Goal: Task Accomplishment & Management: Manage account settings

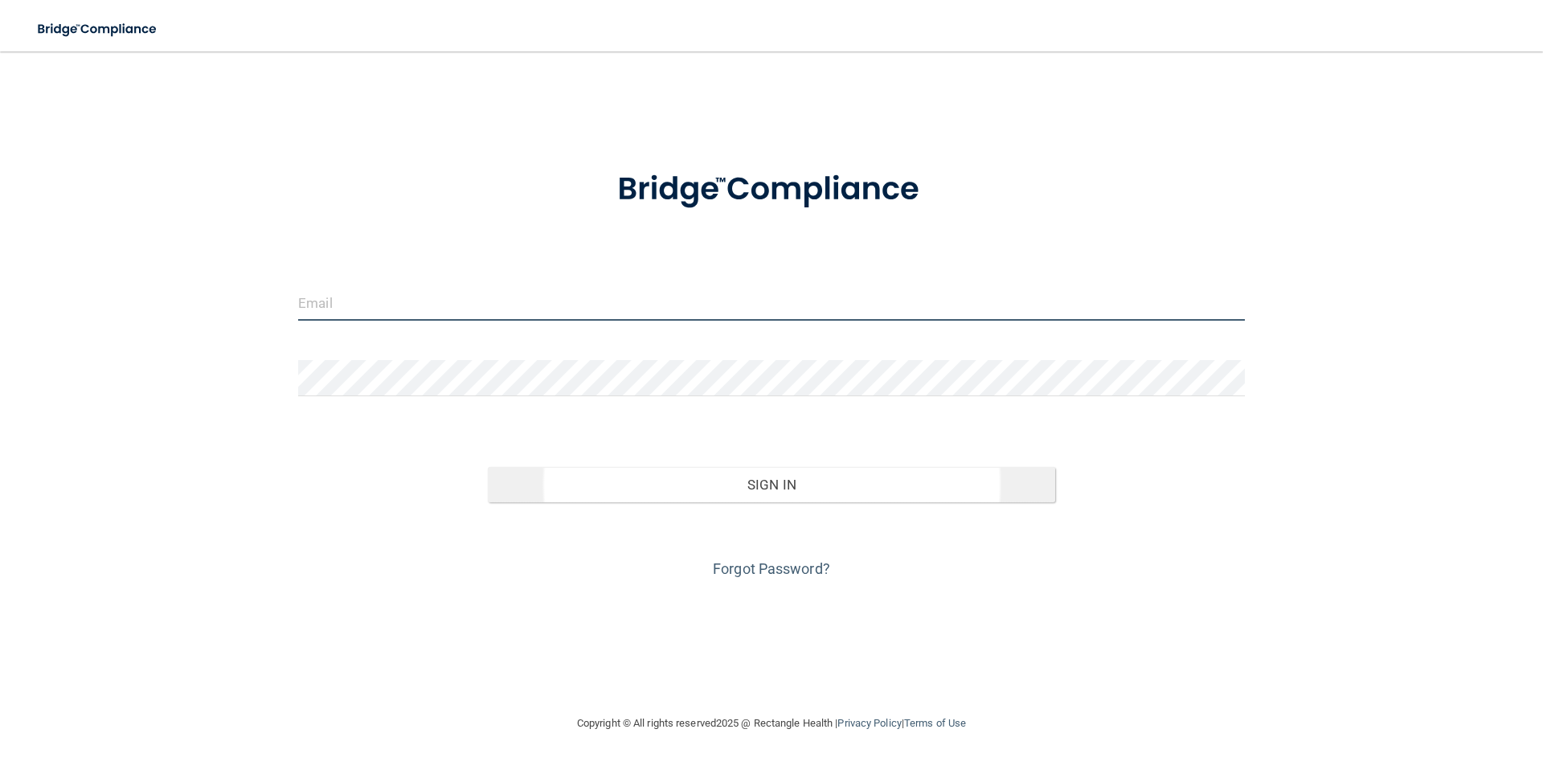
type input "[PERSON_NAME][EMAIL_ADDRESS][PERSON_NAME][DOMAIN_NAME]"
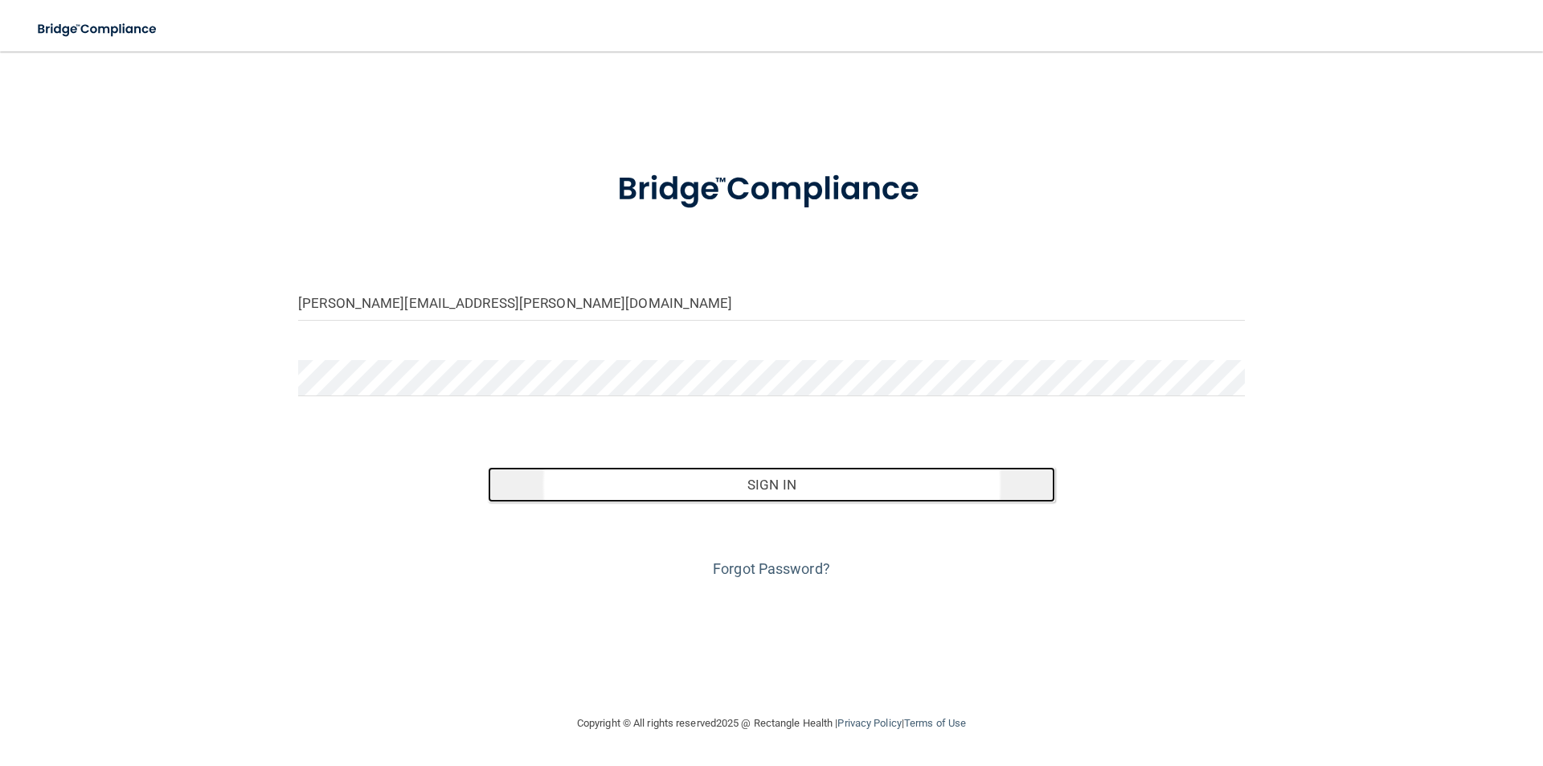
click at [755, 479] on button "Sign In" at bounding box center [772, 484] width 568 height 35
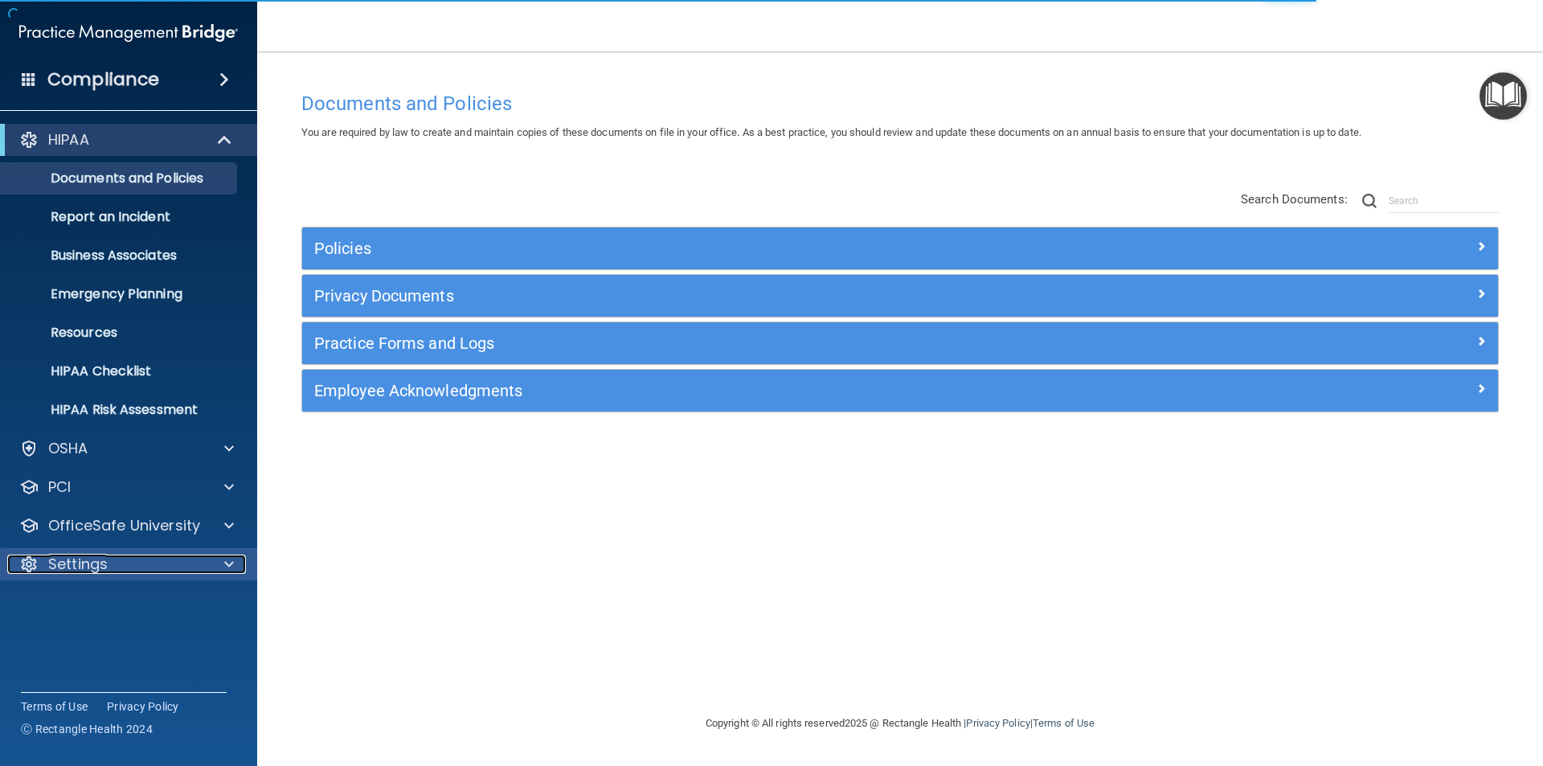
click at [108, 565] on div "Settings" at bounding box center [106, 564] width 199 height 19
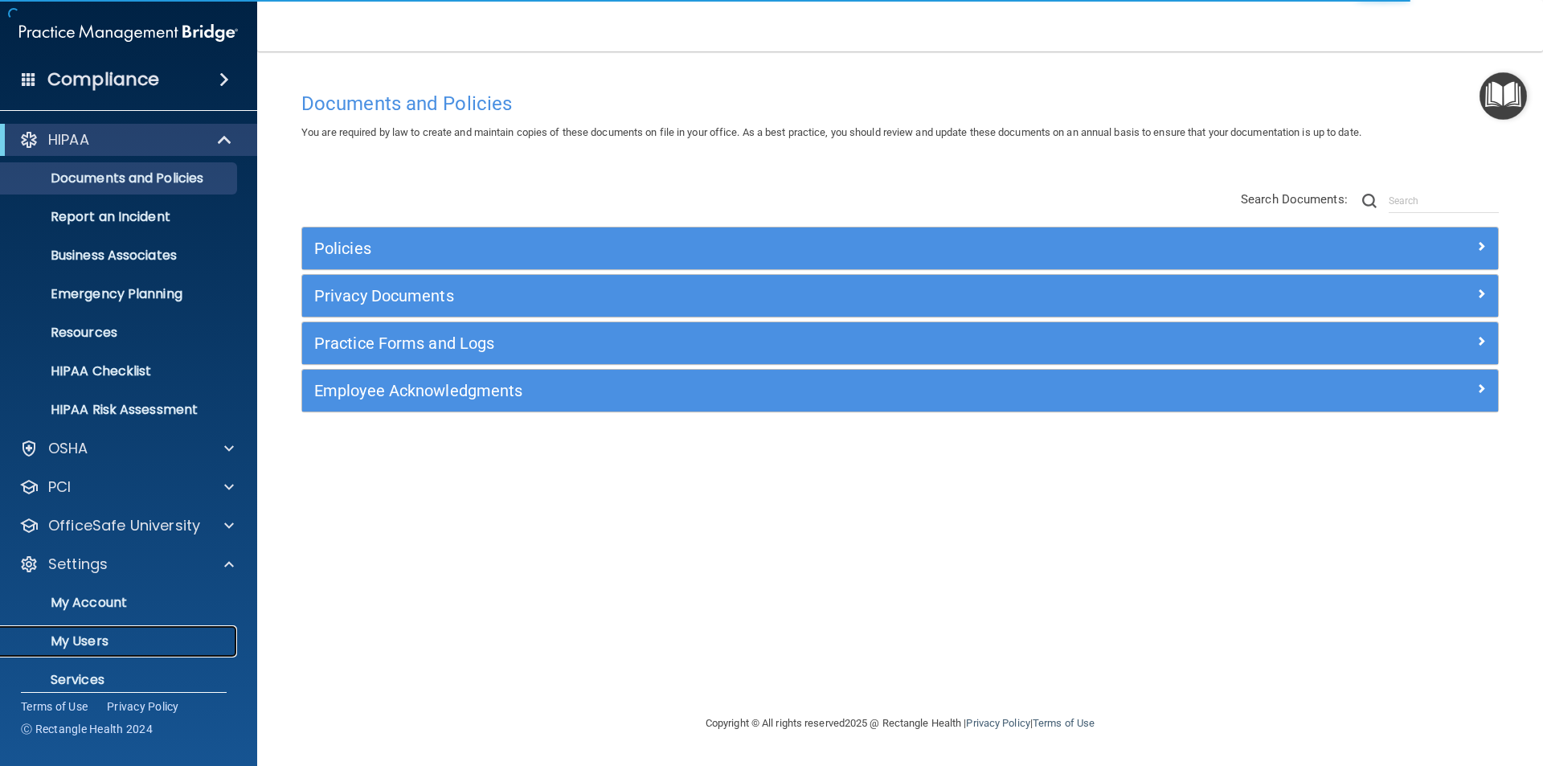
click at [105, 645] on p "My Users" at bounding box center [119, 641] width 219 height 16
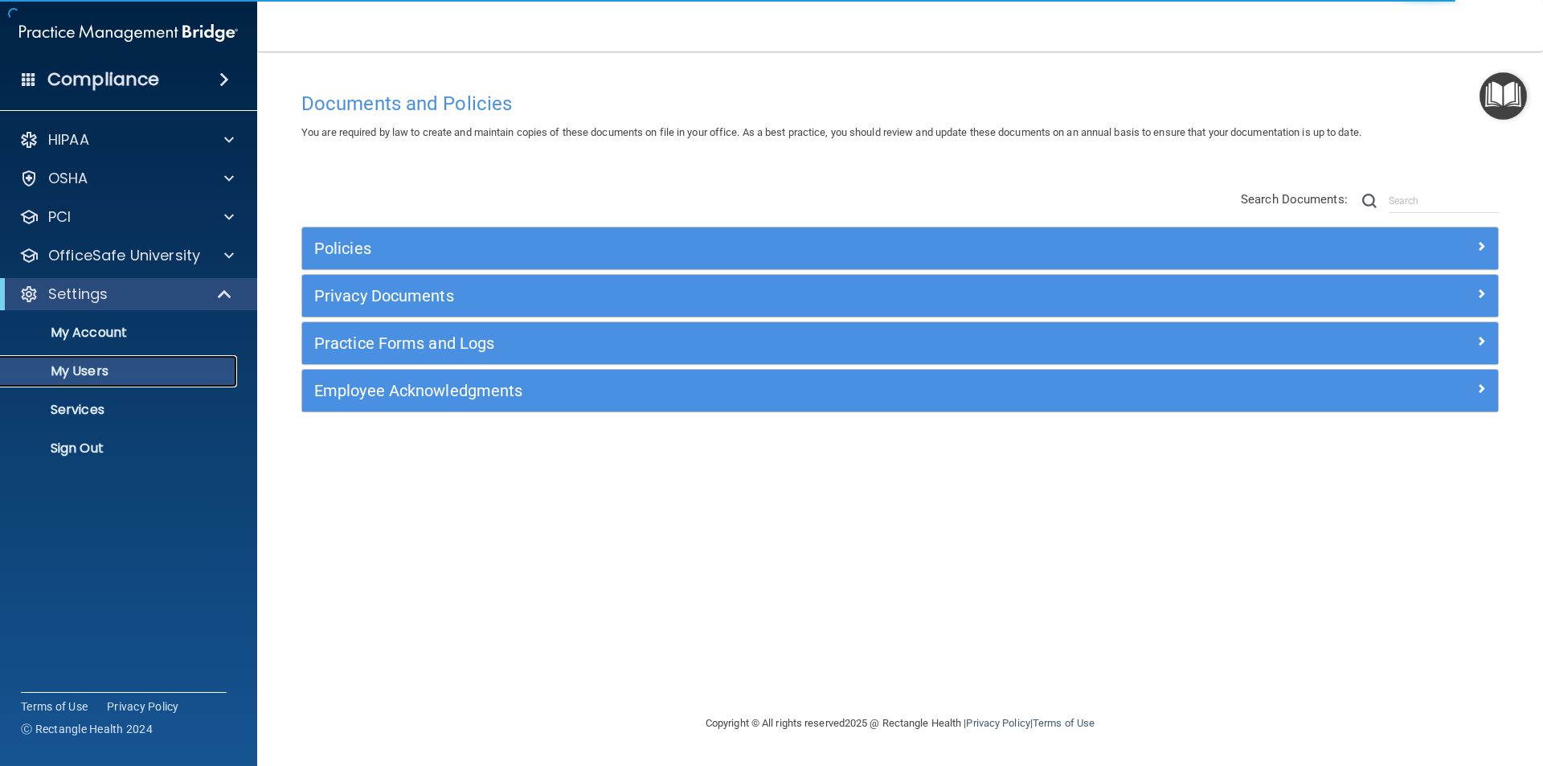
select select "20"
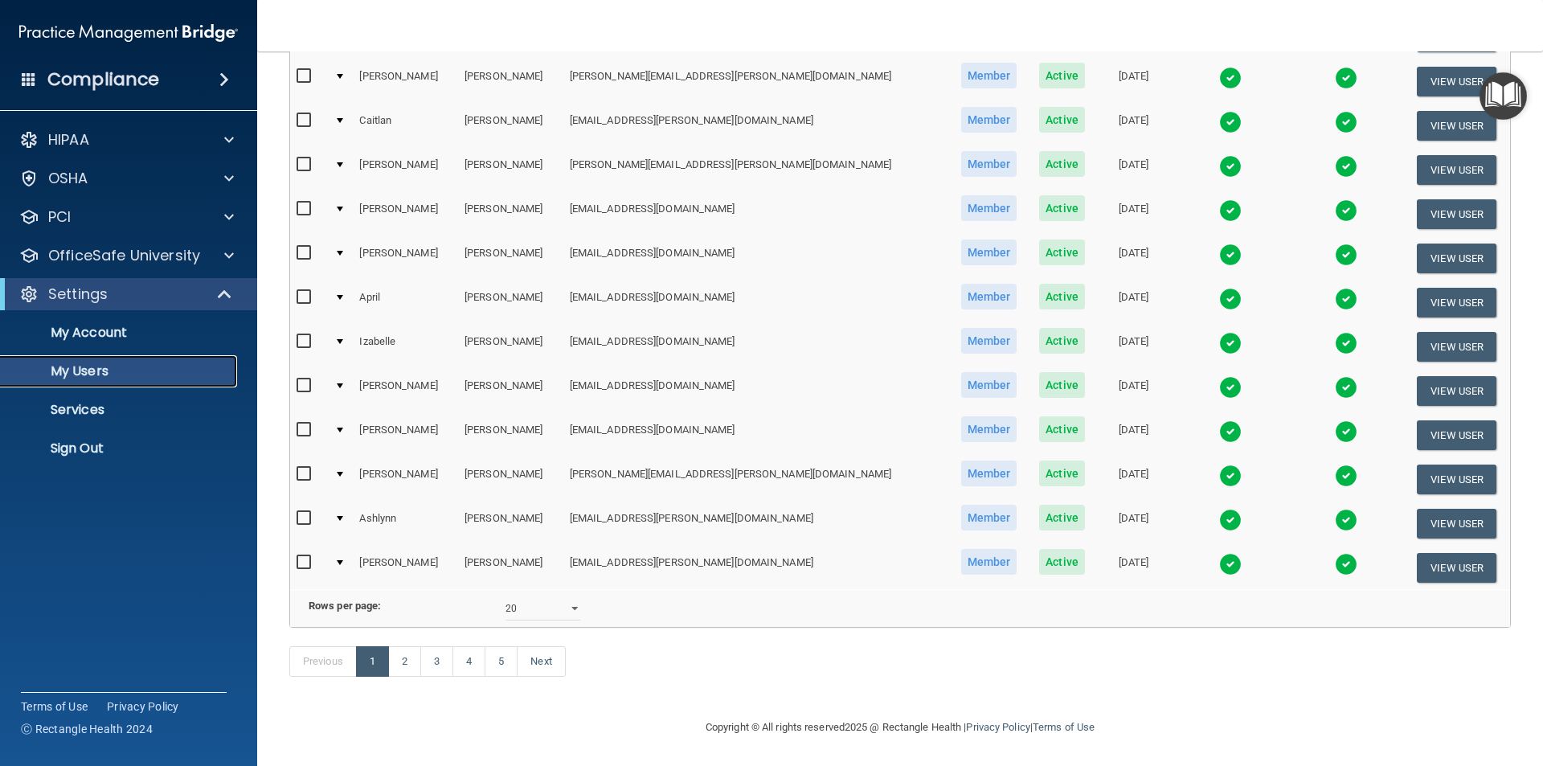
scroll to position [564, 0]
click at [414, 660] on link "2" at bounding box center [404, 661] width 33 height 31
select select "20"
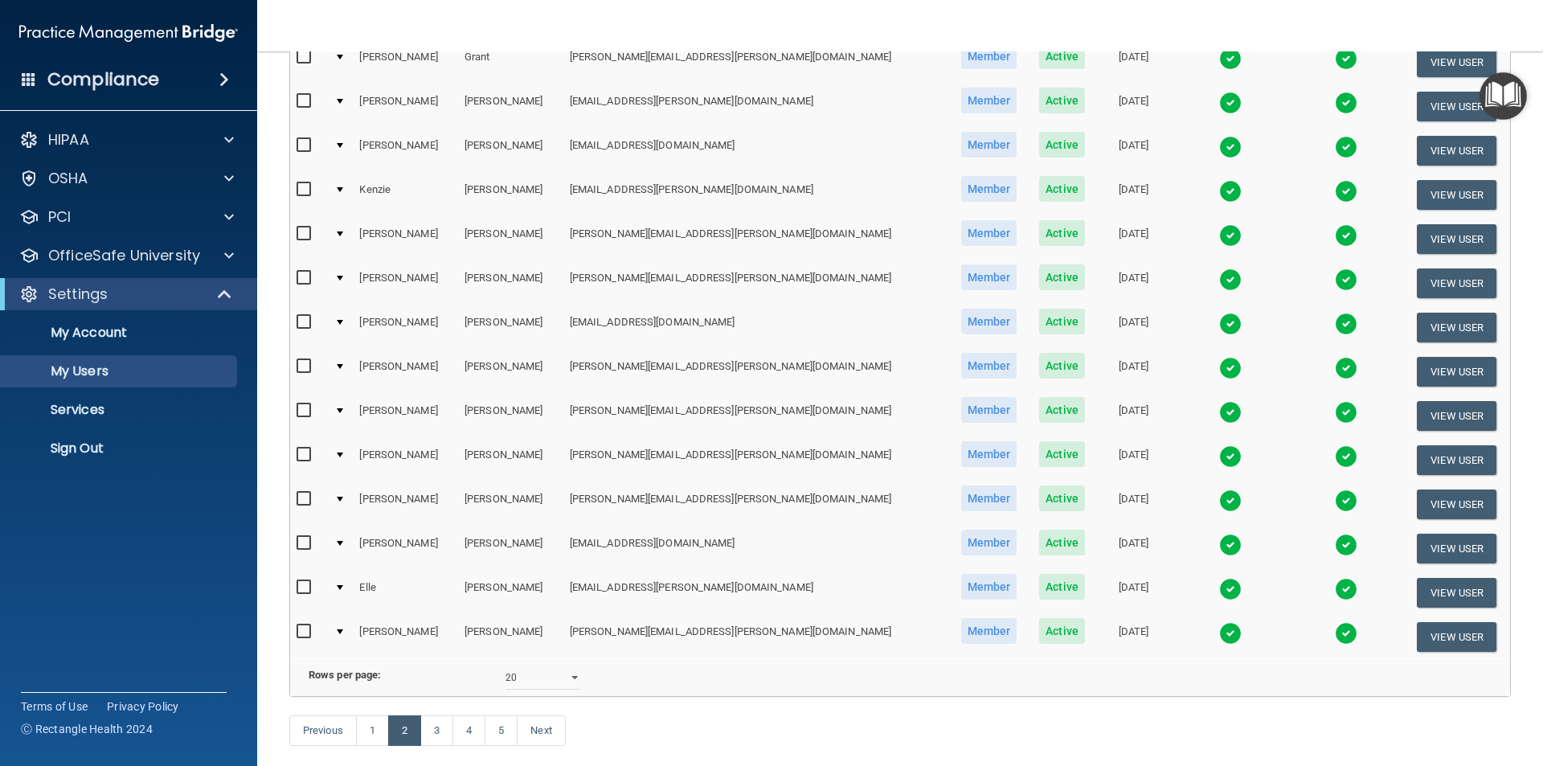
scroll to position [482, 0]
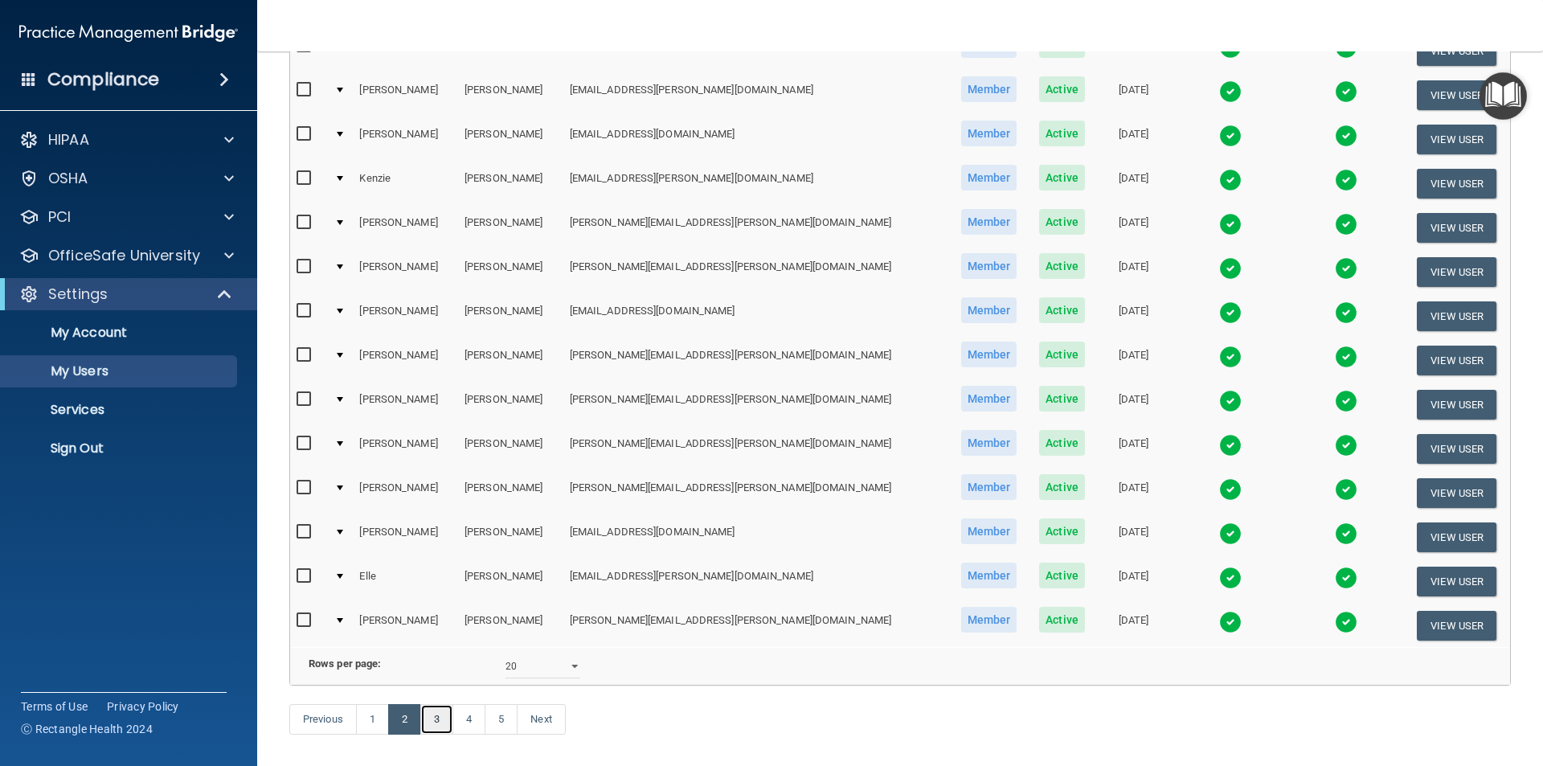
click at [443, 735] on link "3" at bounding box center [436, 719] width 33 height 31
select select "20"
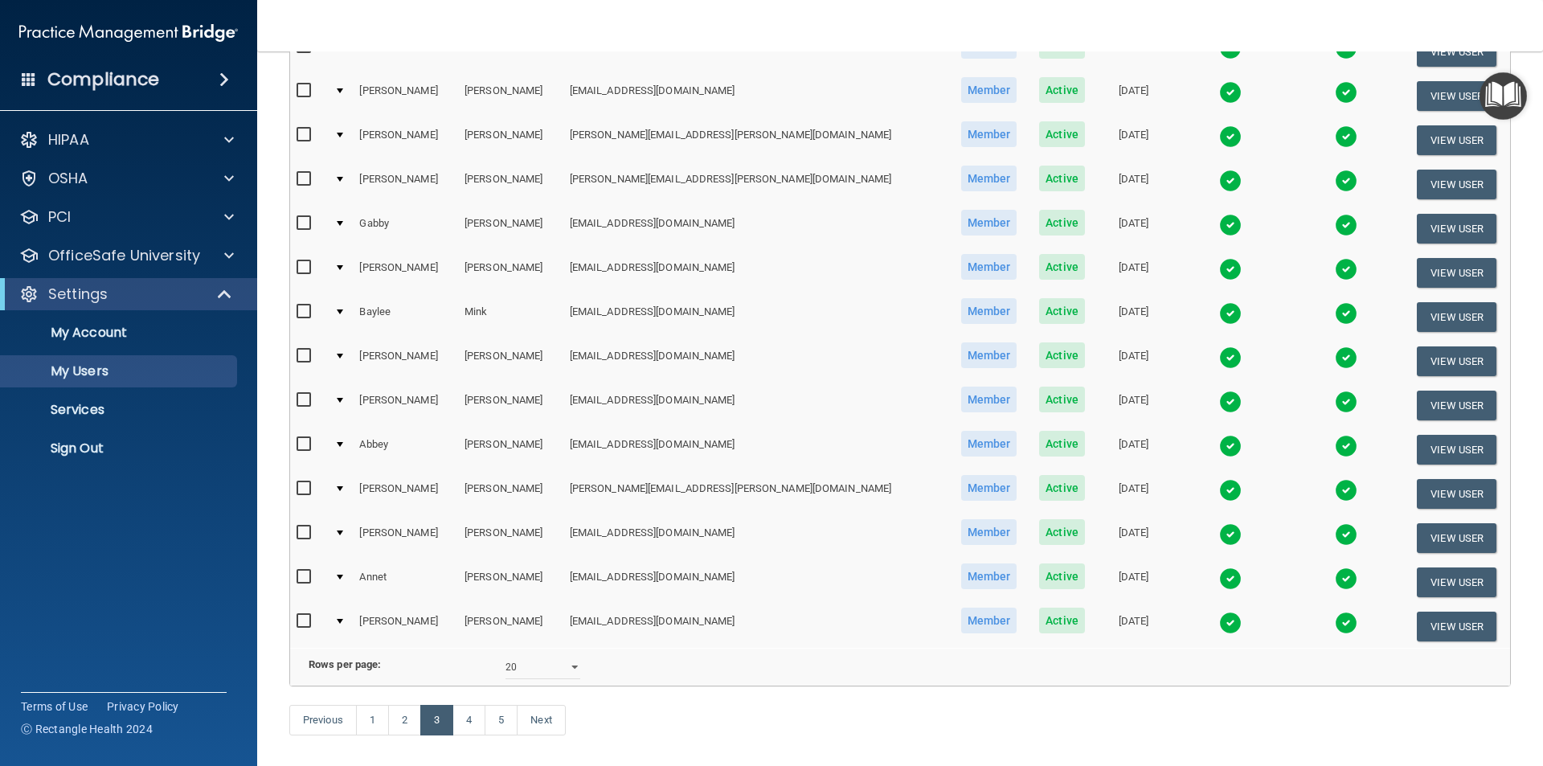
scroll to position [482, 0]
click at [1219, 579] on img at bounding box center [1230, 578] width 23 height 23
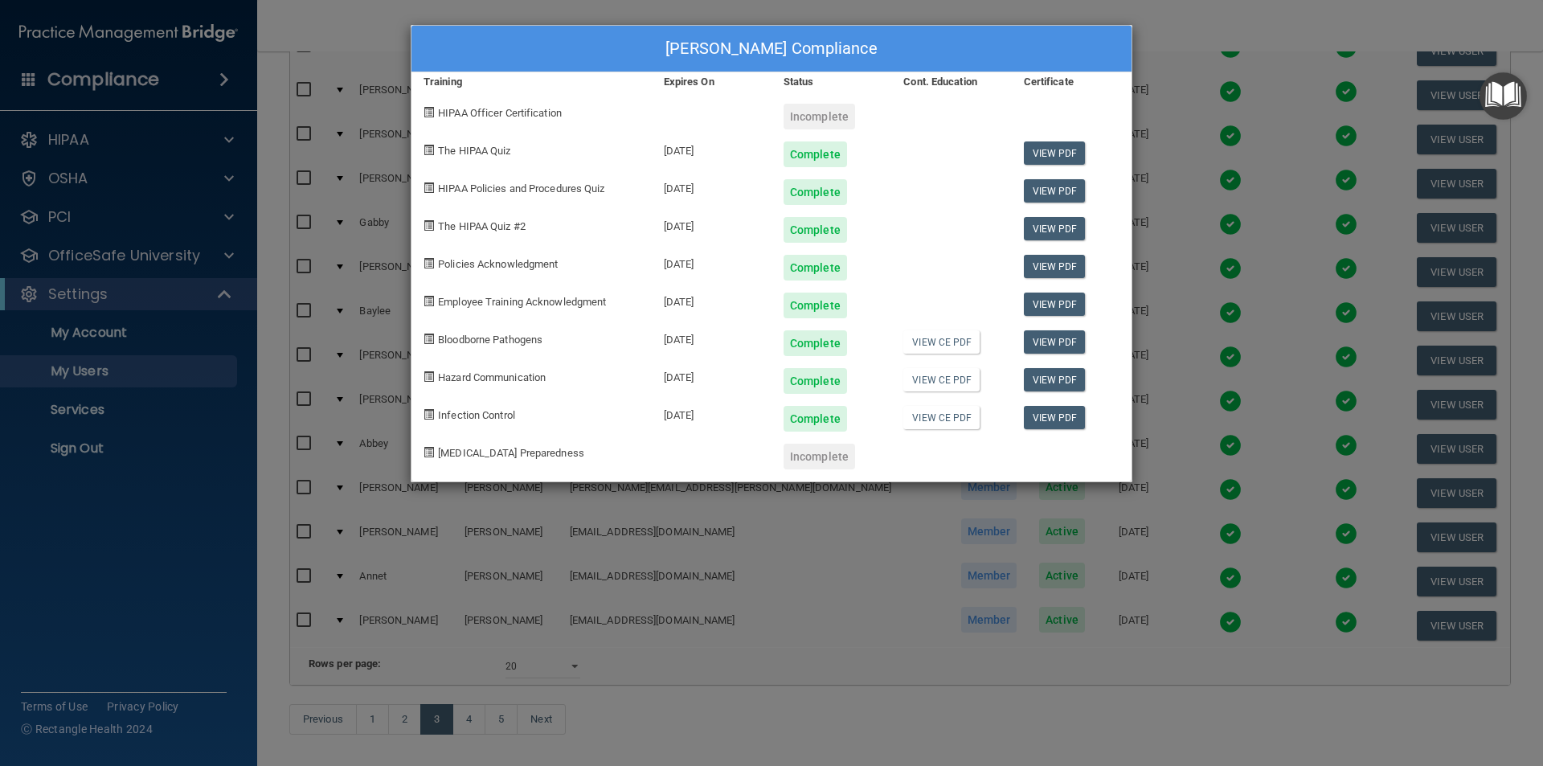
click at [1231, 18] on div "[PERSON_NAME] Compliance Training Expires On Status Cont. Education Certificate…" at bounding box center [771, 383] width 1543 height 766
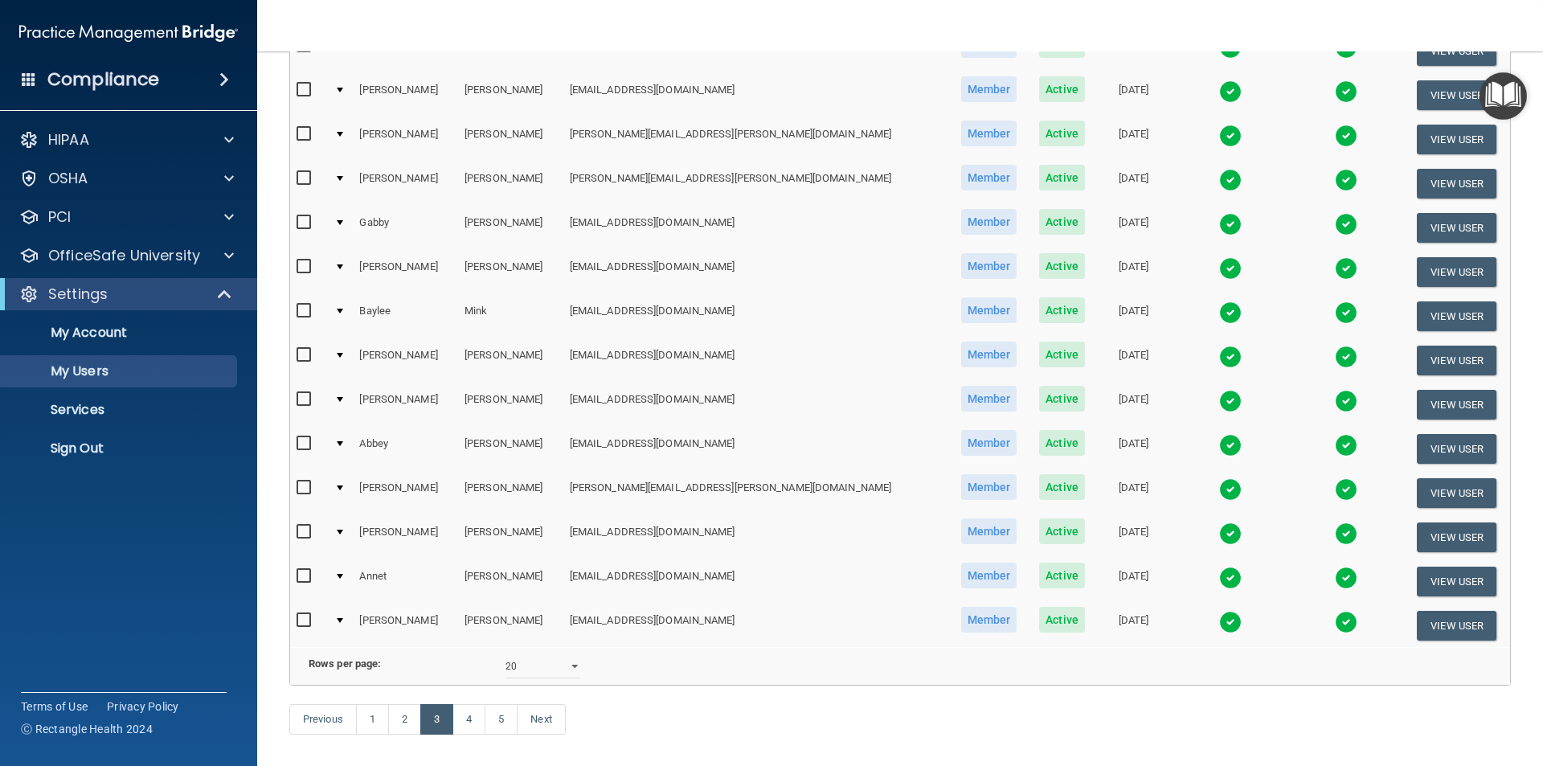
click at [776, 742] on div "Previous 1 2 3 4 5 Next" at bounding box center [900, 723] width 1246 height 74
click at [412, 735] on link "2" at bounding box center [404, 719] width 33 height 31
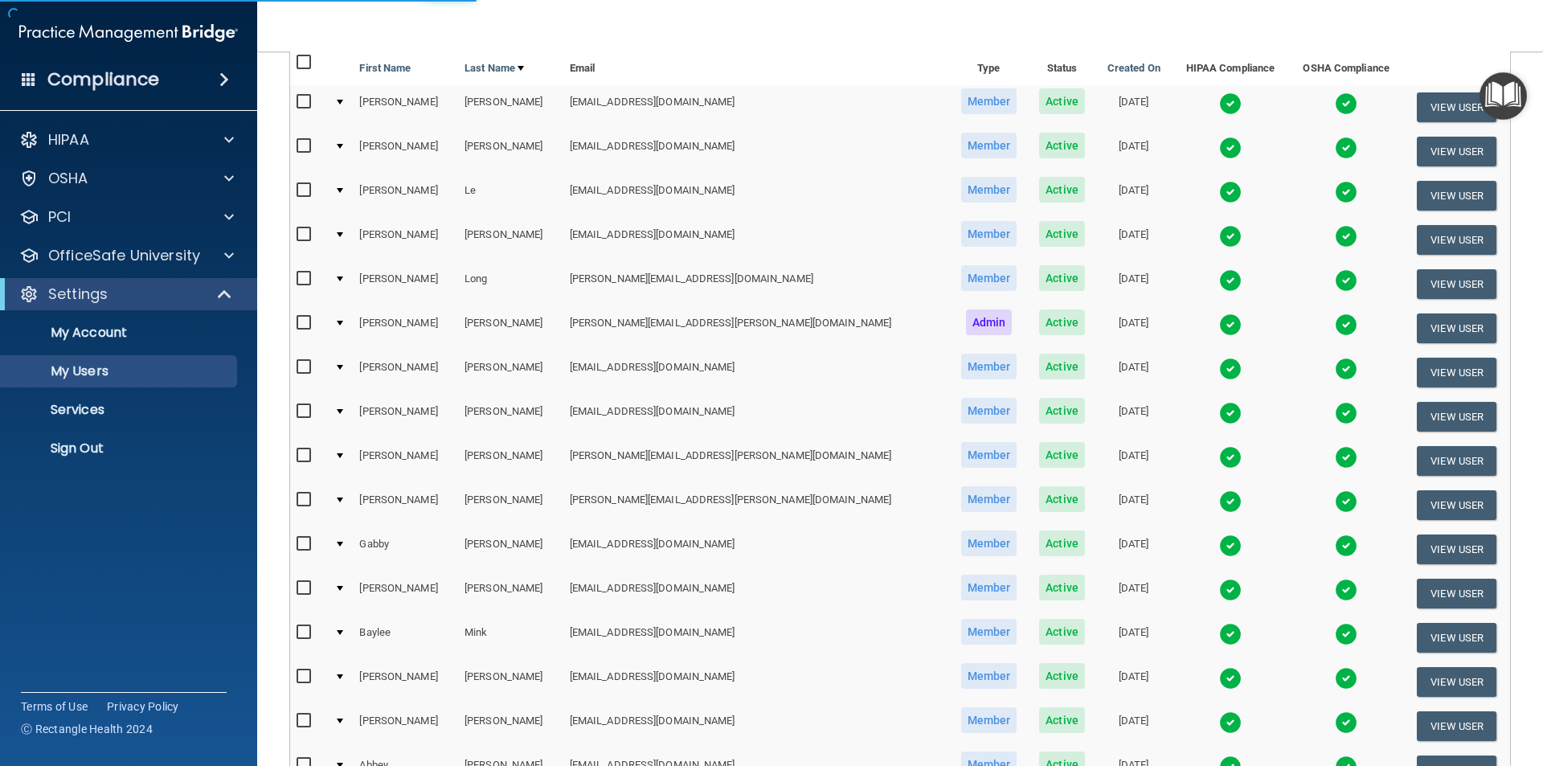
scroll to position [80, 0]
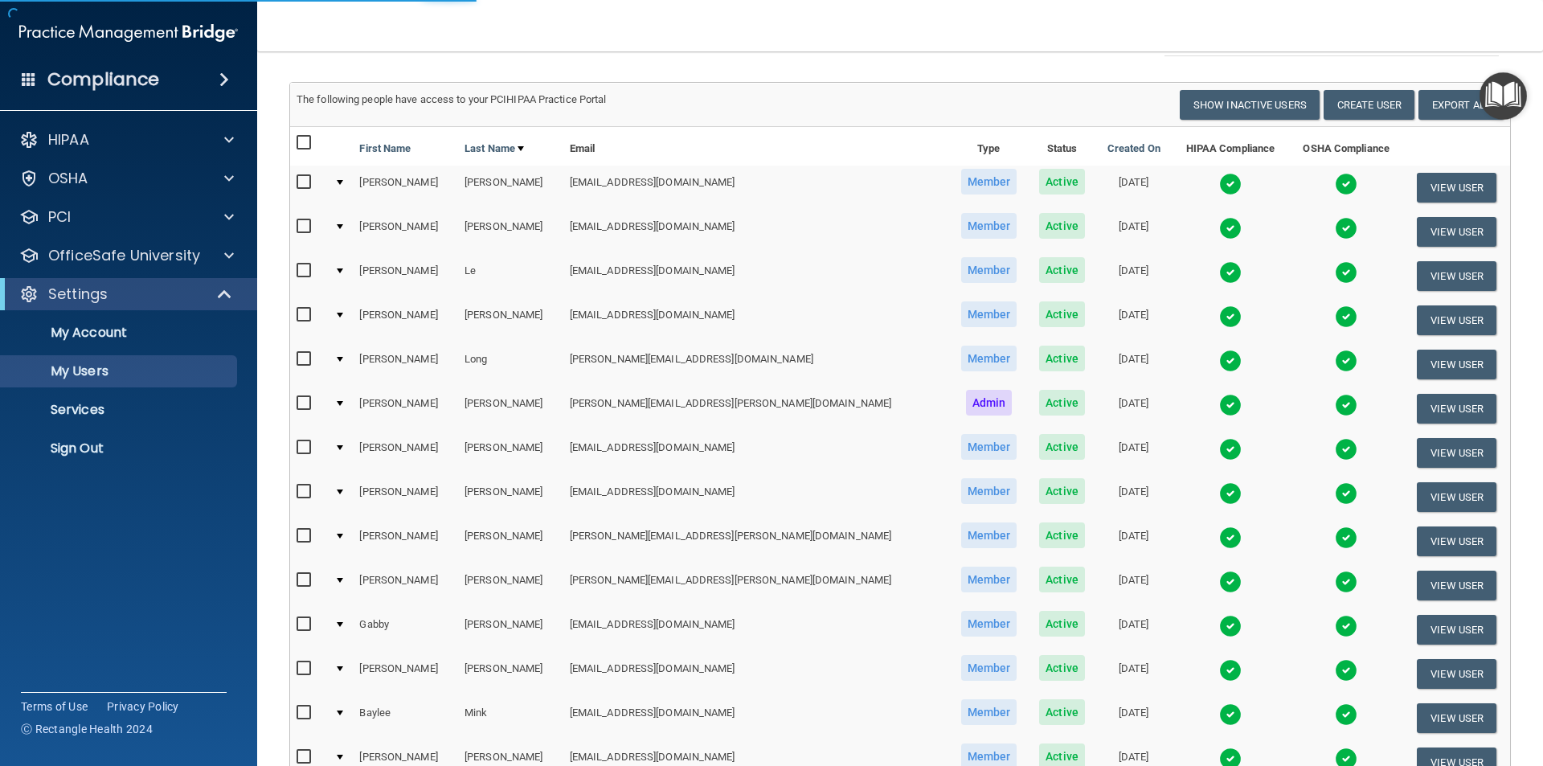
select select "20"
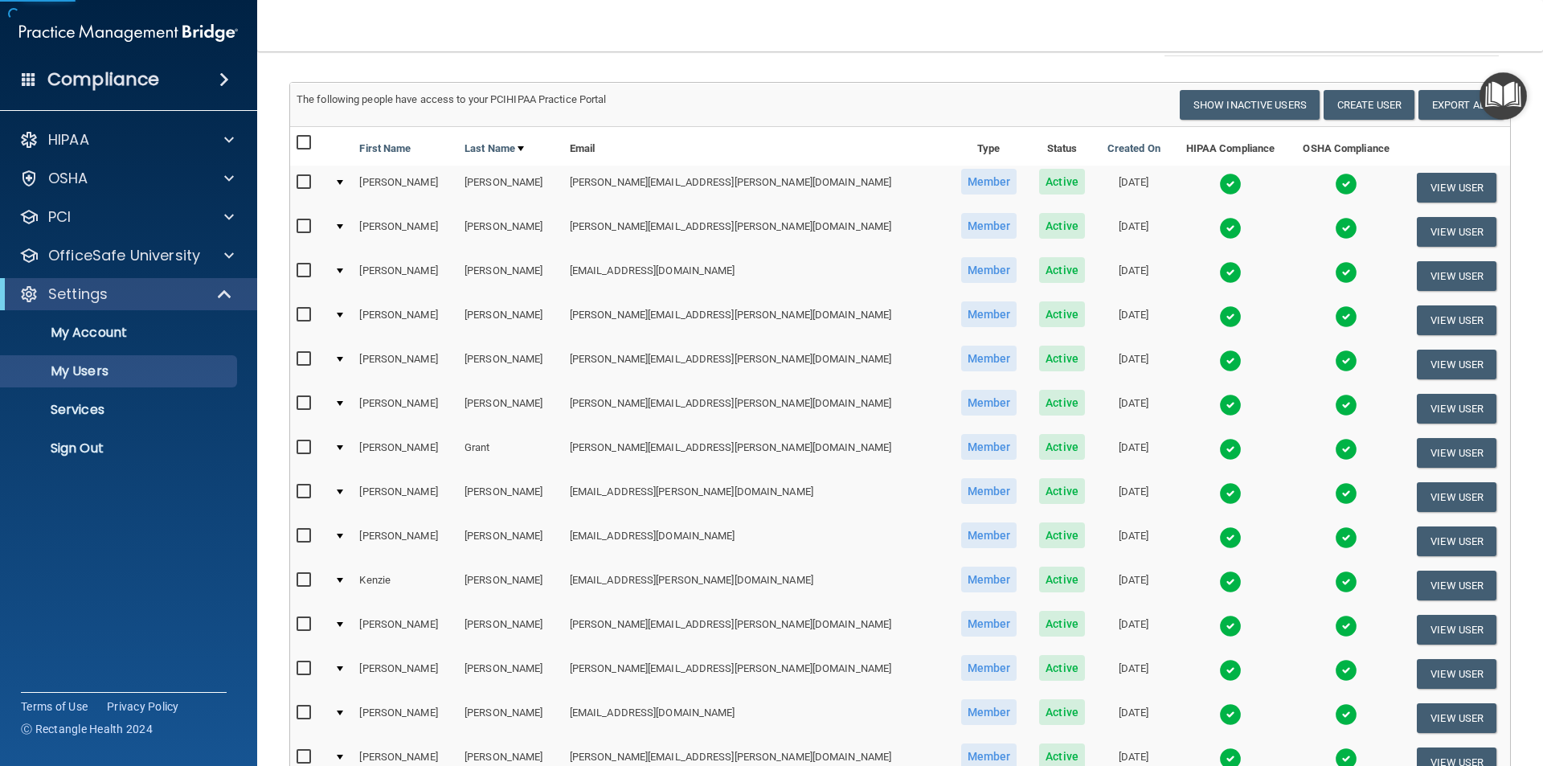
scroll to position [564, 0]
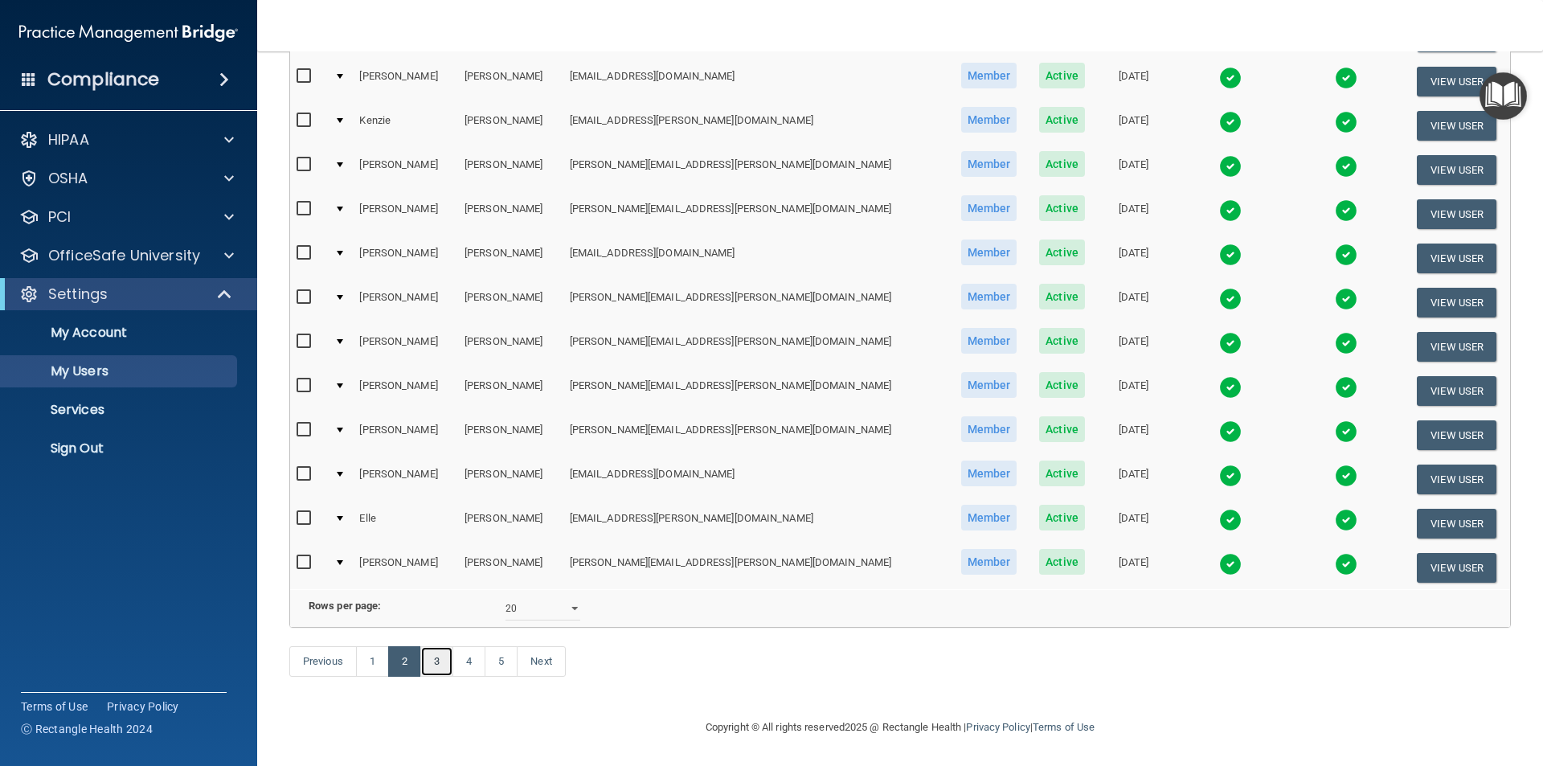
click at [442, 659] on link "3" at bounding box center [436, 661] width 33 height 31
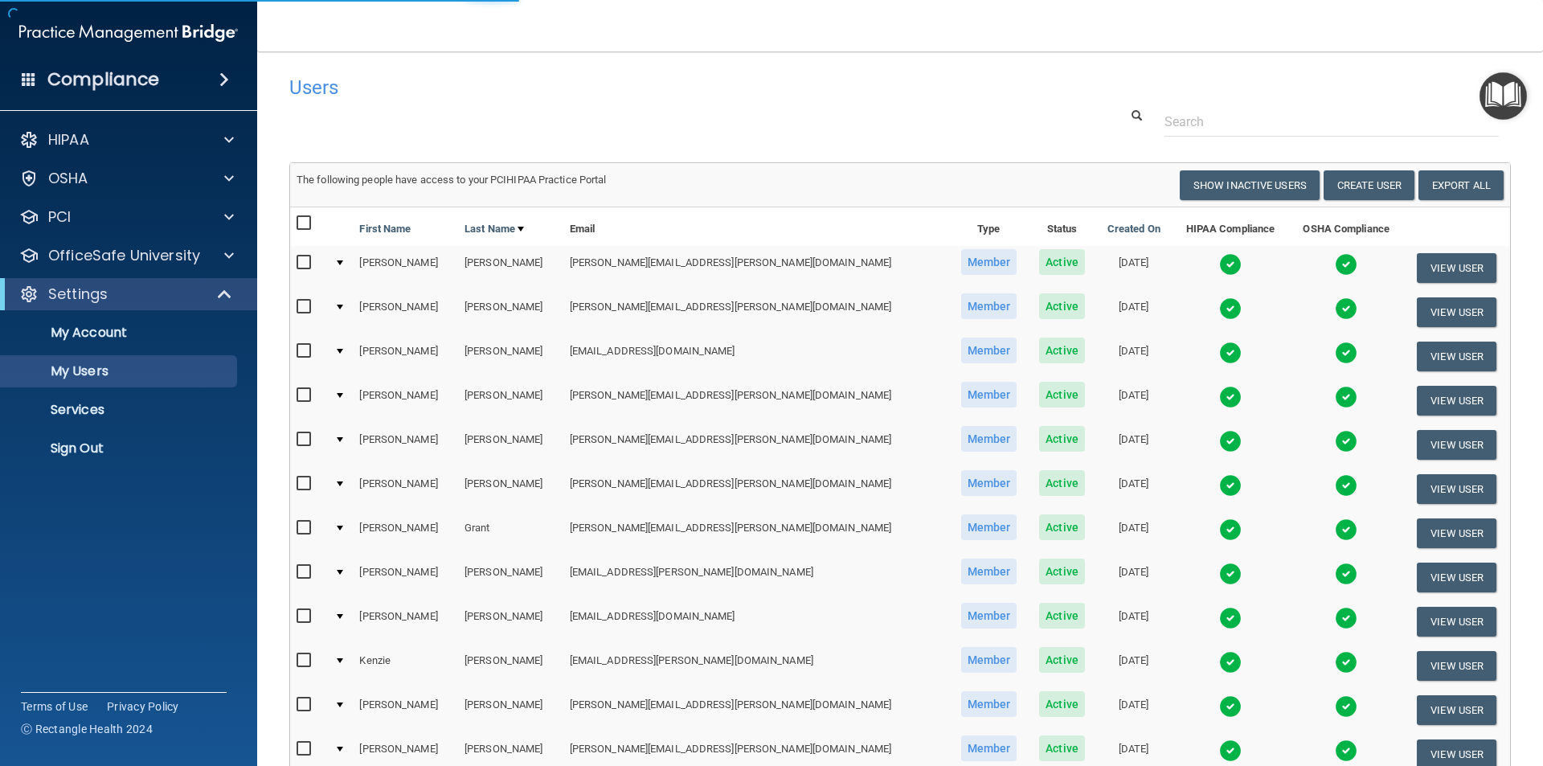
select select "20"
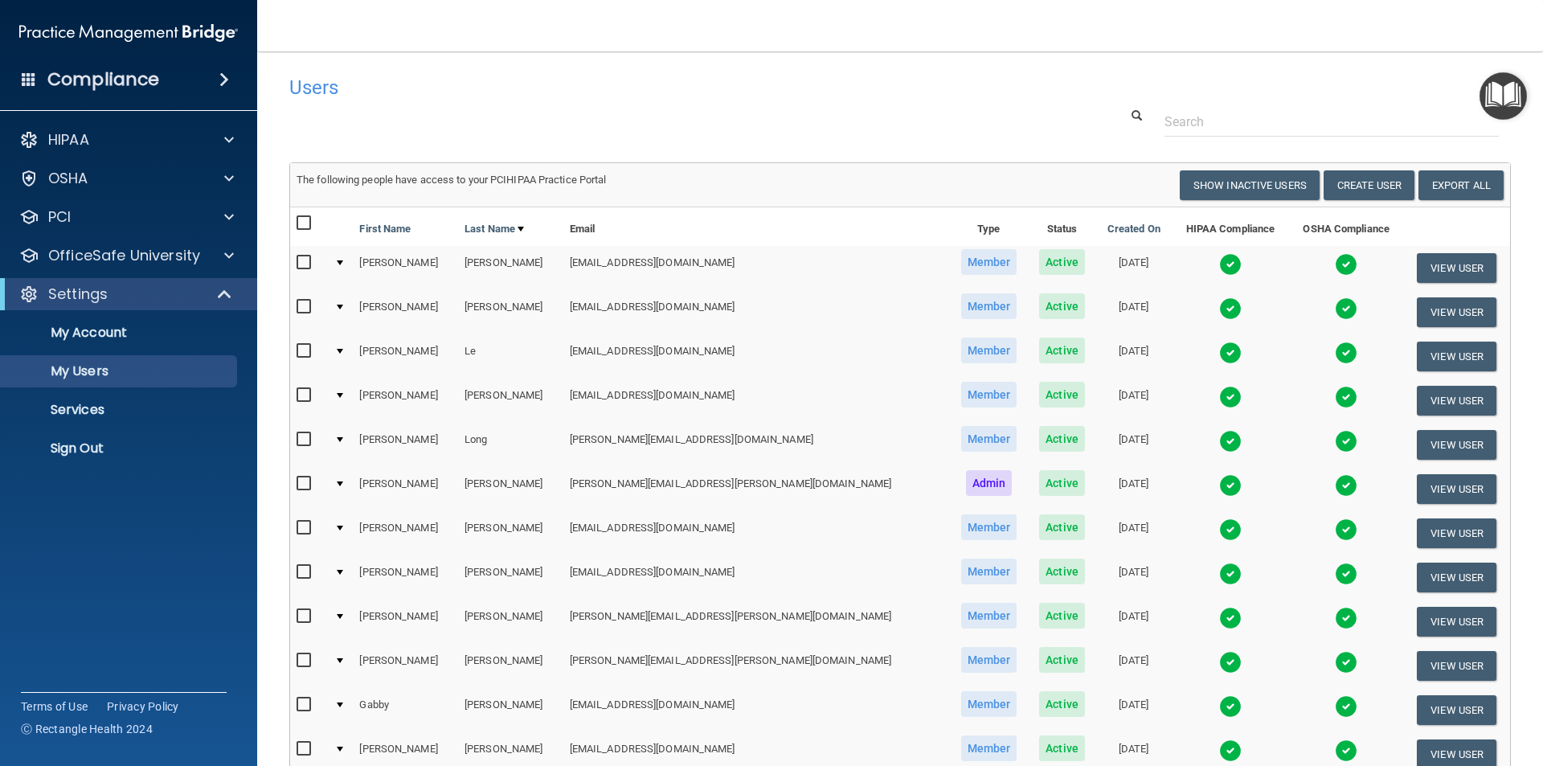
click at [1219, 306] on img at bounding box center [1230, 308] width 23 height 23
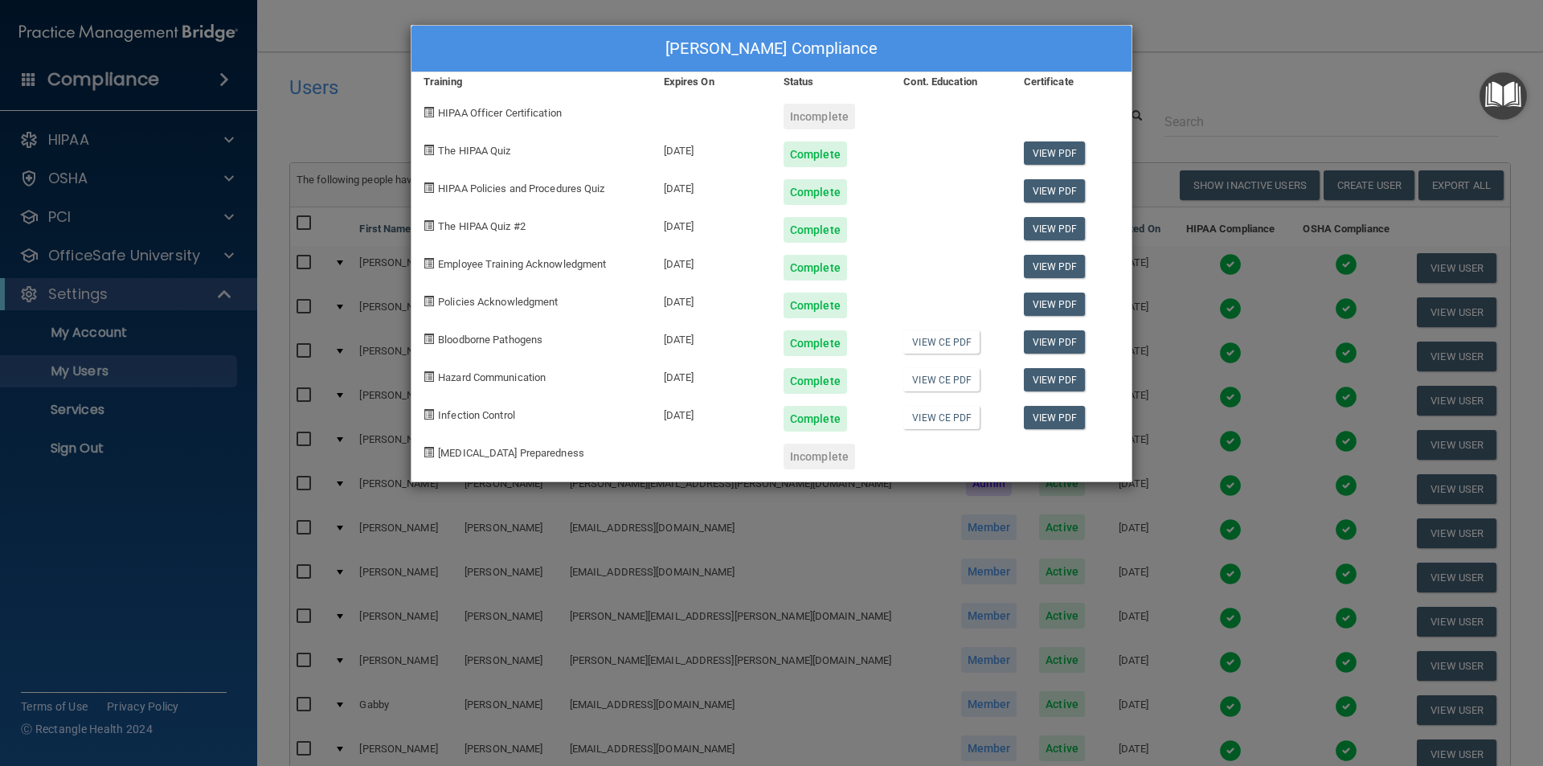
click at [1201, 38] on div "[PERSON_NAME] Compliance Training Expires On Status Cont. Education Certificate…" at bounding box center [771, 383] width 1543 height 766
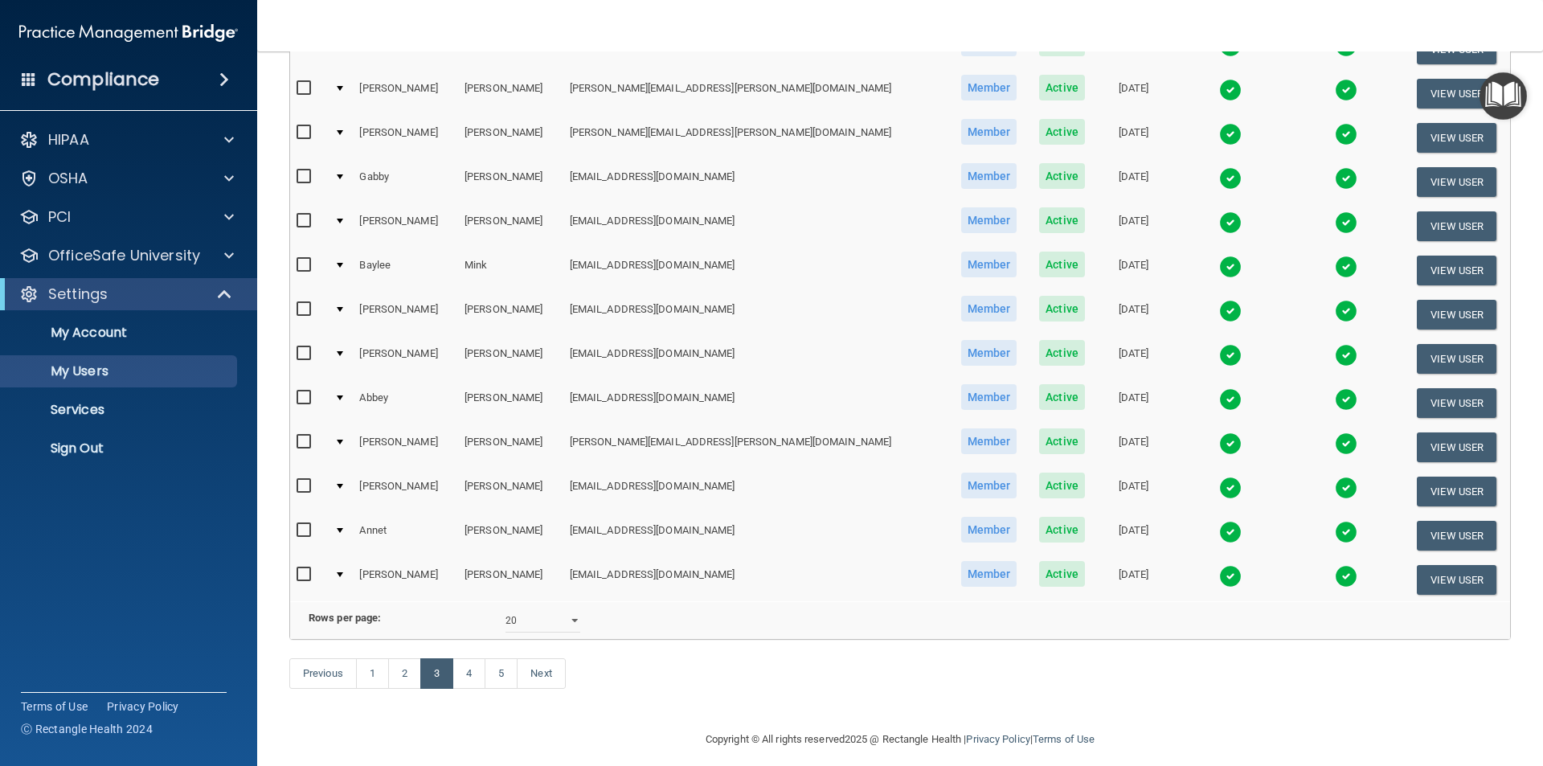
scroll to position [564, 0]
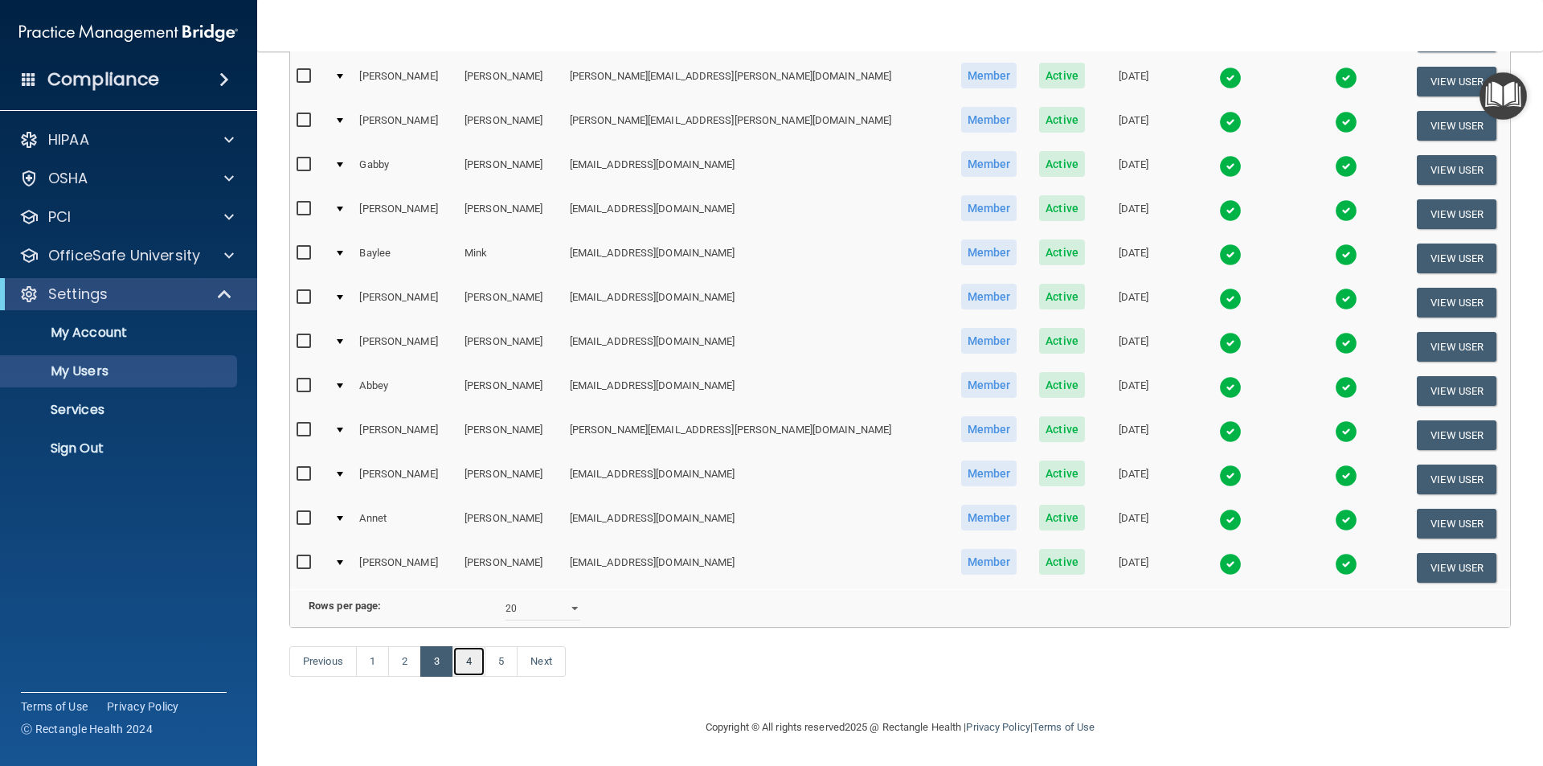
click at [481, 668] on link "4" at bounding box center [469, 661] width 33 height 31
select select "20"
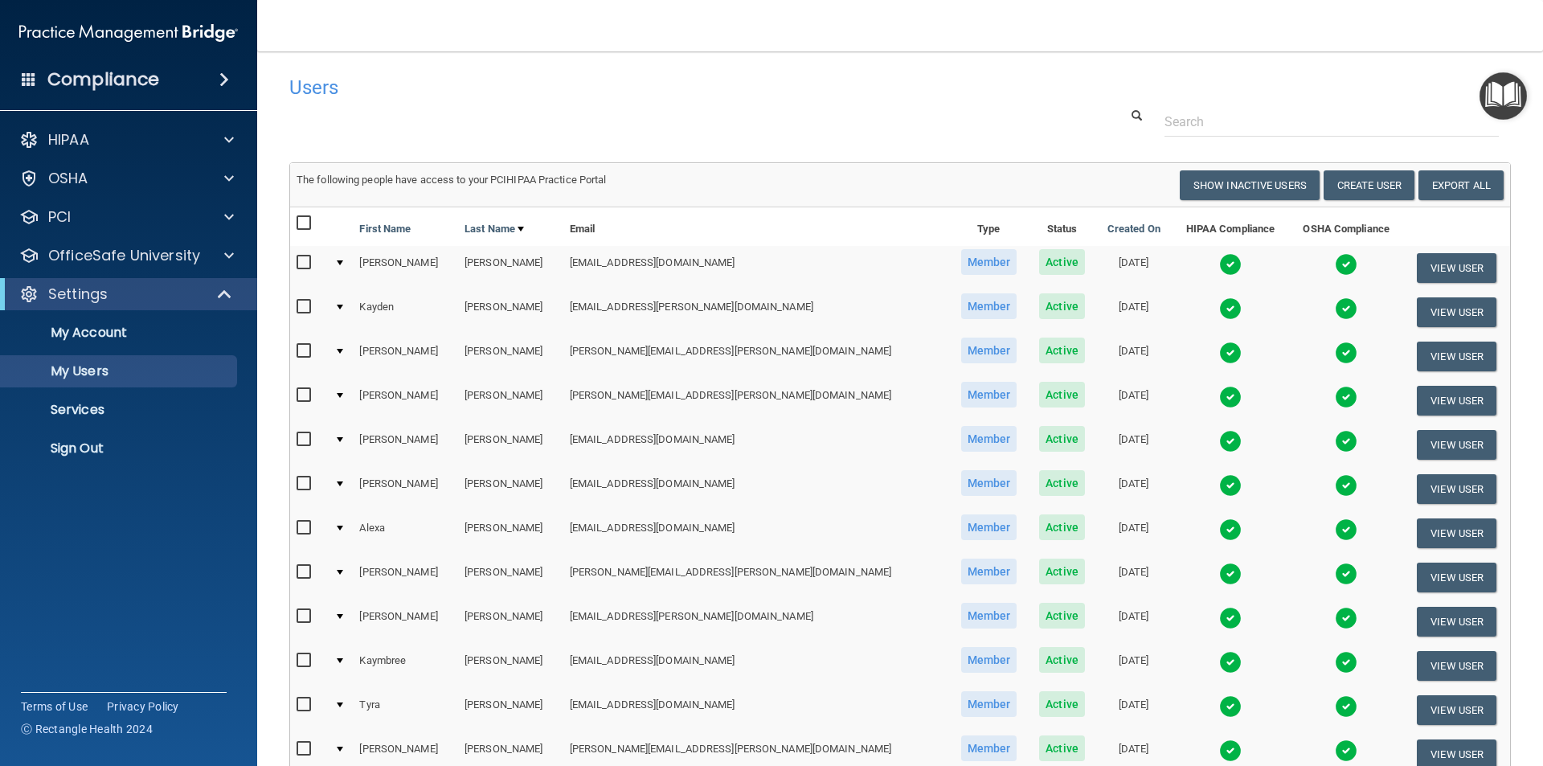
click at [1219, 486] on img at bounding box center [1230, 485] width 23 height 23
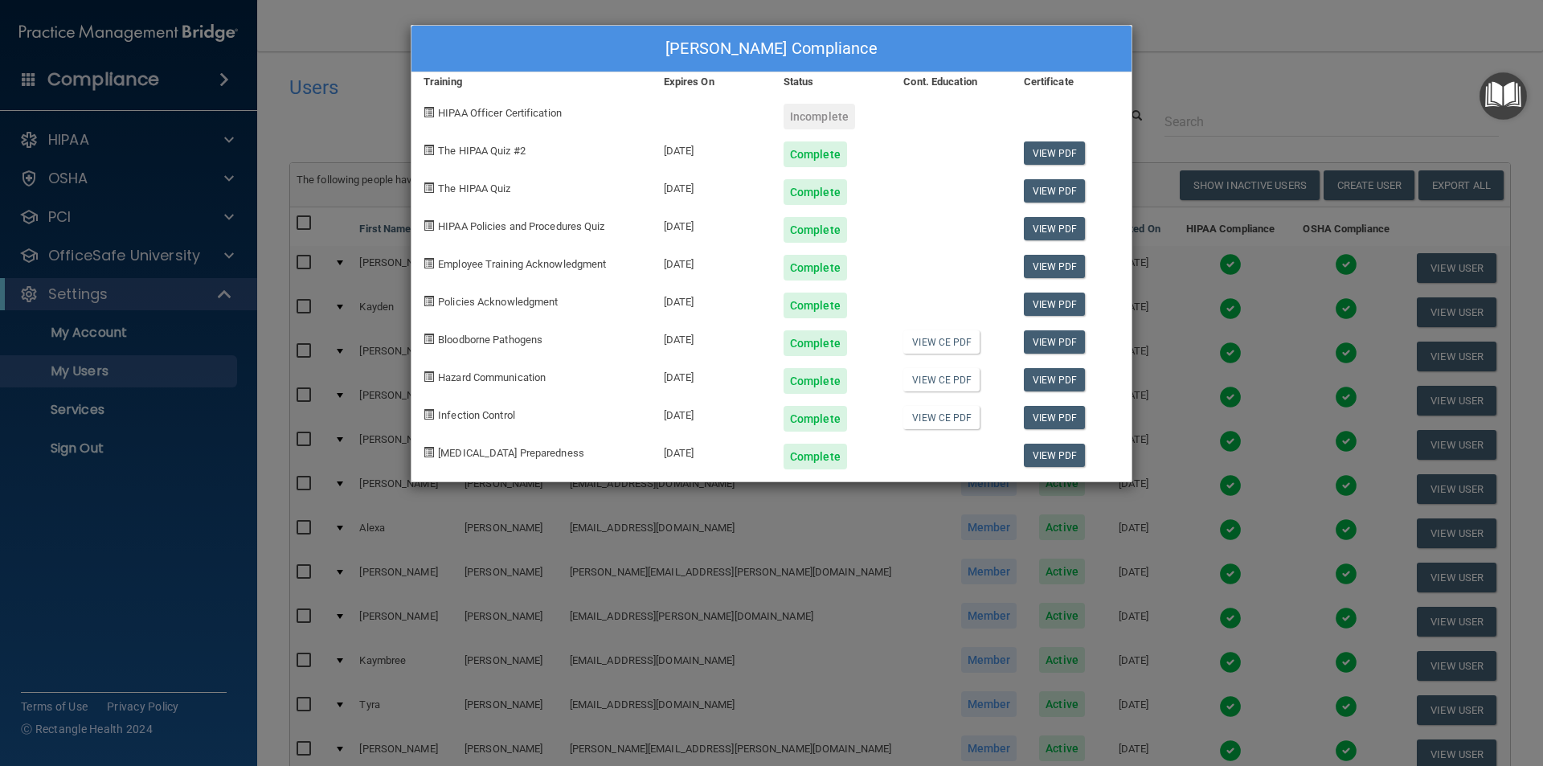
click at [1244, 29] on div "[PERSON_NAME] Compliance Training Expires On Status Cont. Education Certificate…" at bounding box center [771, 383] width 1543 height 766
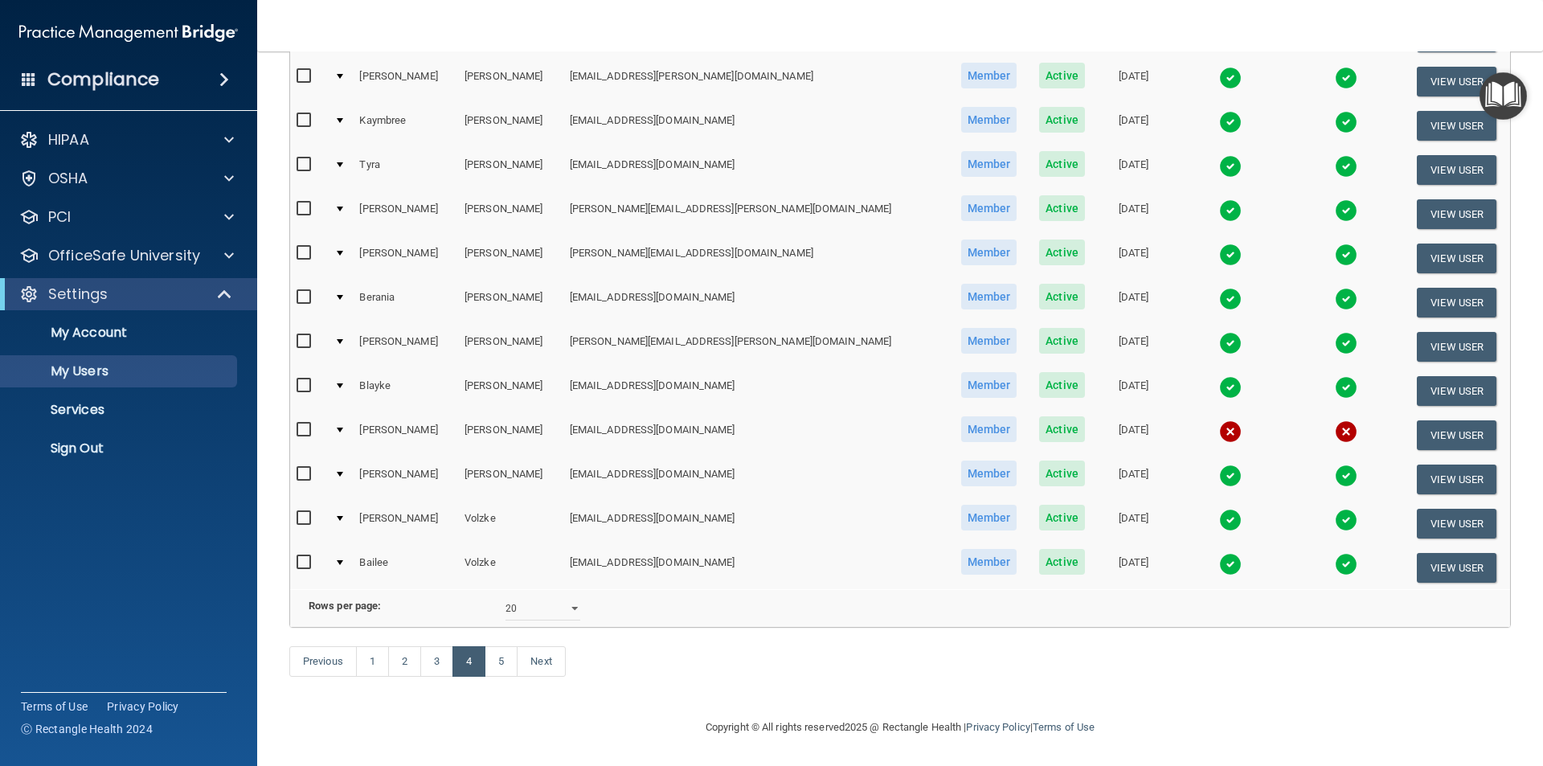
scroll to position [564, 0]
click at [510, 662] on link "5" at bounding box center [501, 661] width 33 height 31
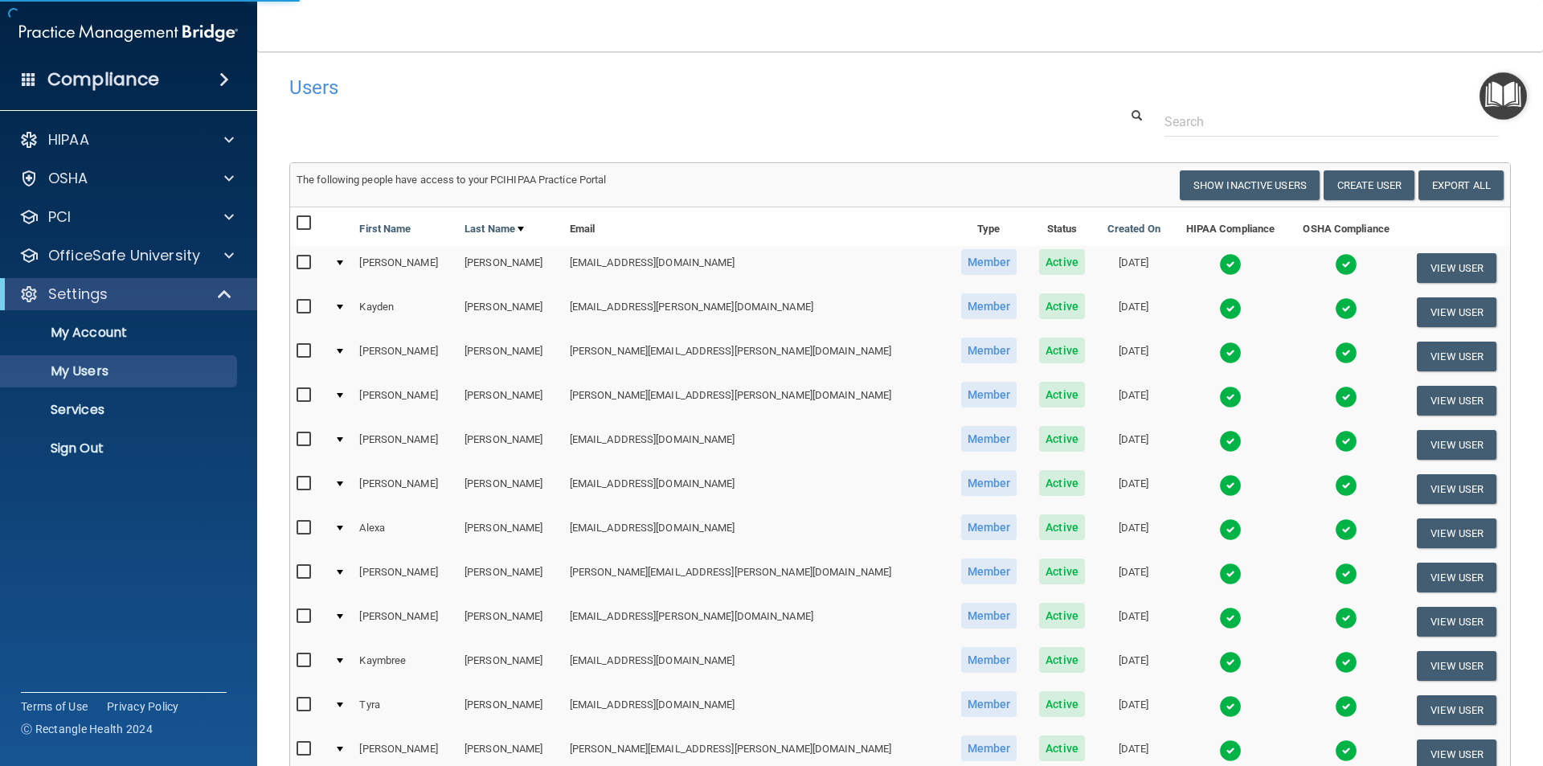
select select "20"
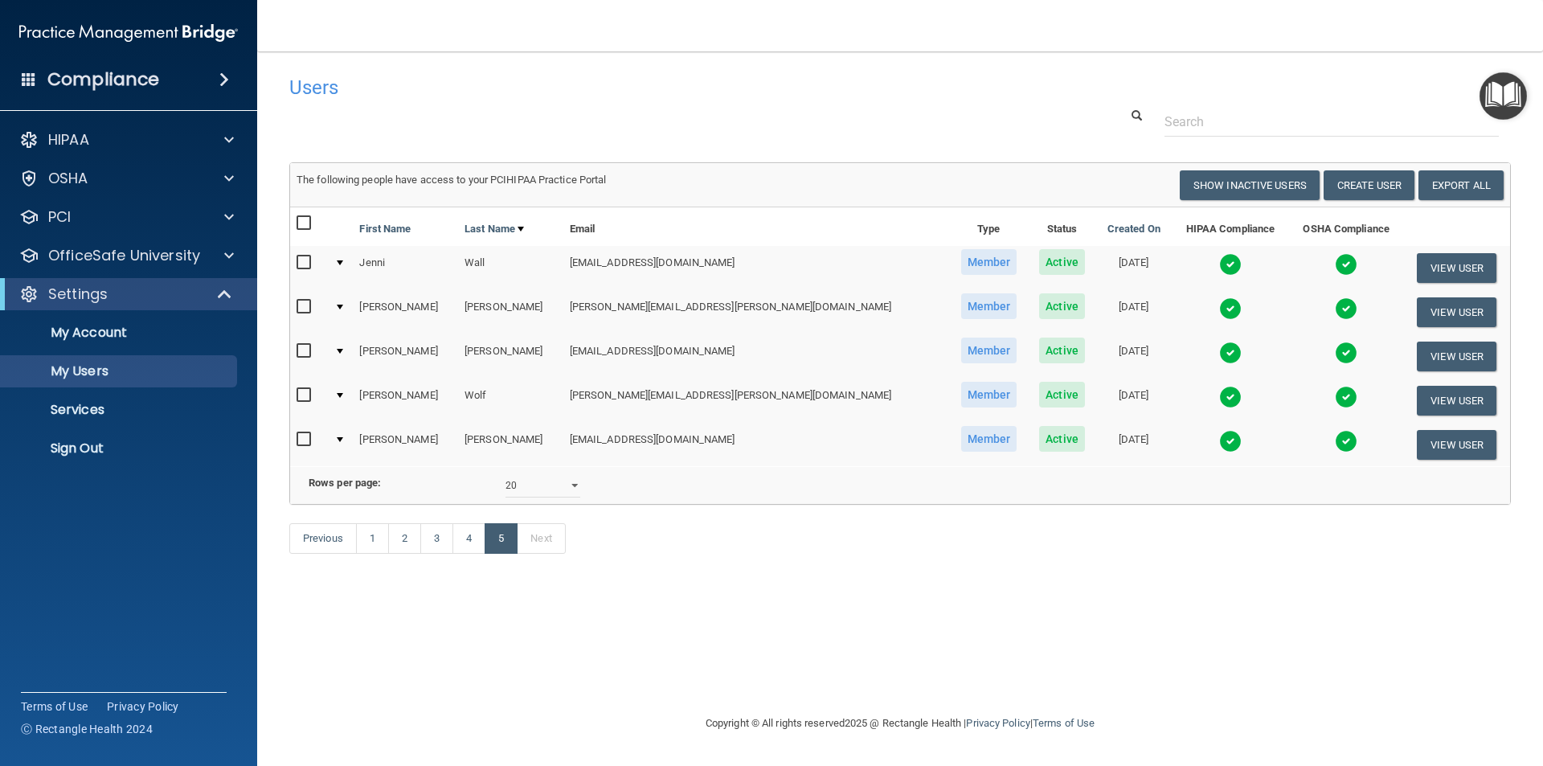
click at [1219, 312] on img at bounding box center [1230, 308] width 23 height 23
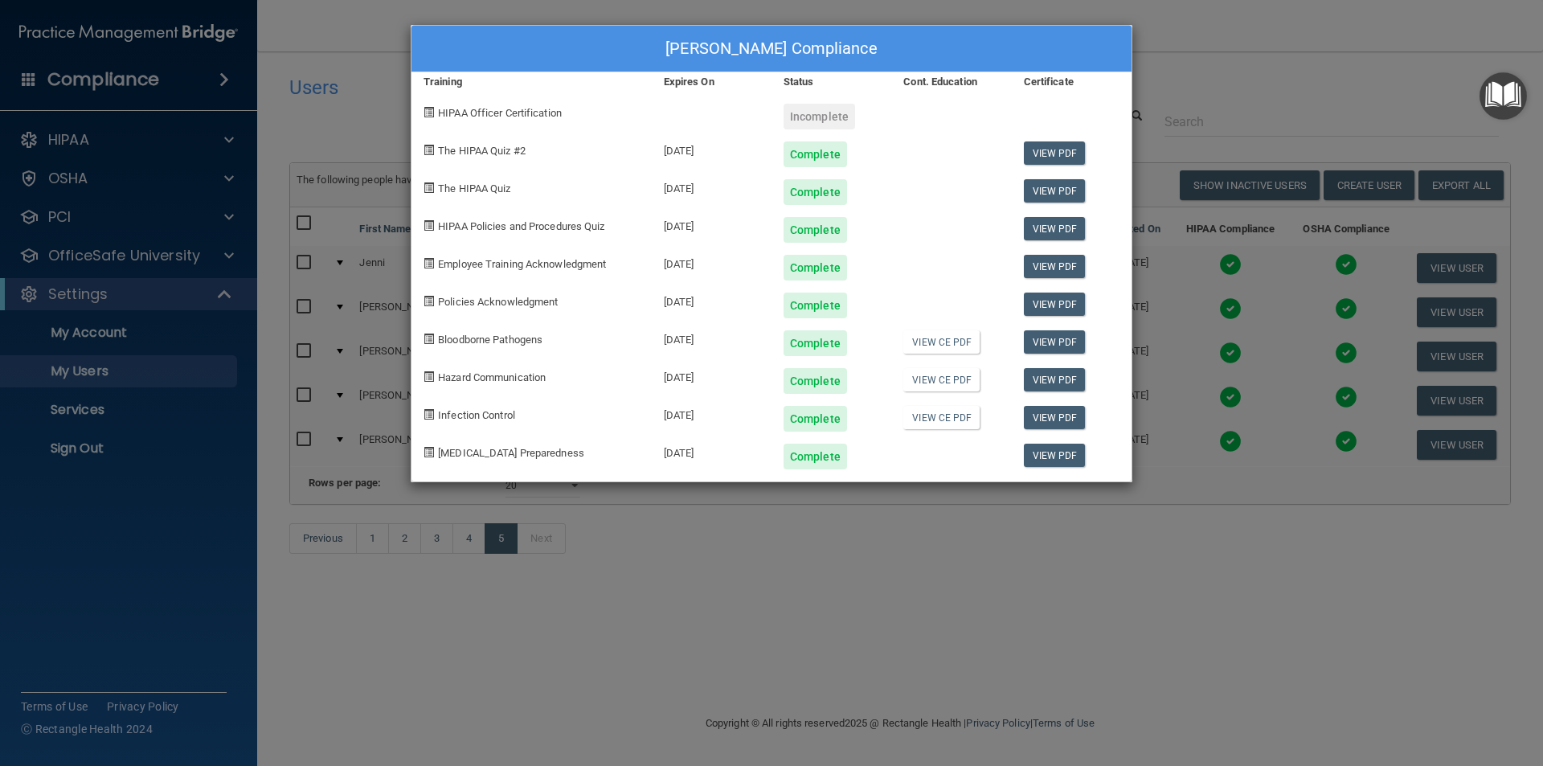
click at [1177, 33] on div "[PERSON_NAME] Compliance Training Expires On Status Cont. Education Certificate…" at bounding box center [771, 383] width 1543 height 766
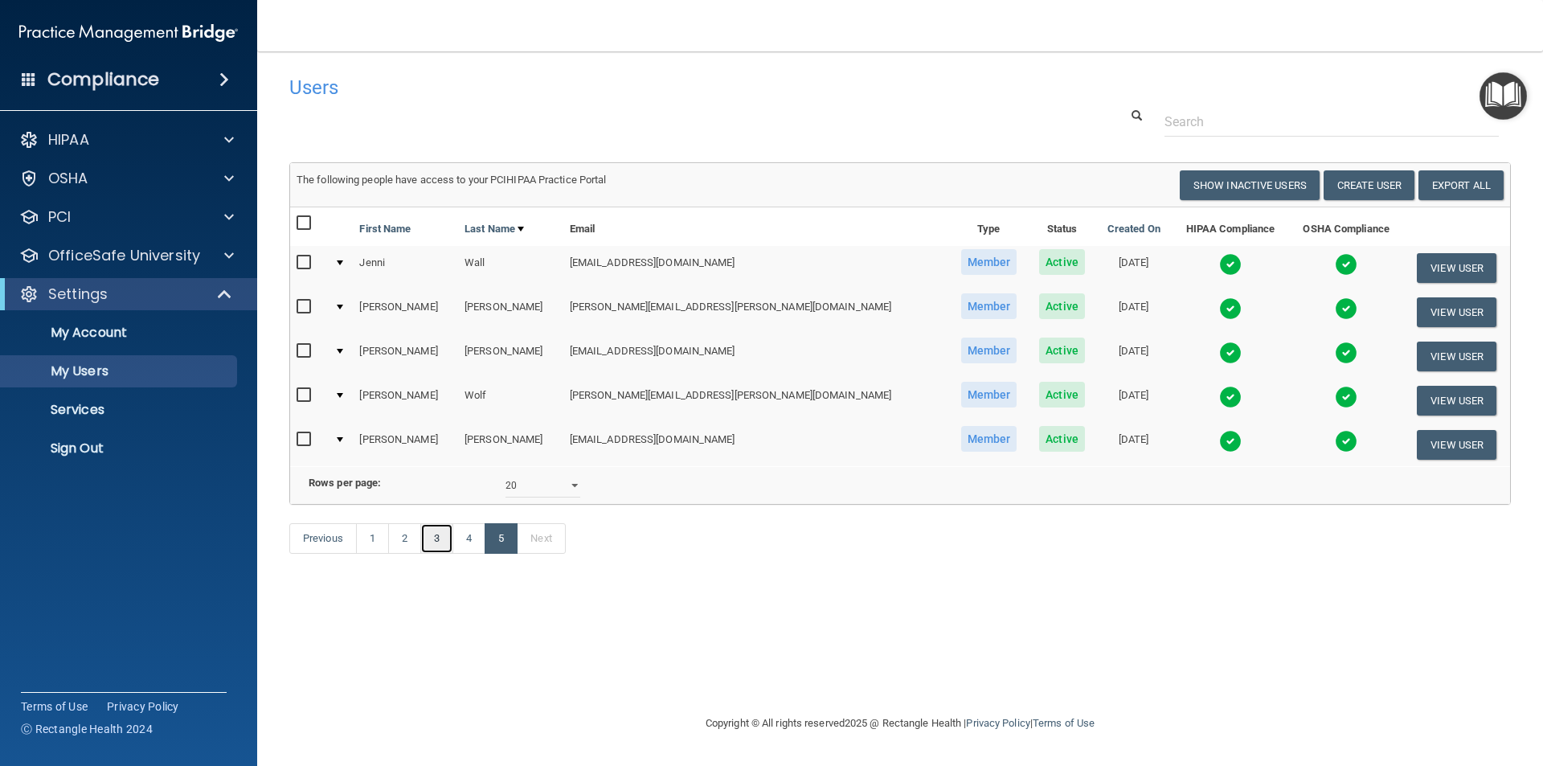
click at [436, 554] on link "3" at bounding box center [436, 538] width 33 height 31
select select "20"
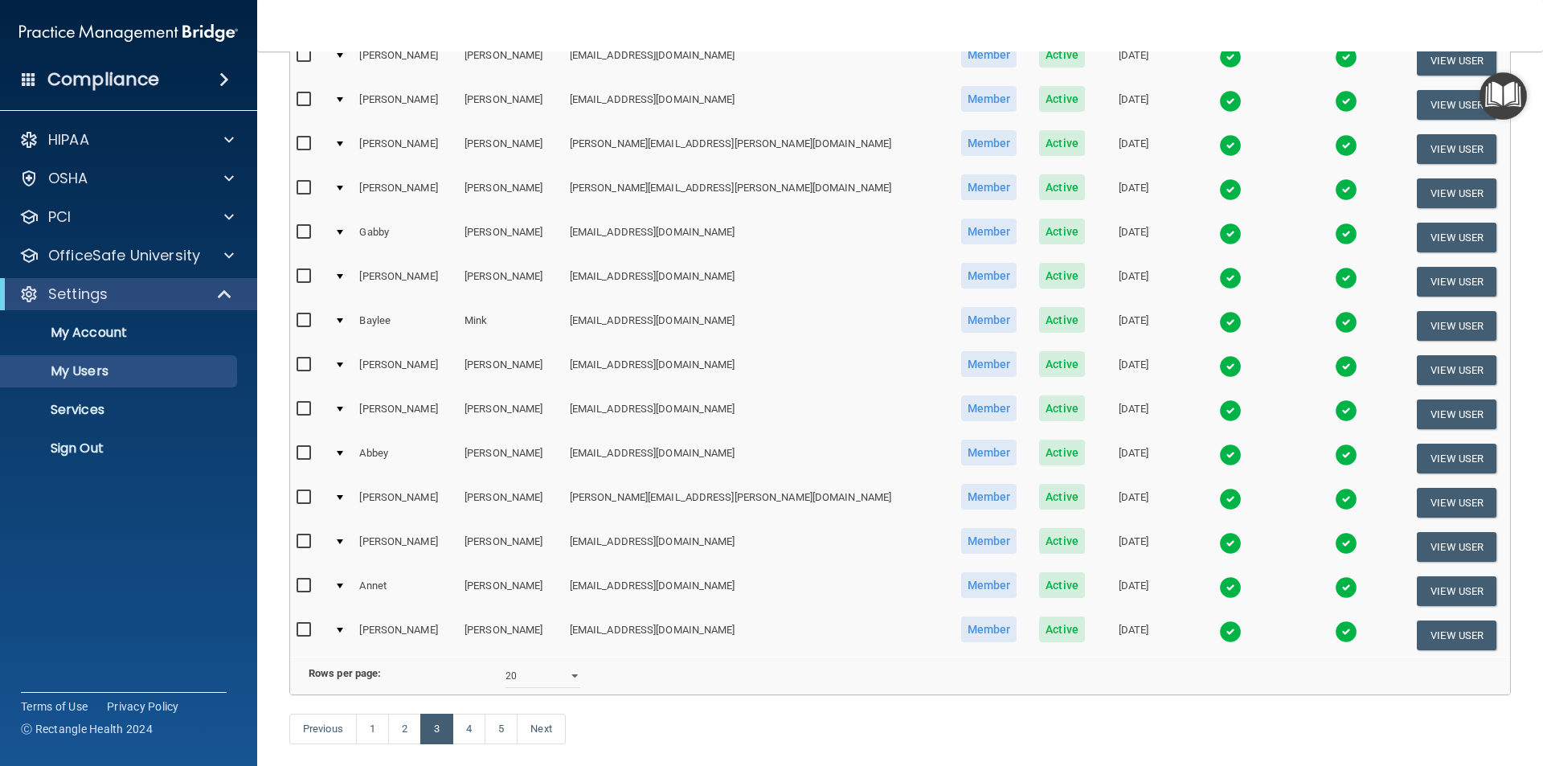
scroll to position [564, 0]
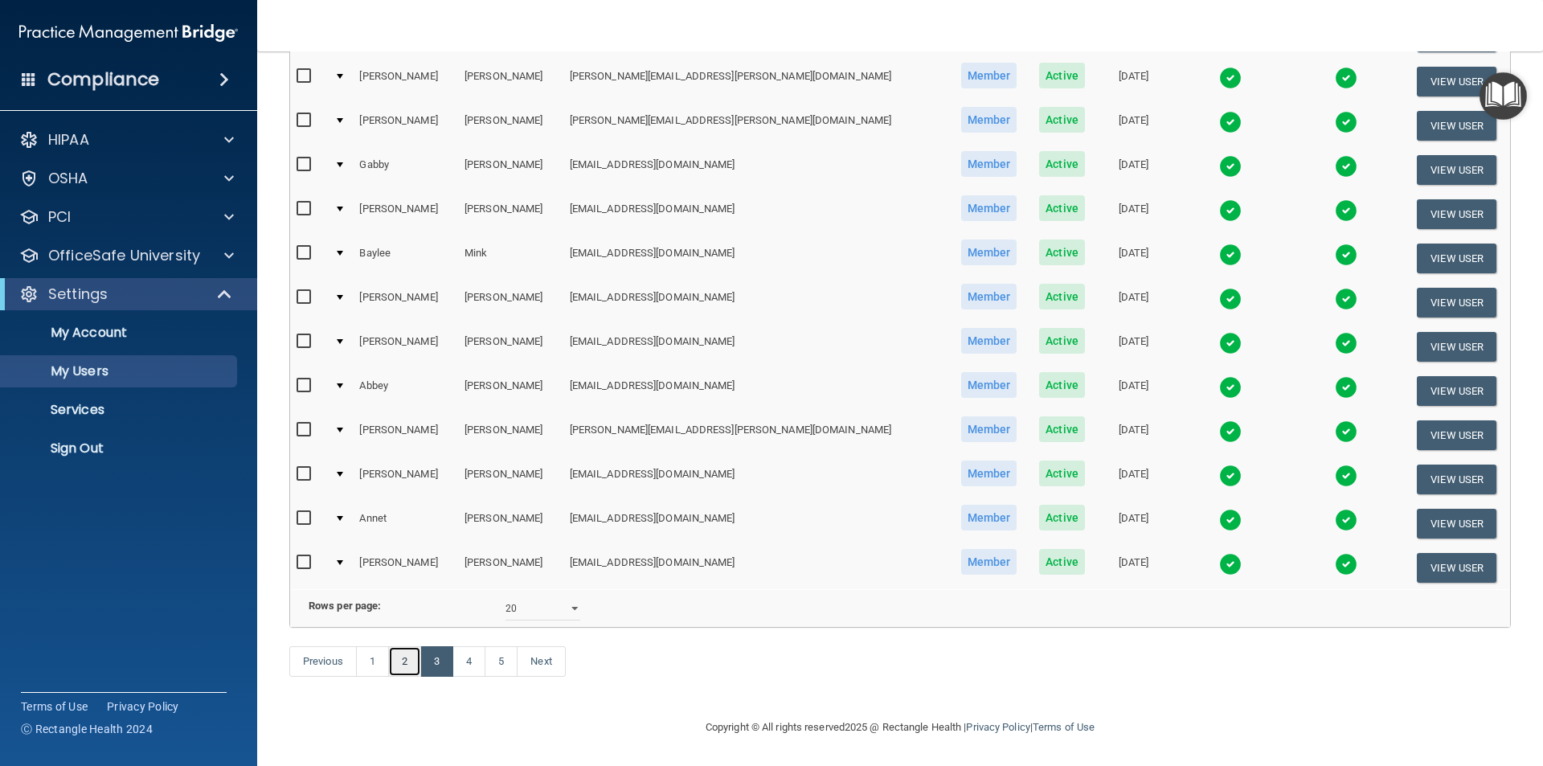
click at [397, 656] on link "2" at bounding box center [404, 661] width 33 height 31
select select "20"
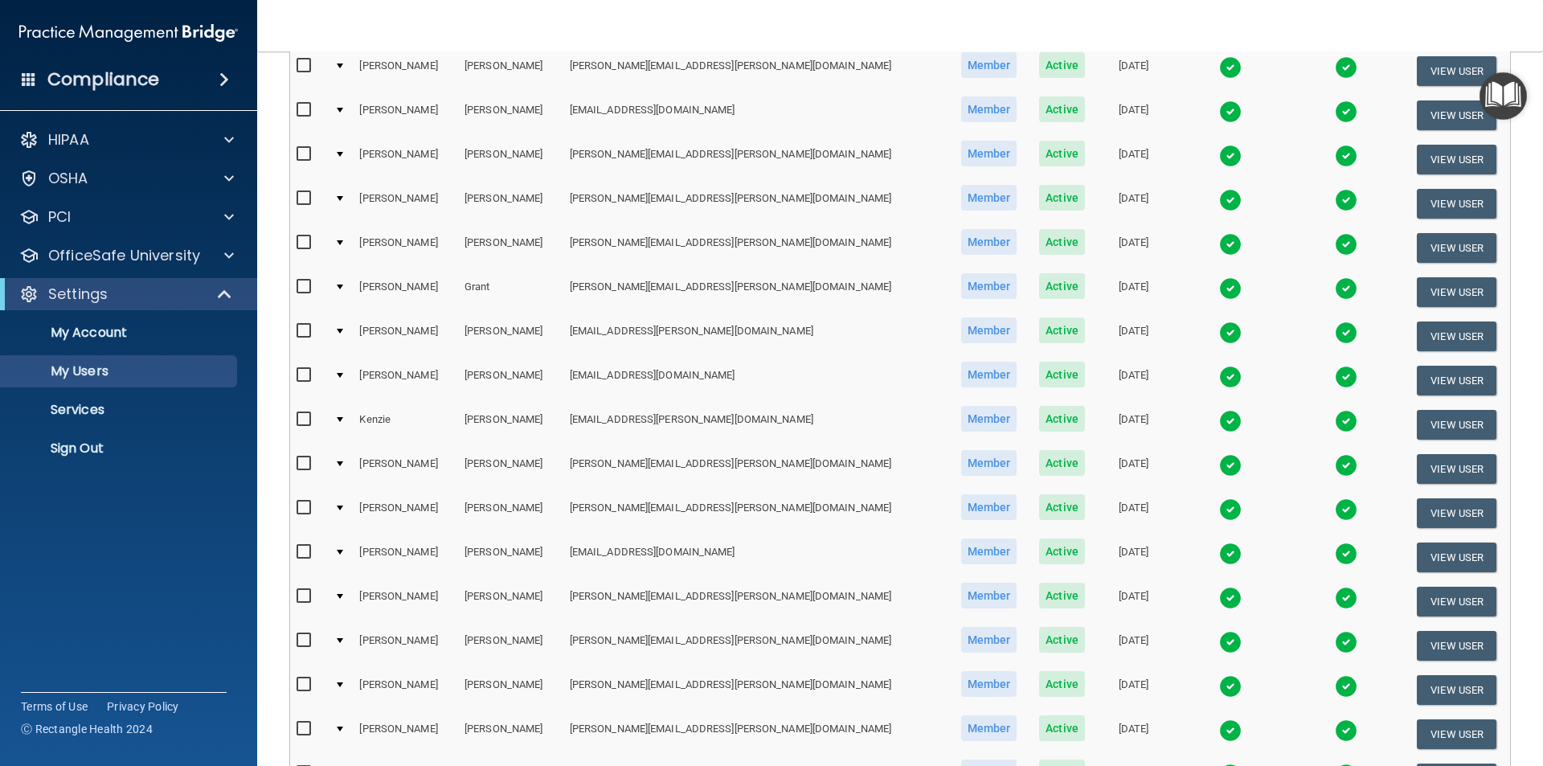
scroll to position [322, 0]
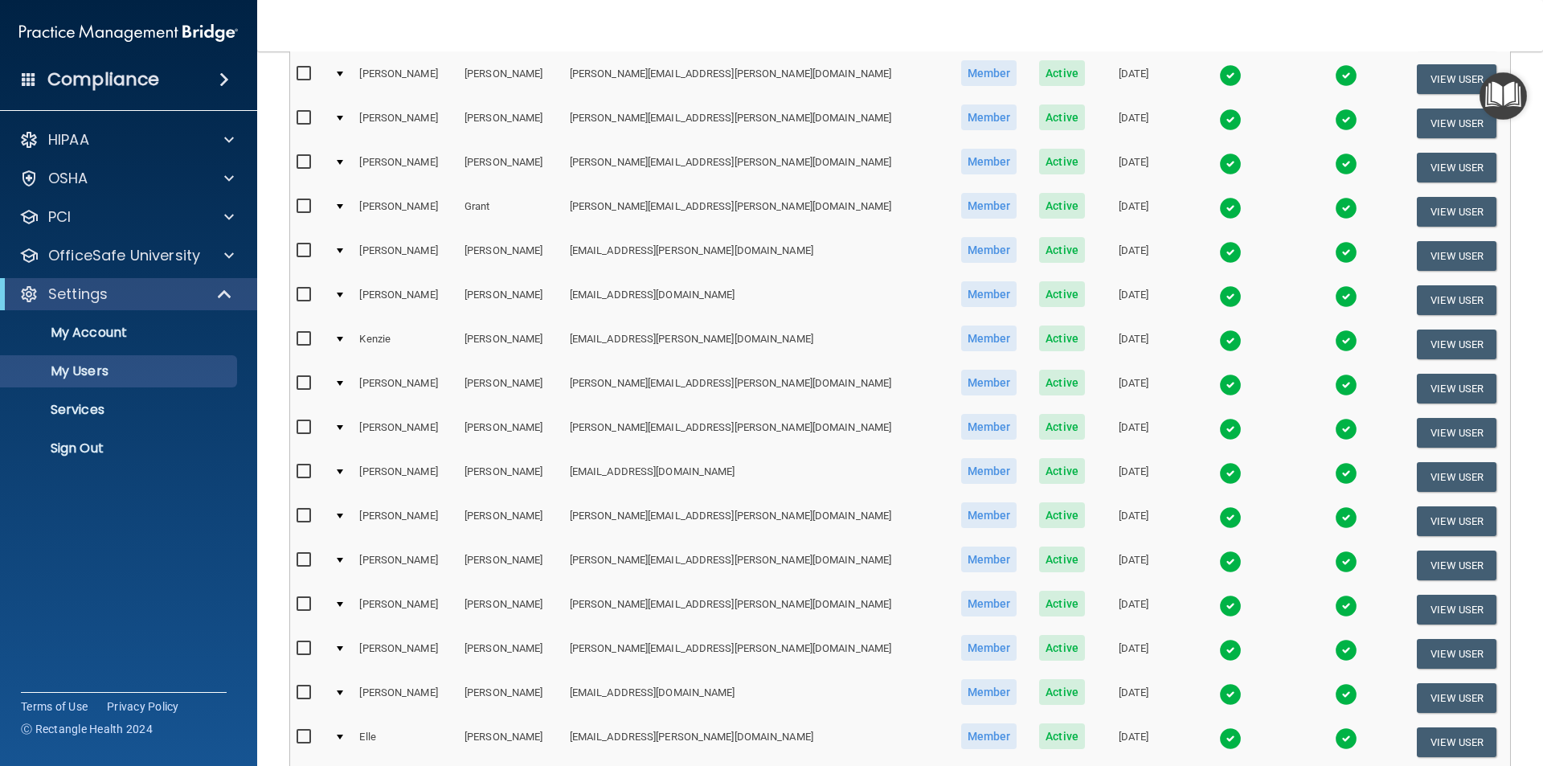
click at [1219, 559] on img at bounding box center [1230, 562] width 23 height 23
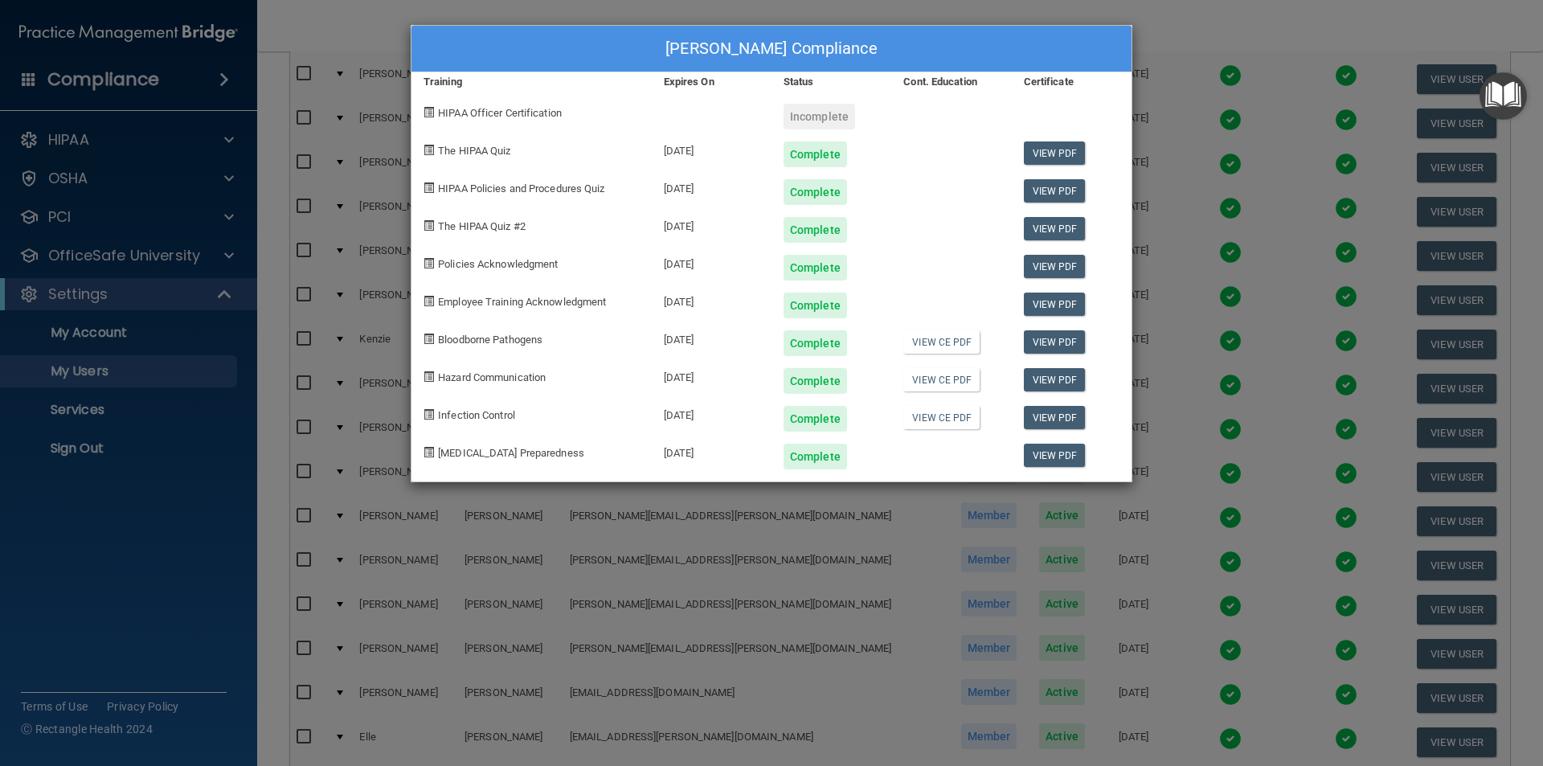
click at [1157, 18] on div "[PERSON_NAME] Compliance Training Expires On Status Cont. Education Certificate…" at bounding box center [771, 383] width 1543 height 766
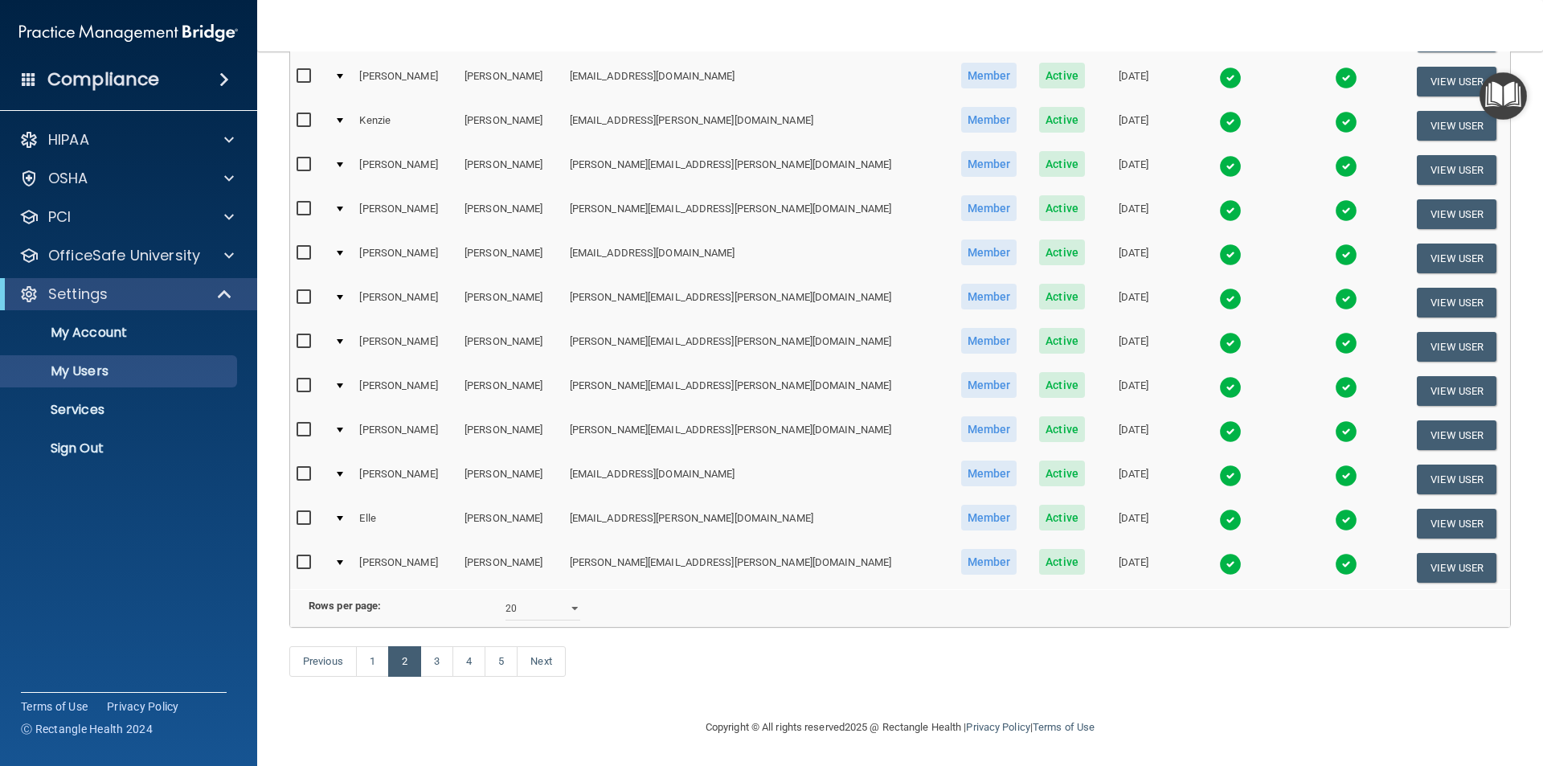
scroll to position [563, 0]
click at [440, 668] on link "3" at bounding box center [436, 661] width 33 height 31
select select "20"
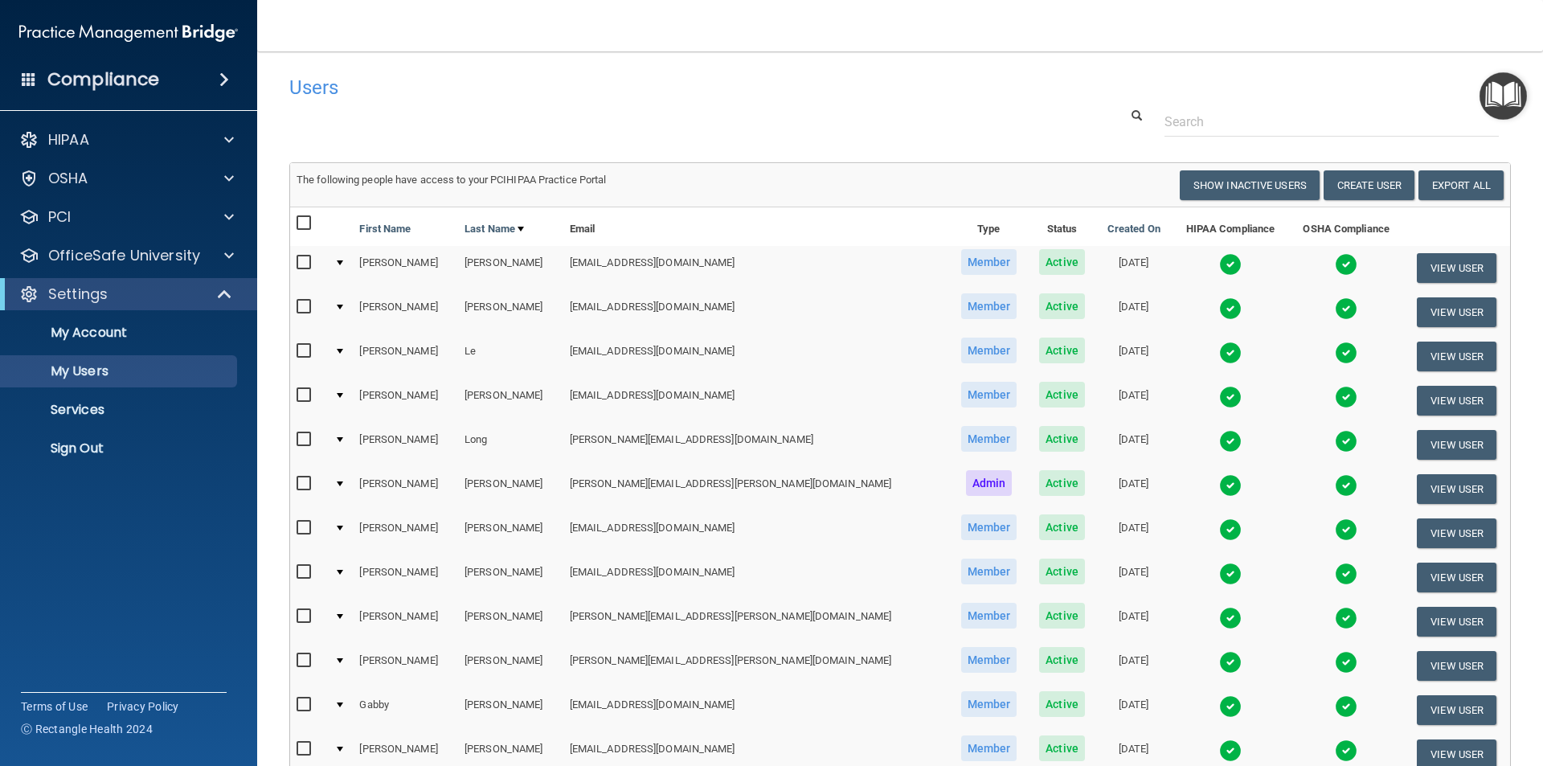
click at [1219, 440] on img at bounding box center [1230, 441] width 23 height 23
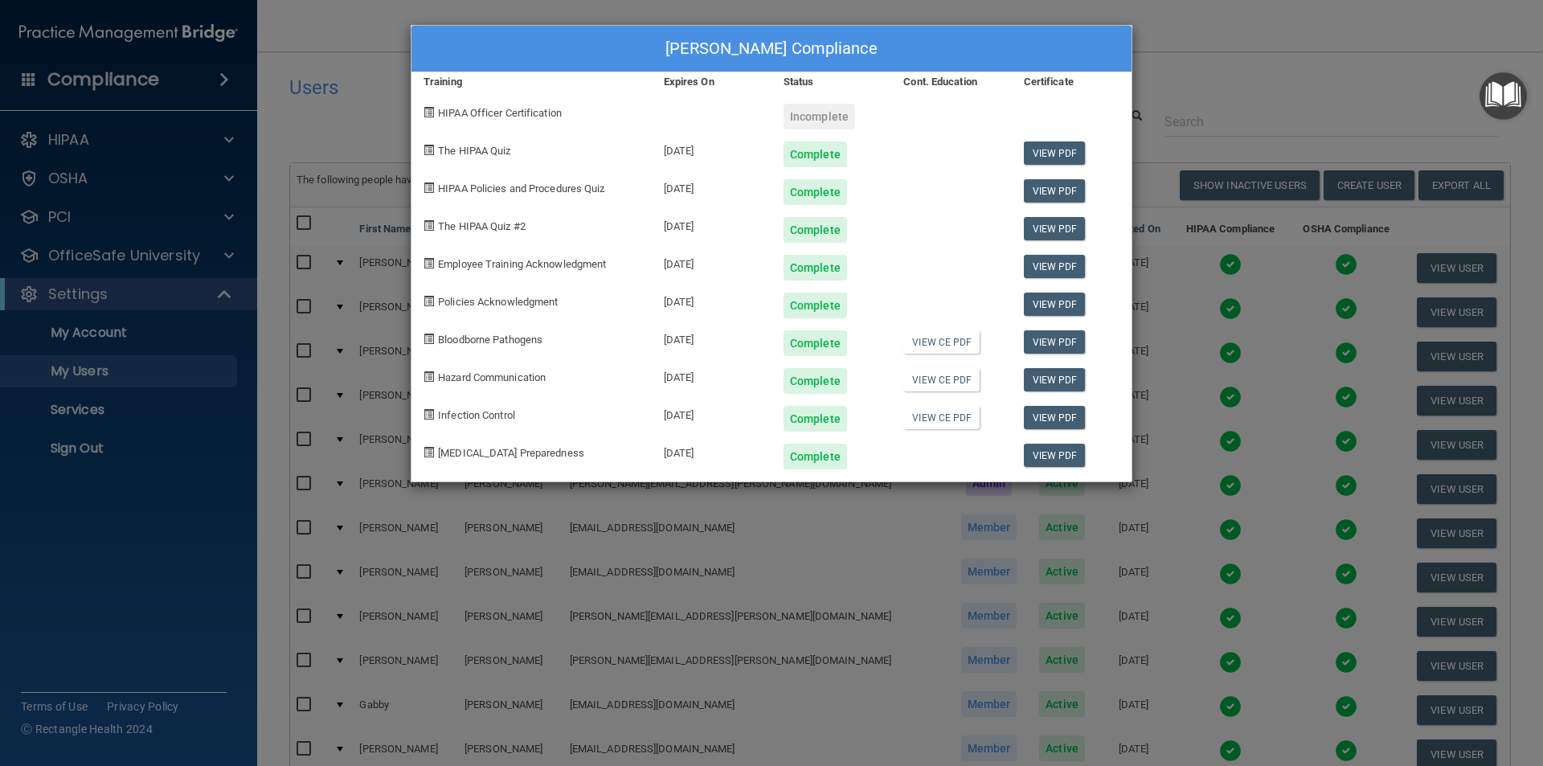
click at [1284, 63] on div "[PERSON_NAME] Compliance Training Expires On Status Cont. Education Certificate…" at bounding box center [771, 383] width 1543 height 766
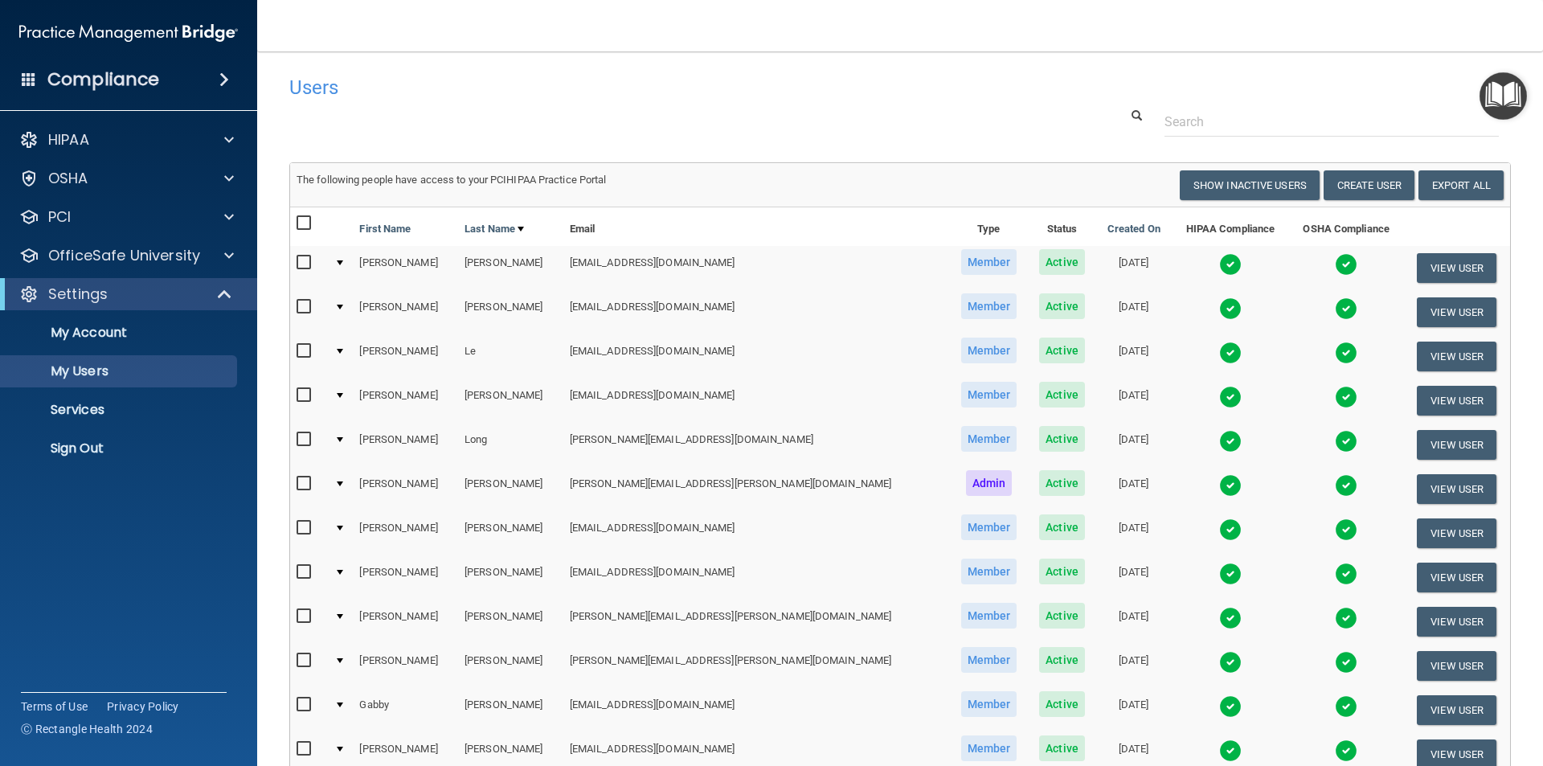
click at [1219, 666] on img at bounding box center [1230, 662] width 23 height 23
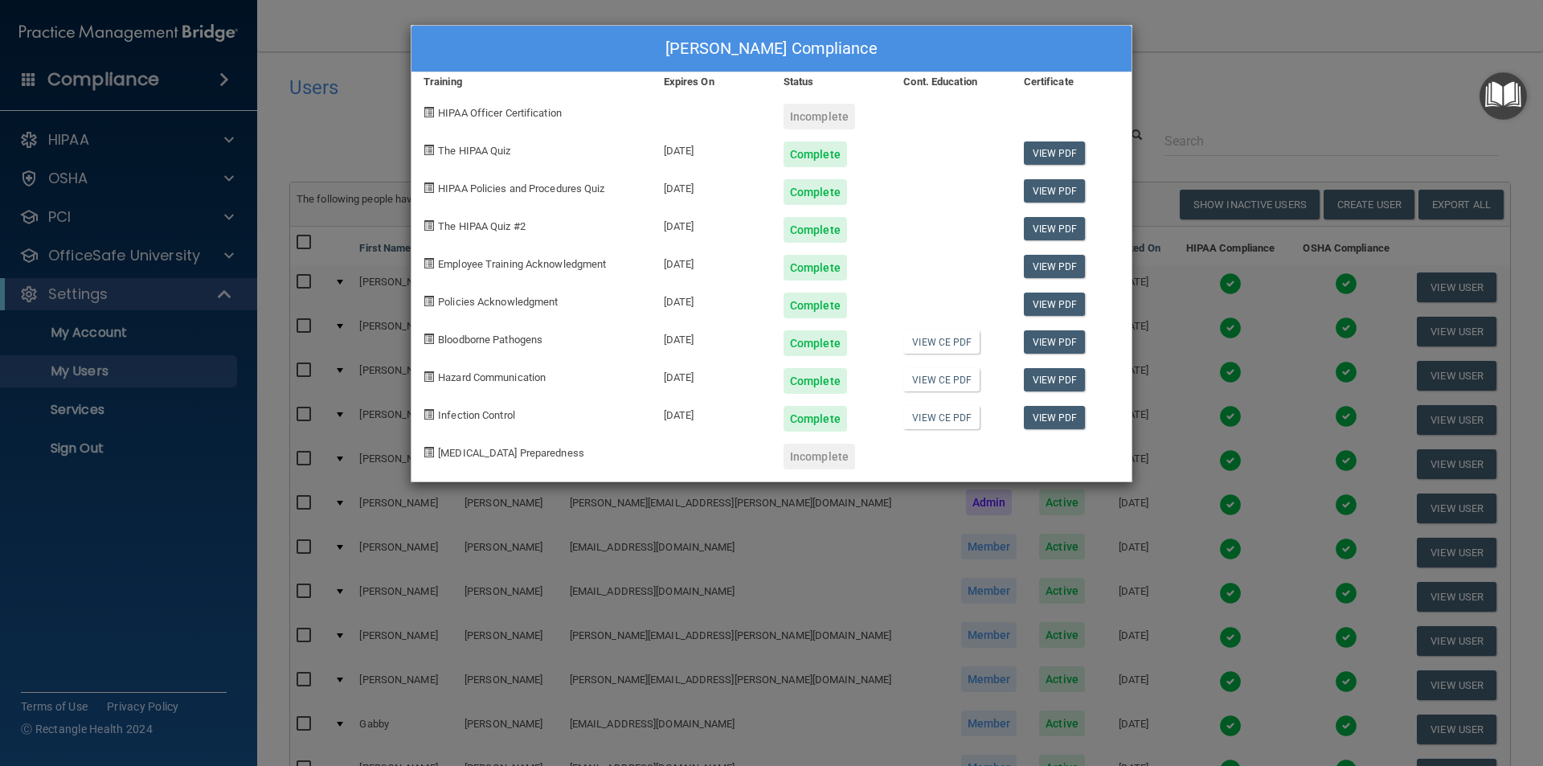
click at [1281, 83] on div "[PERSON_NAME] Compliance Training Expires On Status Cont. Education Certificate…" at bounding box center [771, 383] width 1543 height 766
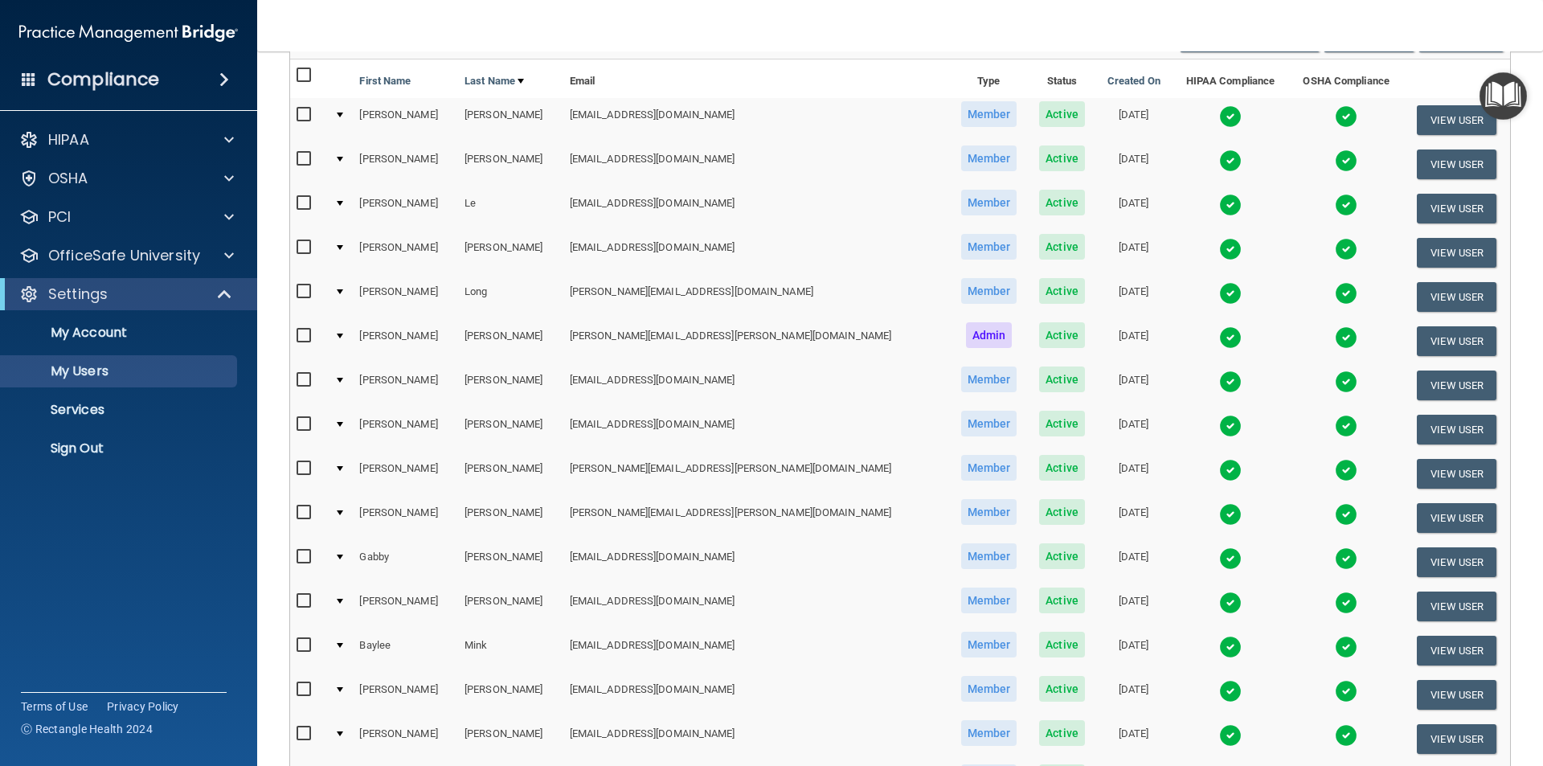
scroll to position [161, 0]
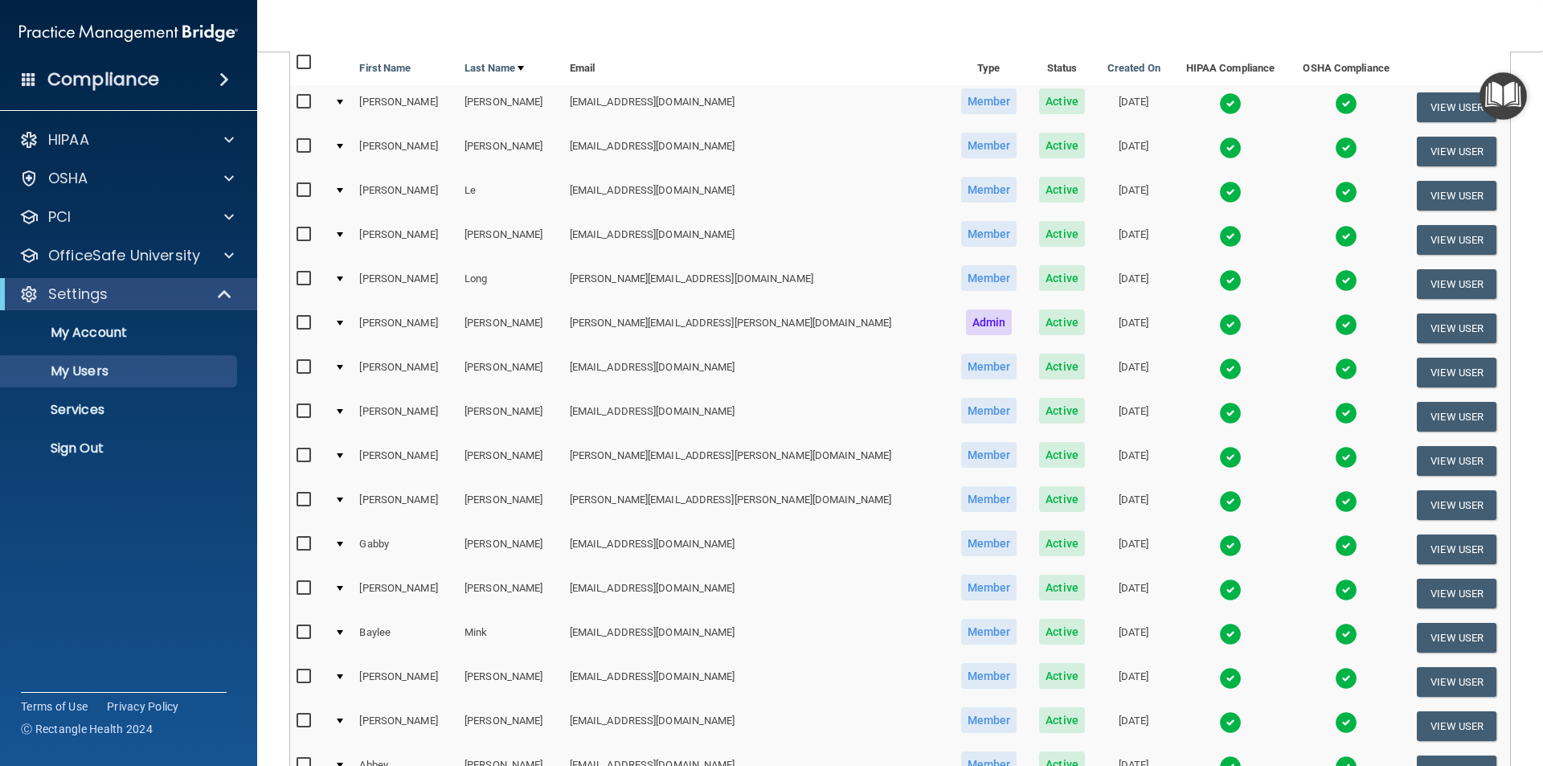
click at [1219, 637] on img at bounding box center [1230, 634] width 23 height 23
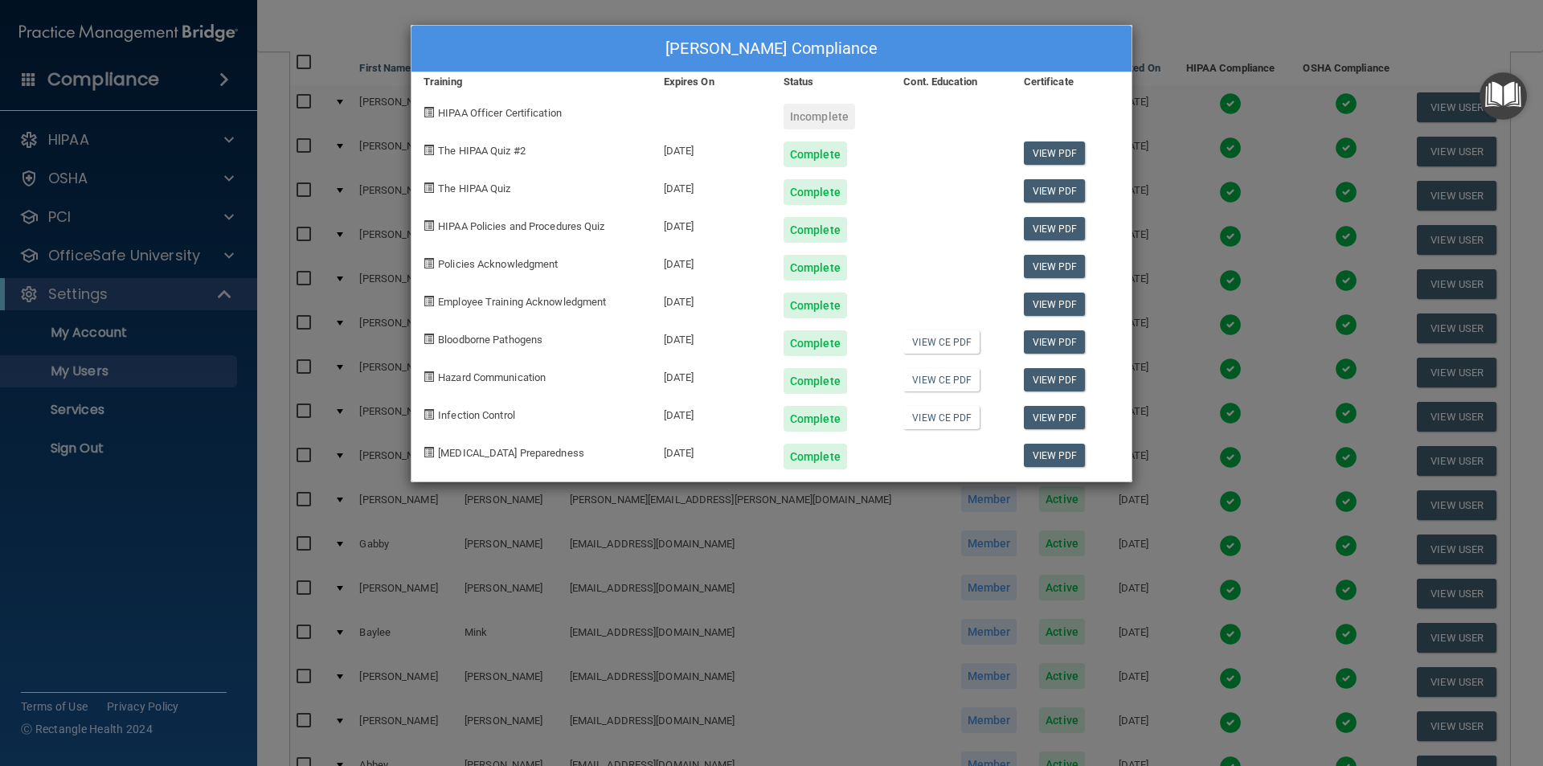
click at [1223, 31] on div "[PERSON_NAME] Compliance Training Expires On Status Cont. Education Certificate…" at bounding box center [771, 383] width 1543 height 766
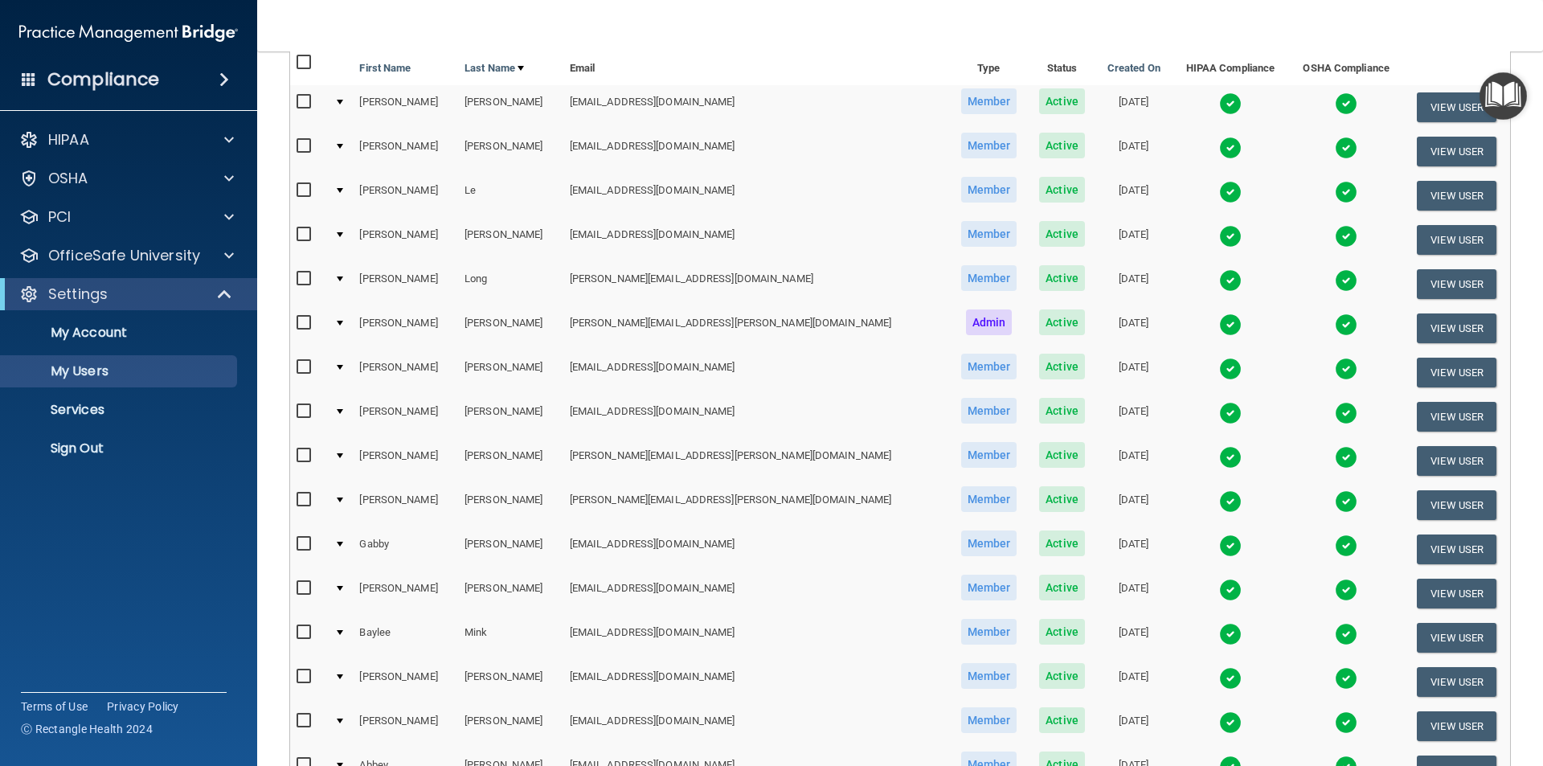
click at [1219, 630] on img at bounding box center [1230, 634] width 23 height 23
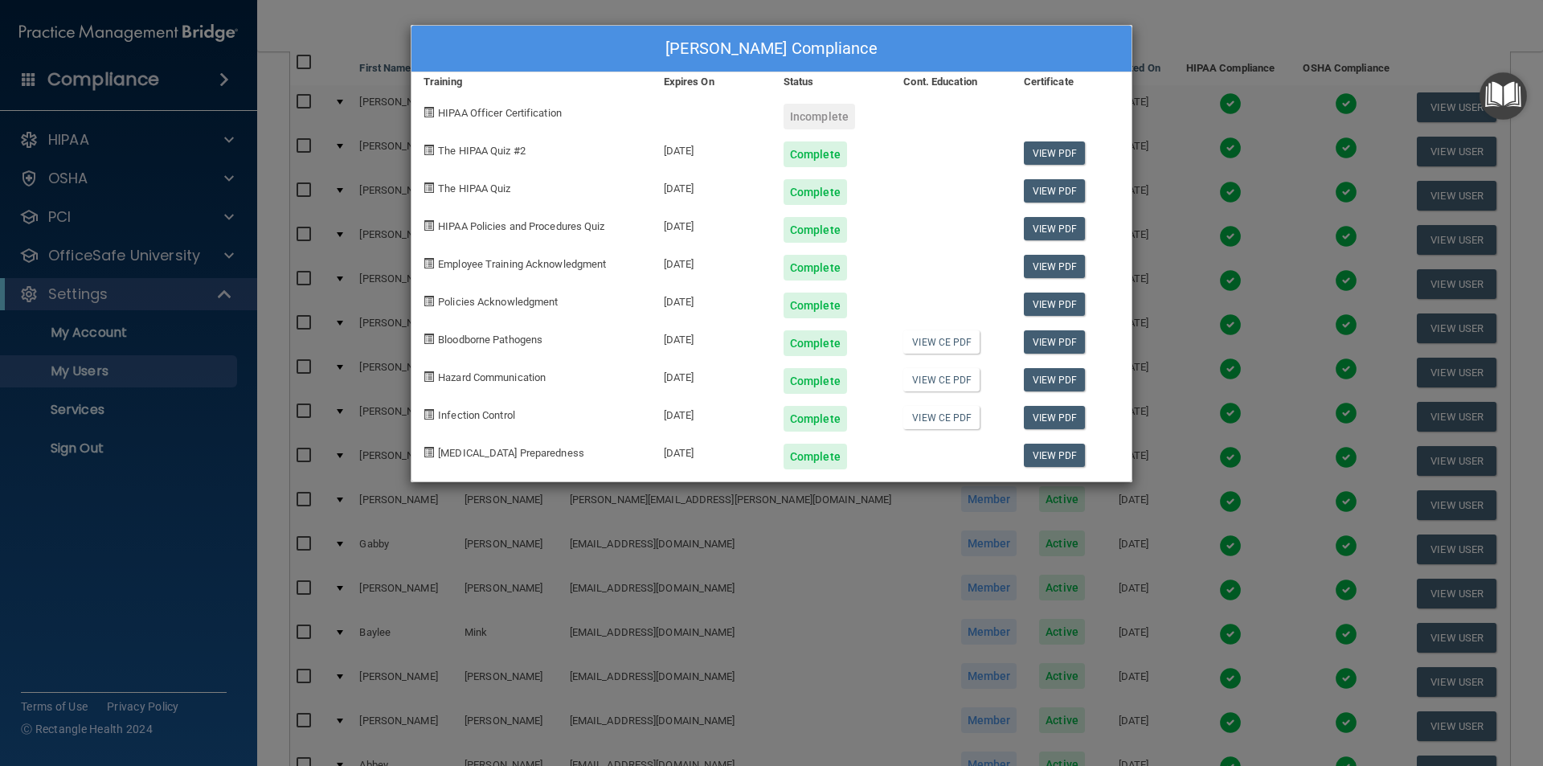
click at [1173, 33] on div "[PERSON_NAME] Compliance Training Expires On Status Cont. Education Certificate…" at bounding box center [771, 383] width 1543 height 766
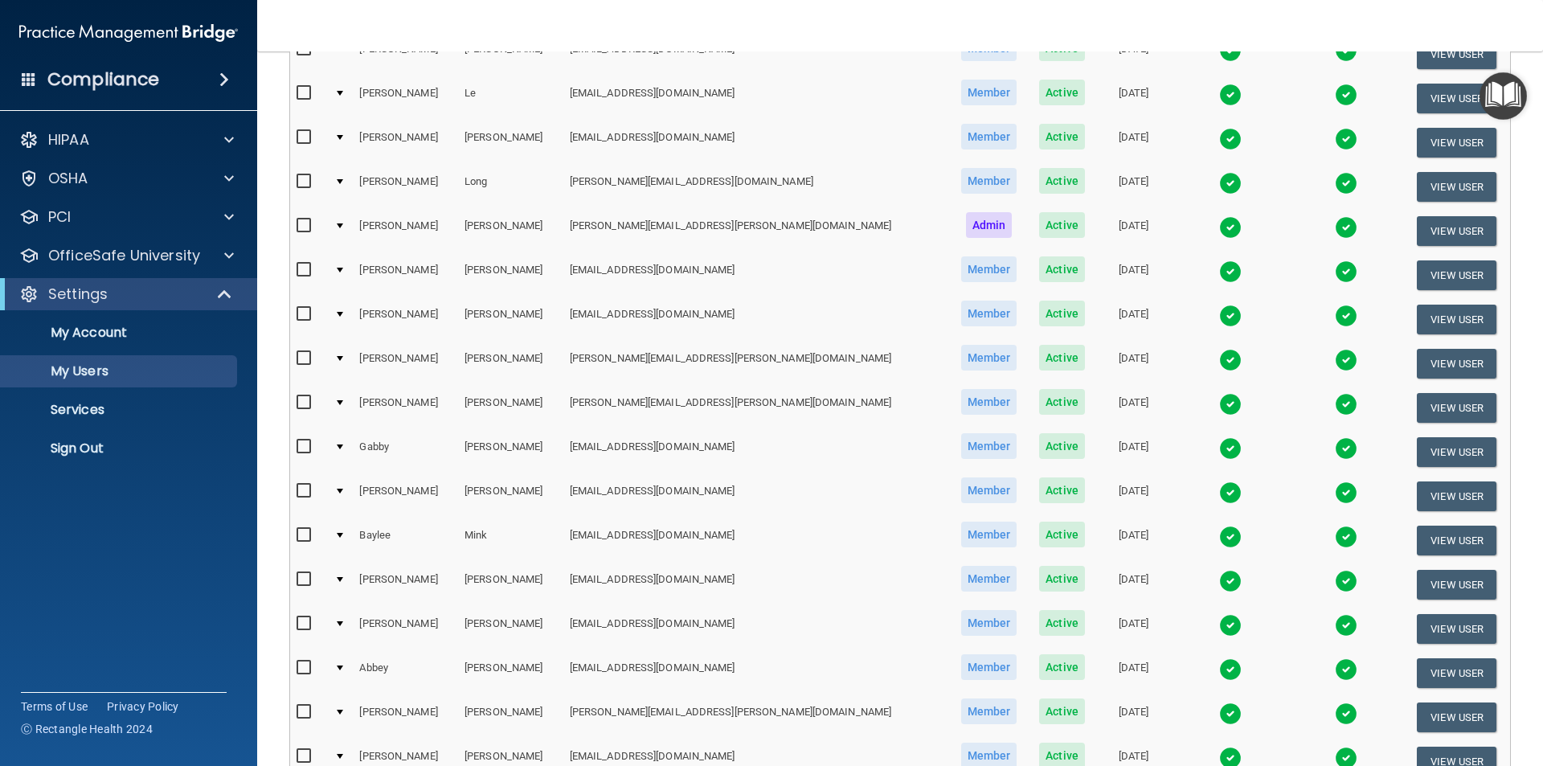
scroll to position [564, 0]
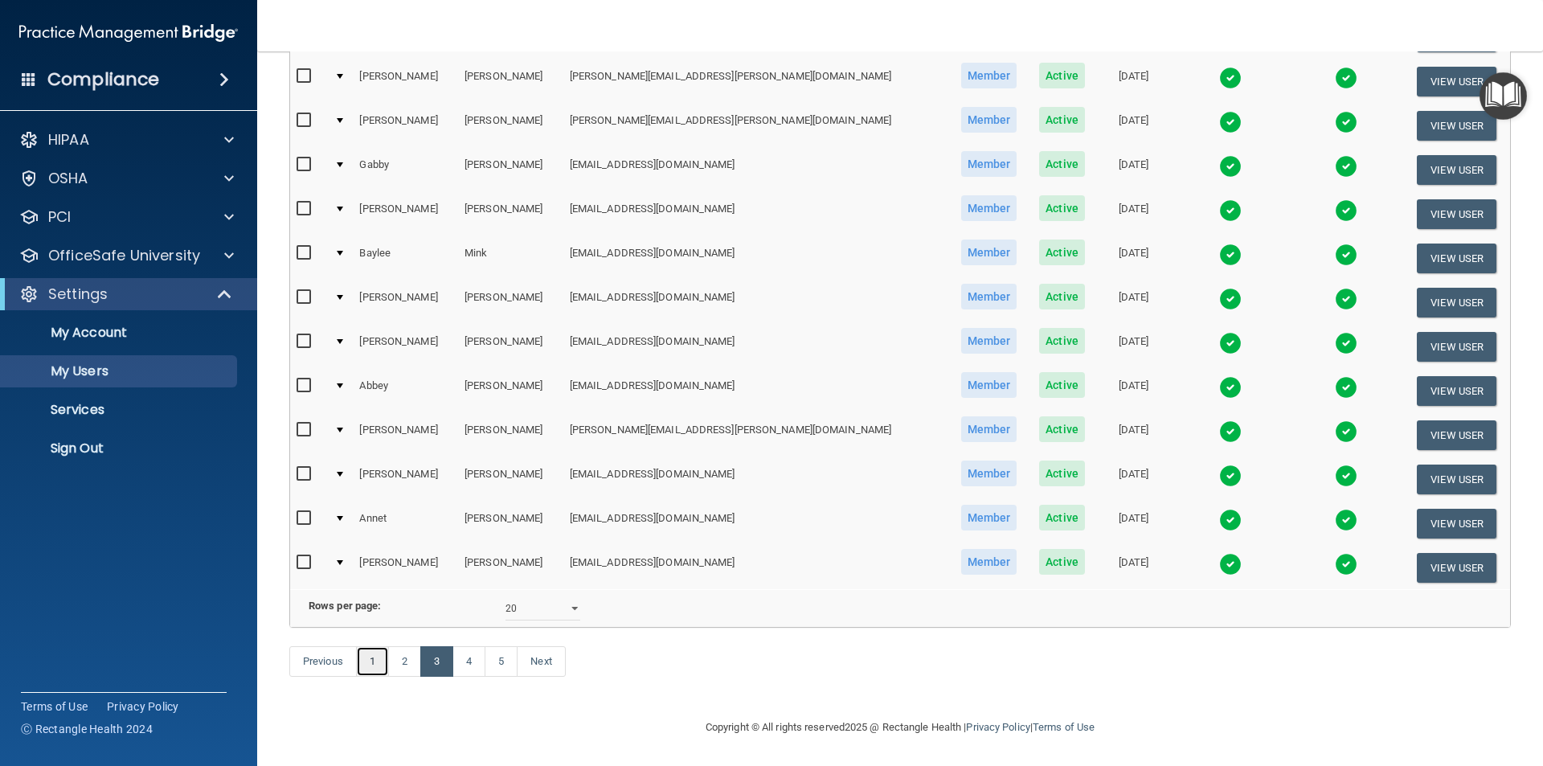
click at [367, 660] on link "1" at bounding box center [372, 661] width 33 height 31
select select "20"
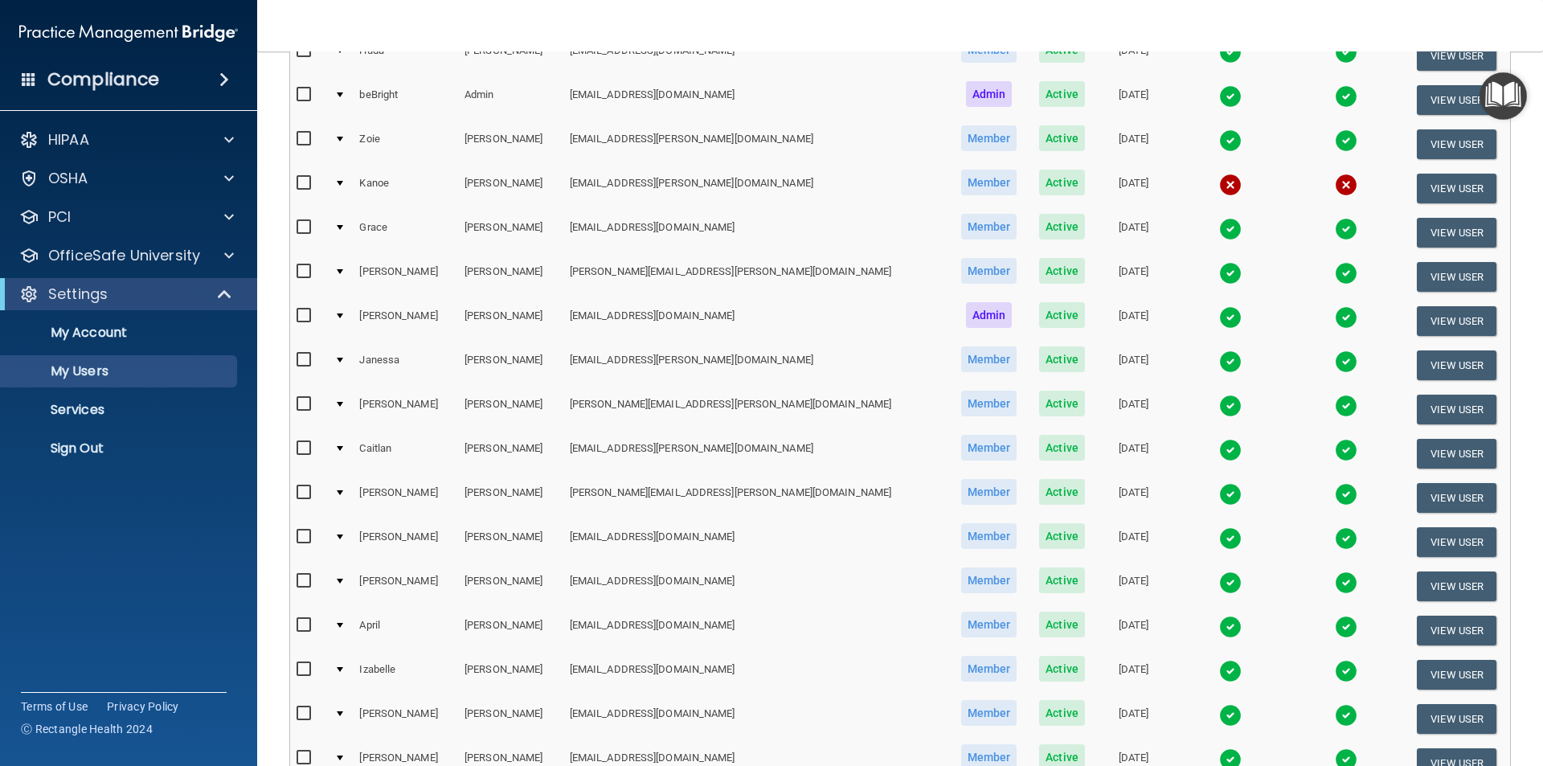
scroll to position [241, 0]
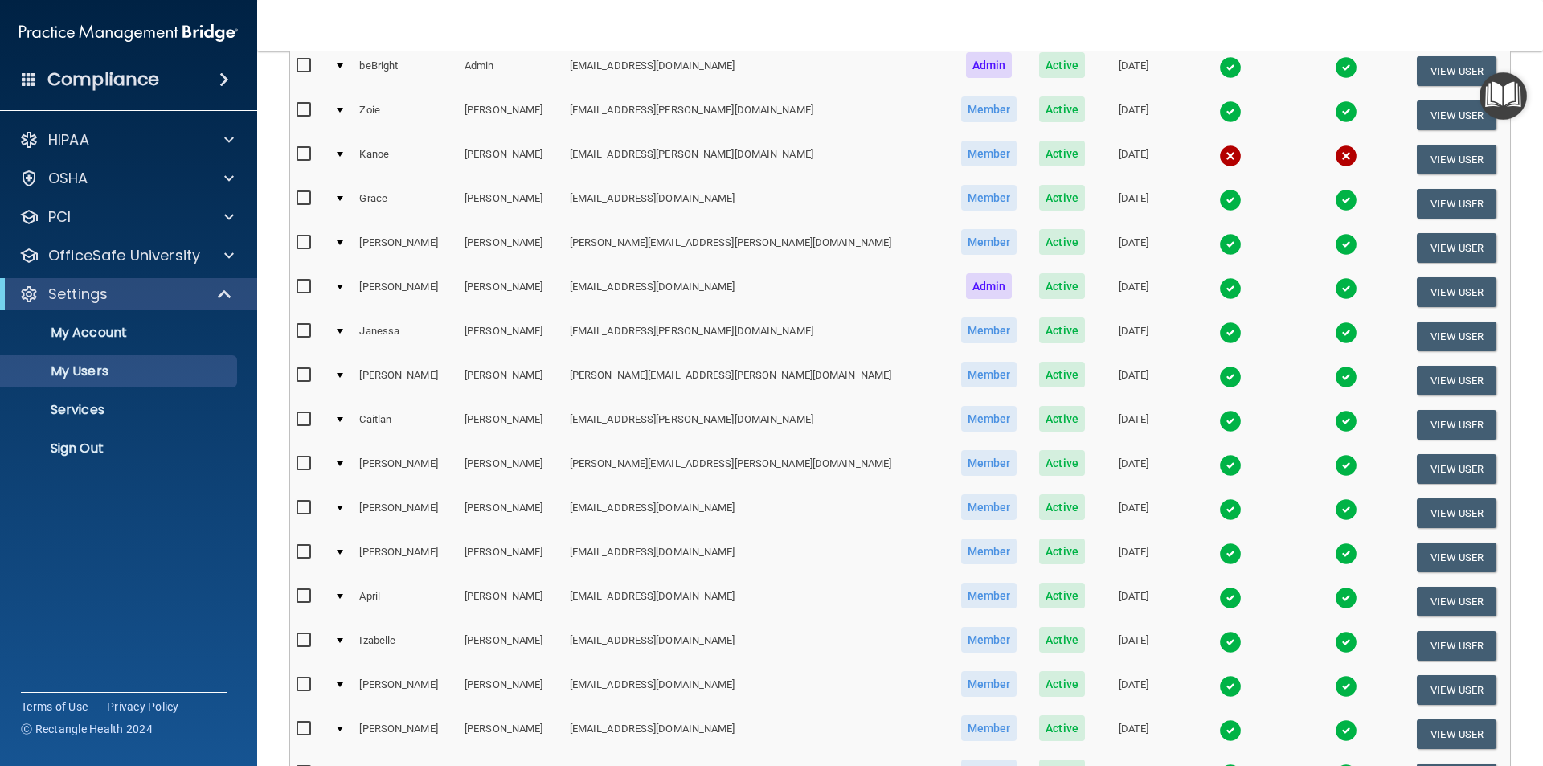
click at [1219, 555] on img at bounding box center [1230, 554] width 23 height 23
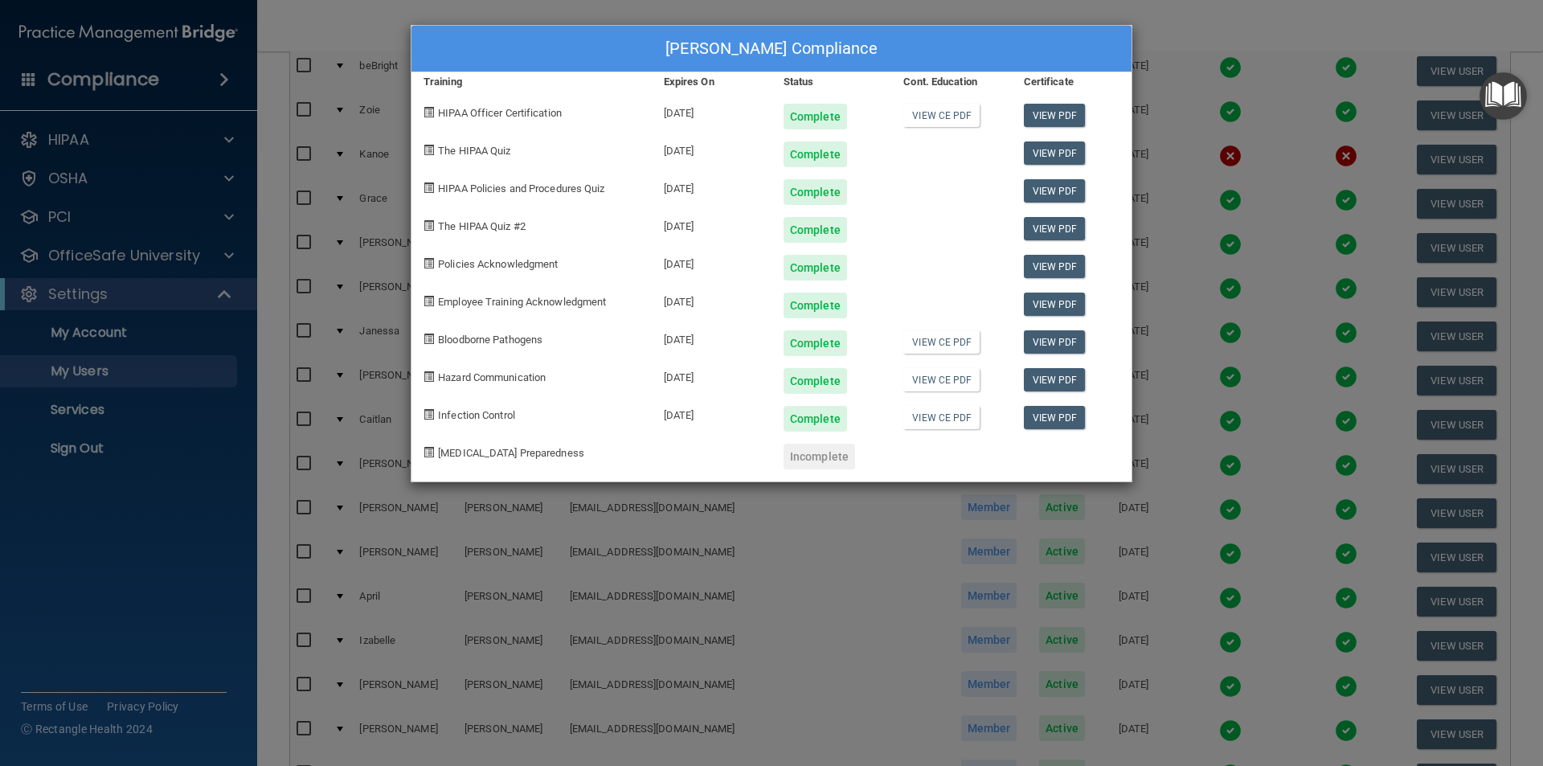
click at [1063, 4] on div "[PERSON_NAME] Compliance Training Expires On Status Cont. Education Certificate…" at bounding box center [771, 383] width 1543 height 766
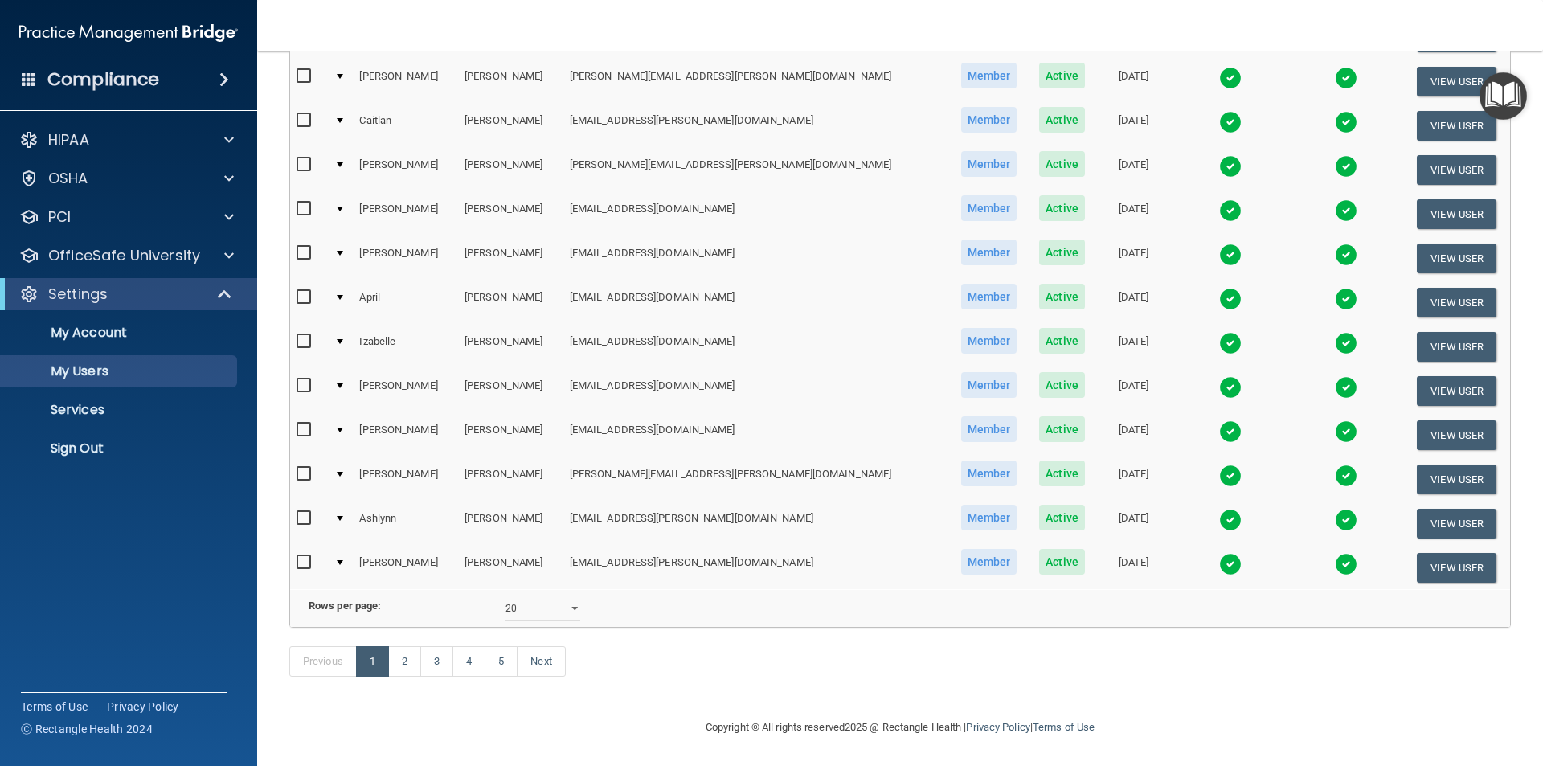
scroll to position [564, 0]
click at [497, 669] on link "5" at bounding box center [501, 661] width 33 height 31
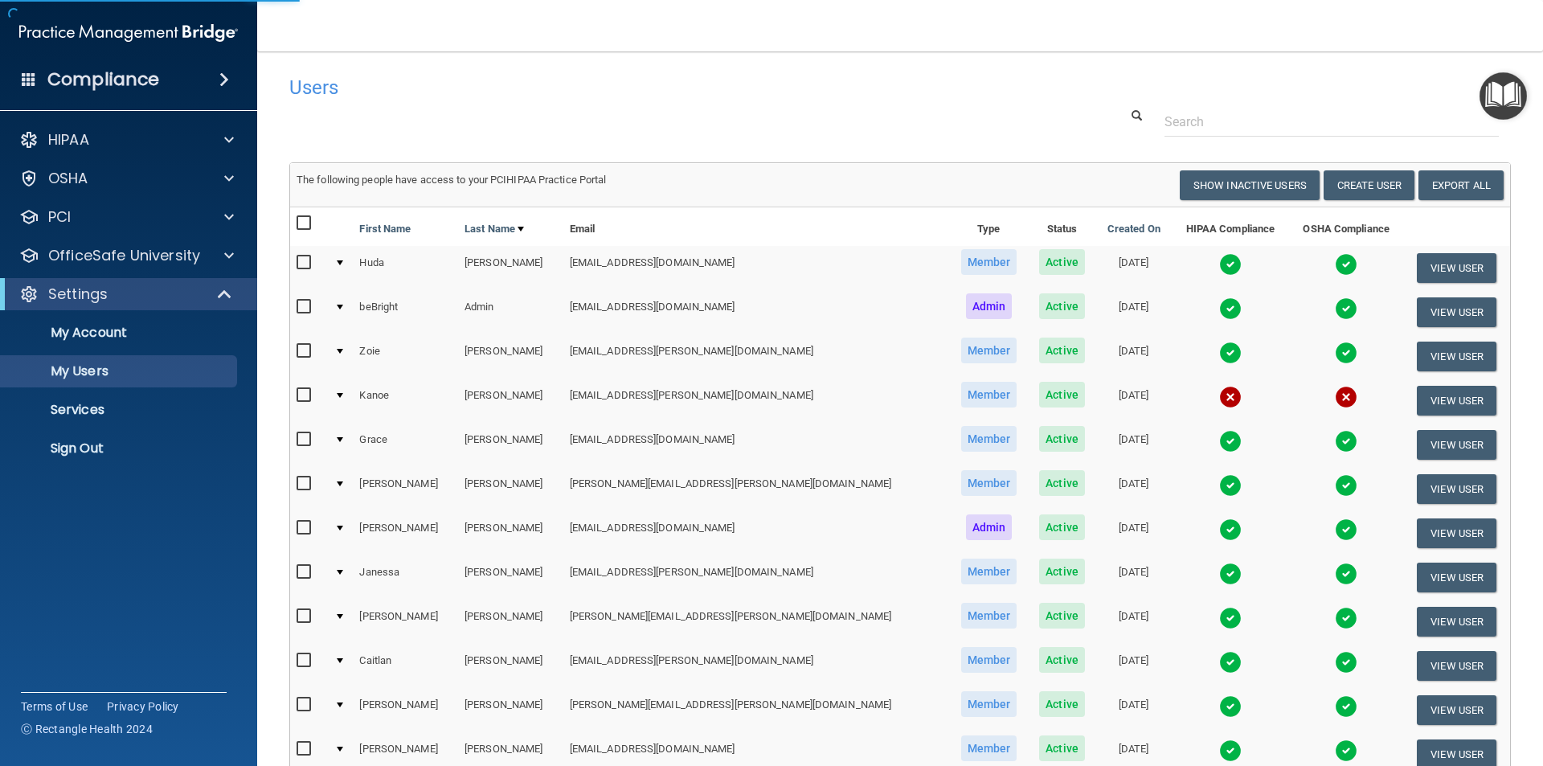
select select "20"
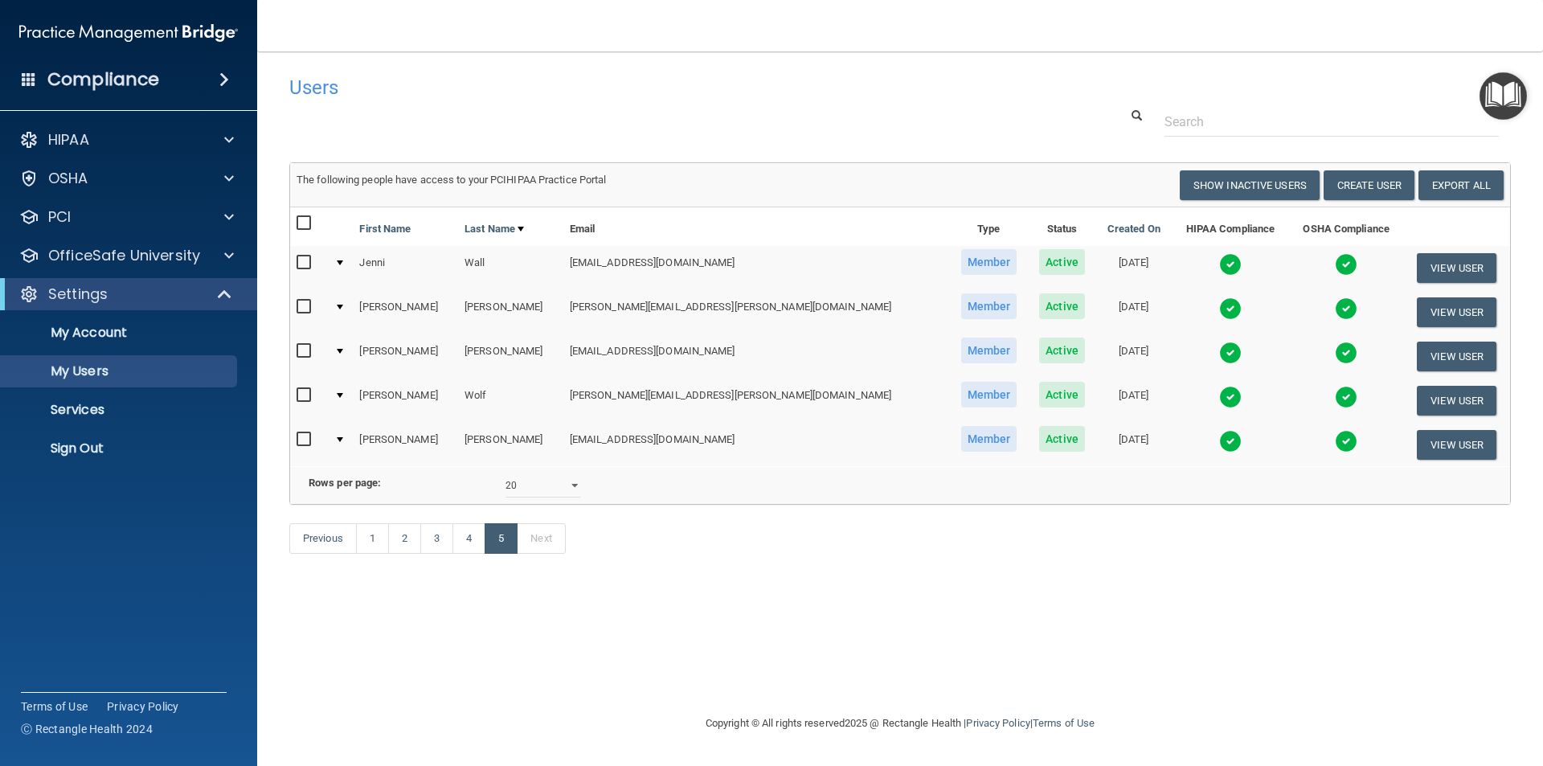
click at [1219, 349] on img at bounding box center [1230, 353] width 23 height 23
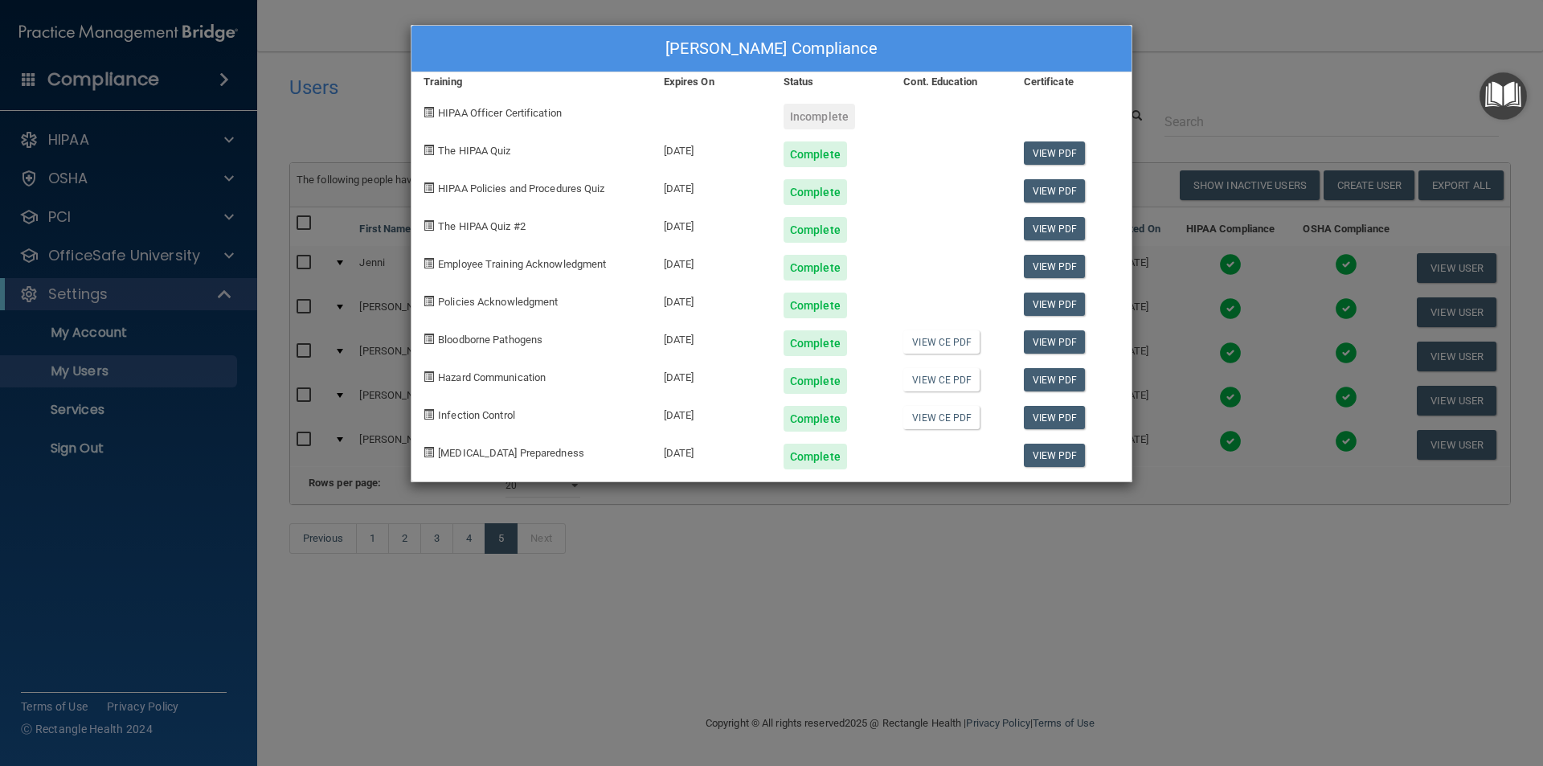
drag, startPoint x: 1198, startPoint y: 93, endPoint x: 1196, endPoint y: 84, distance: 9.8
click at [1198, 92] on div "[PERSON_NAME] Compliance Training Expires On Status Cont. Education Certificate…" at bounding box center [771, 383] width 1543 height 766
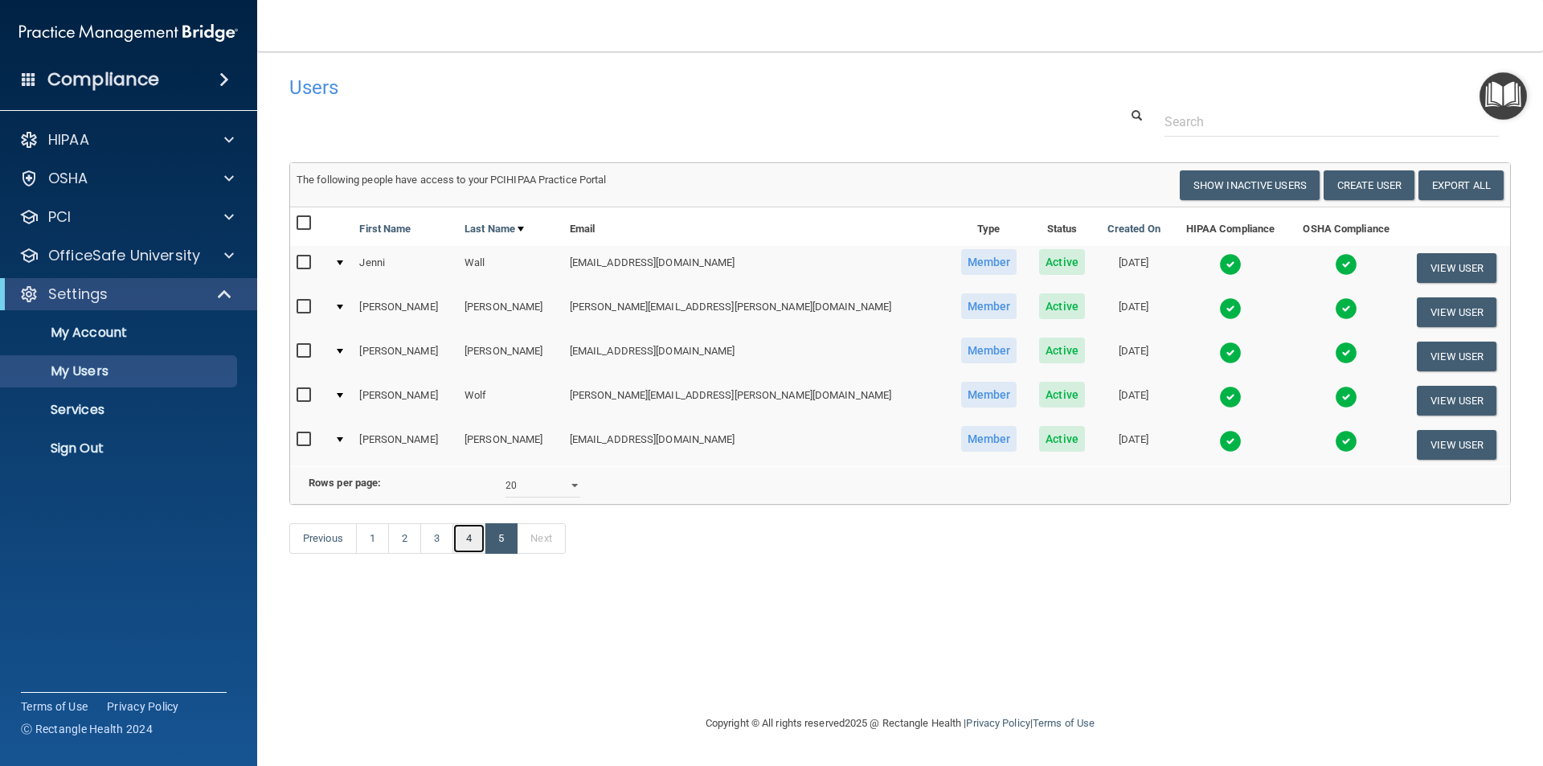
click at [473, 554] on link "4" at bounding box center [469, 538] width 33 height 31
select select "20"
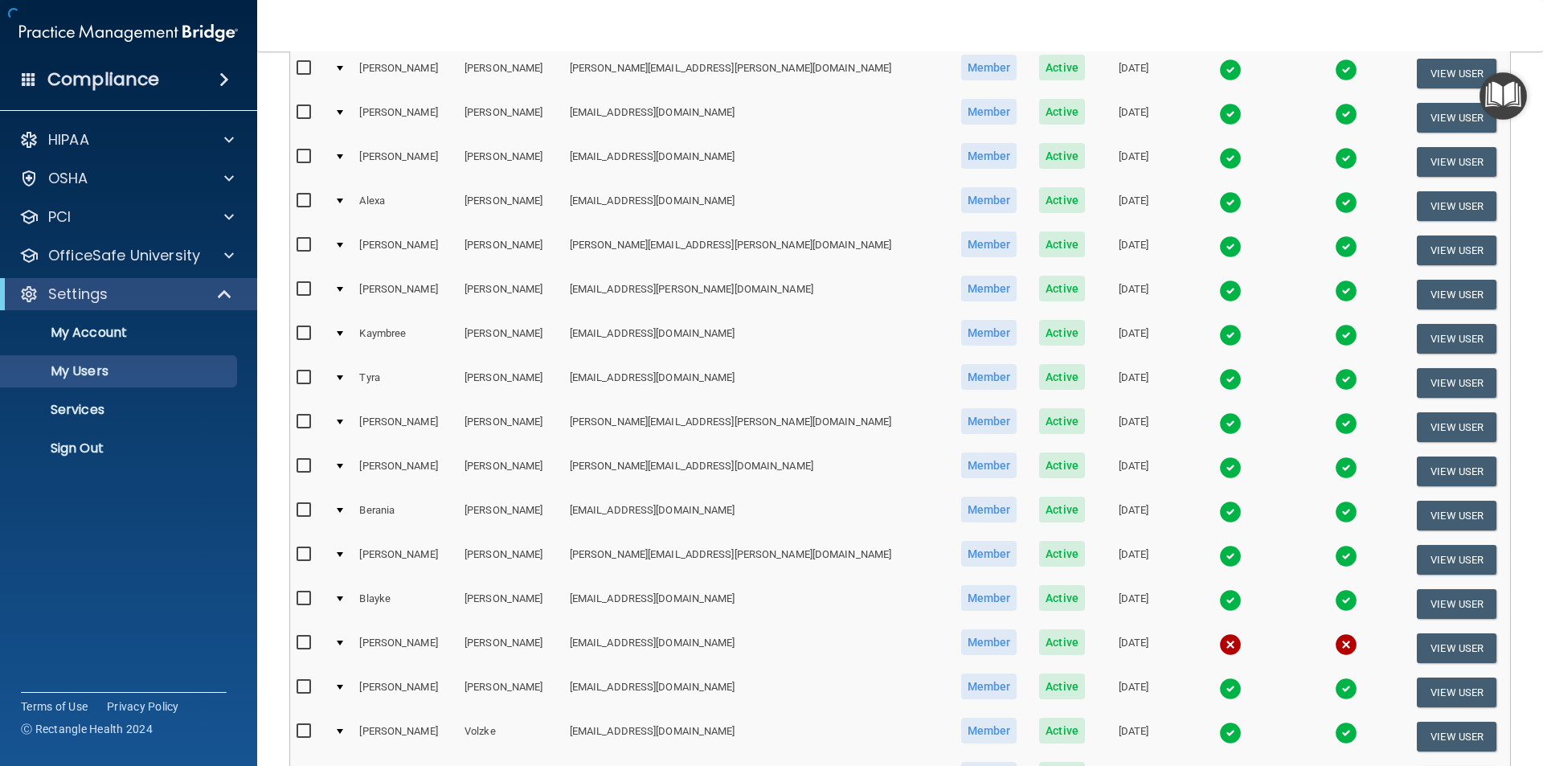
scroll to position [564, 0]
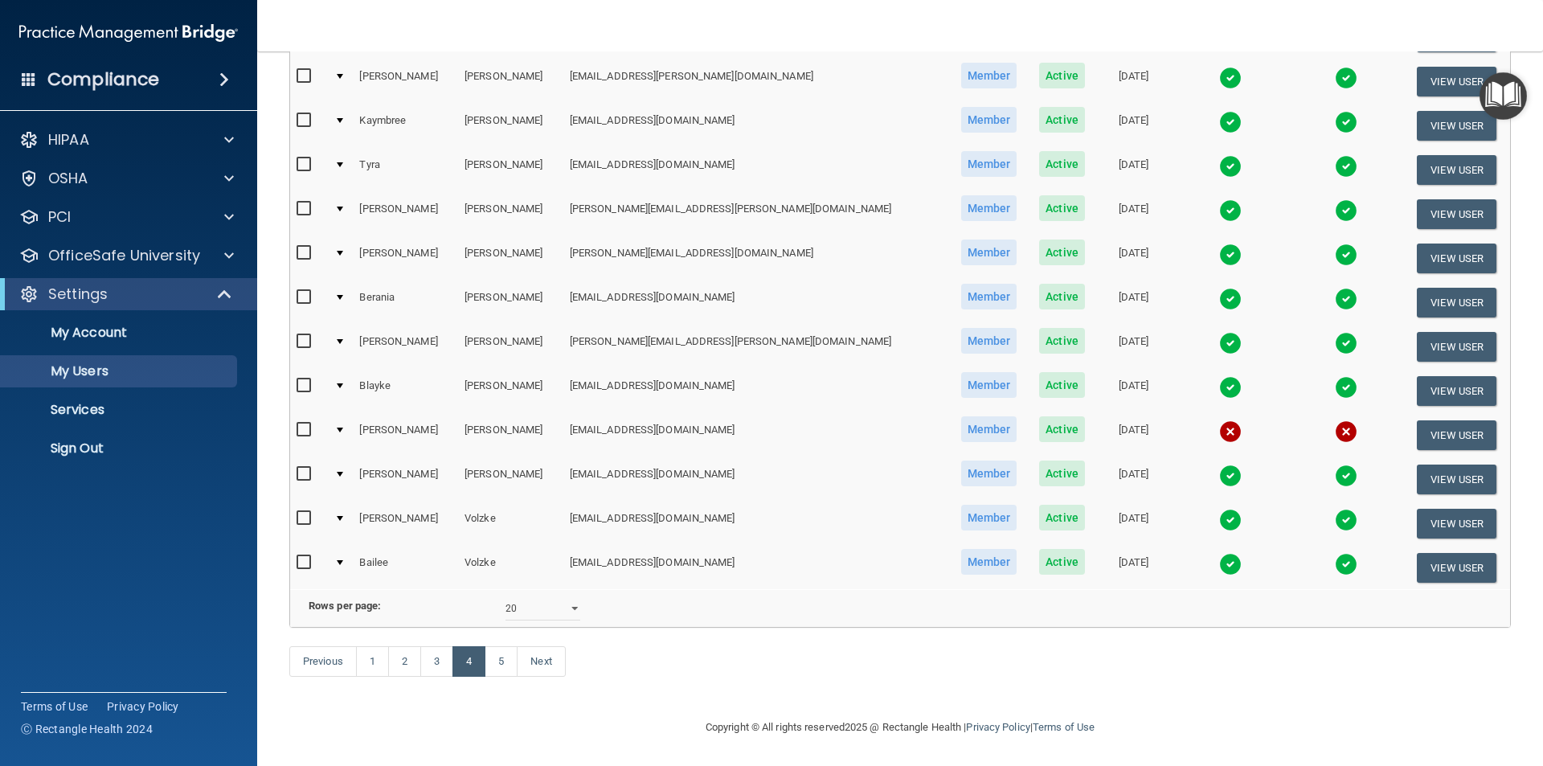
click at [1219, 509] on img at bounding box center [1230, 520] width 23 height 23
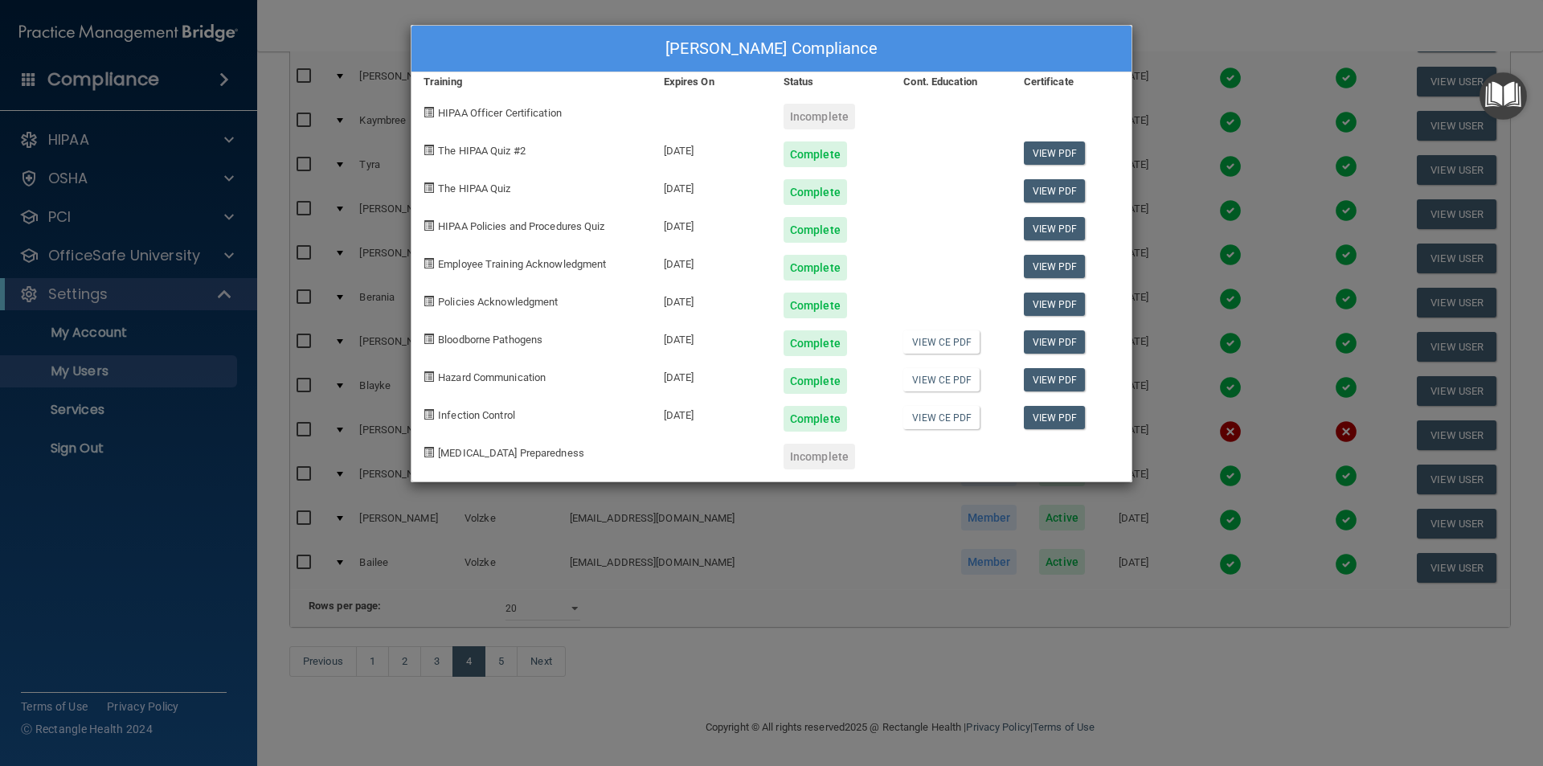
click at [1181, 30] on div "[PERSON_NAME] Compliance Training Expires On Status Cont. Education Certificate…" at bounding box center [771, 383] width 1543 height 766
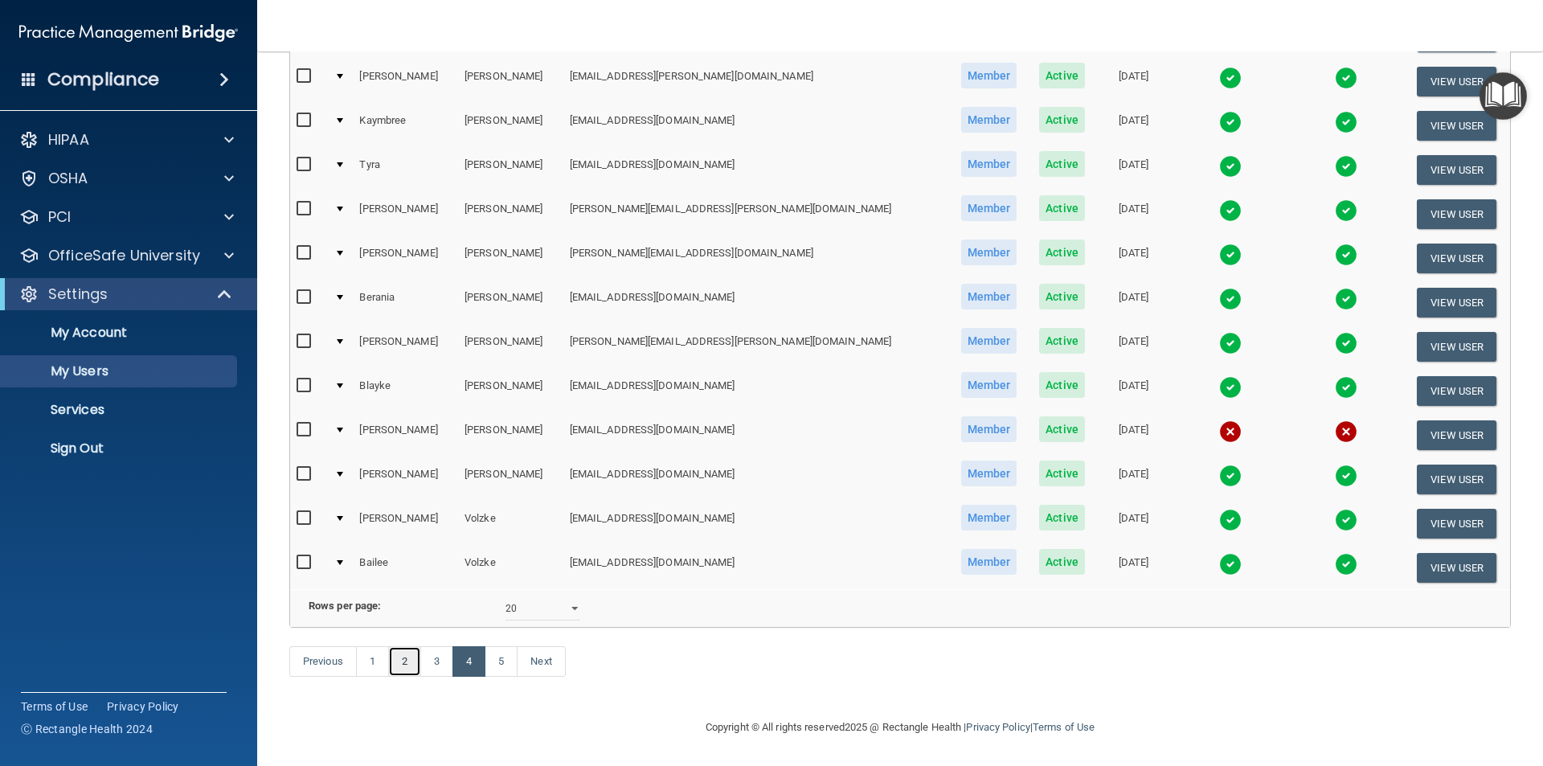
click at [409, 664] on link "2" at bounding box center [404, 661] width 33 height 31
select select "20"
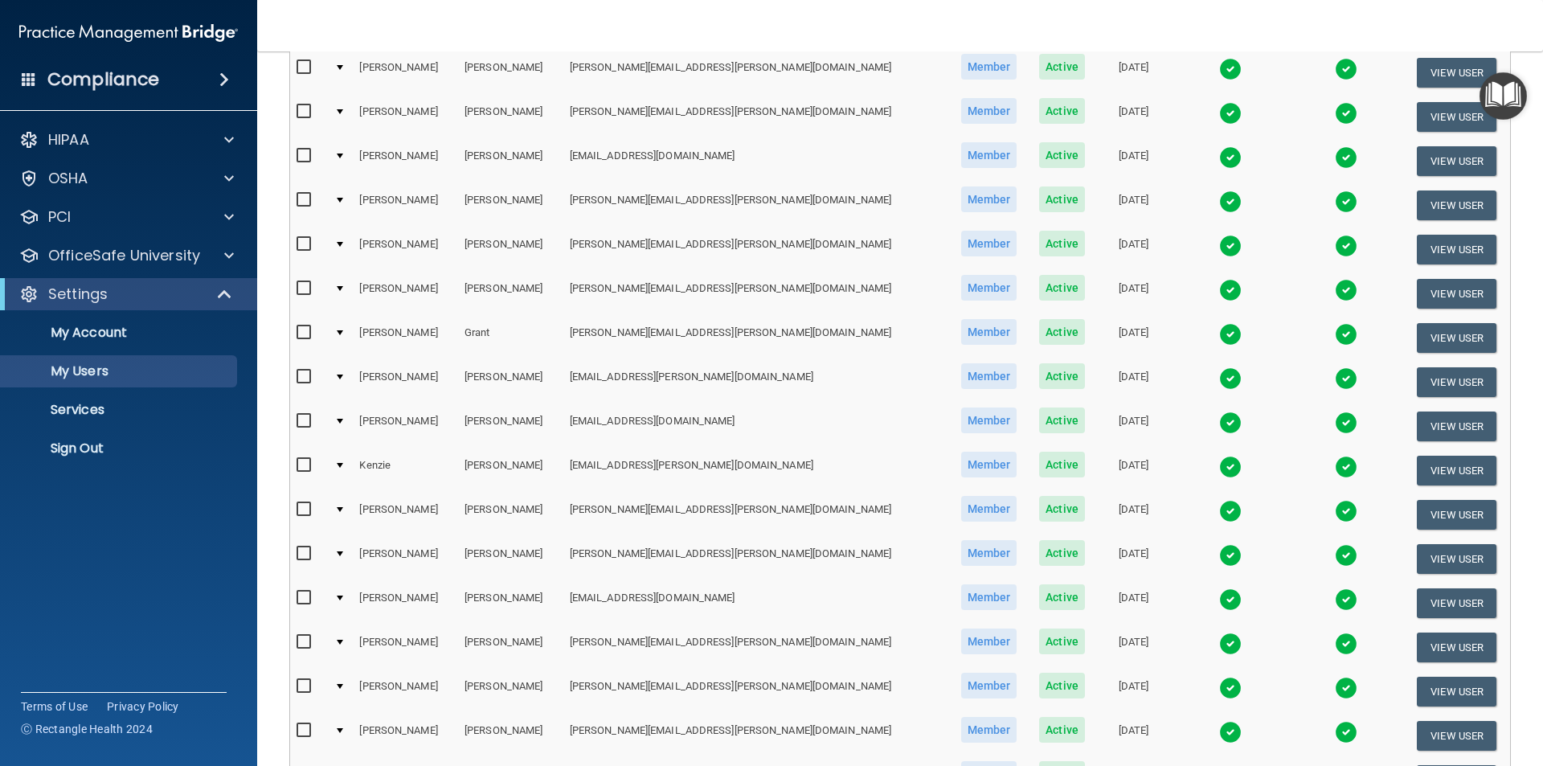
scroll to position [564, 0]
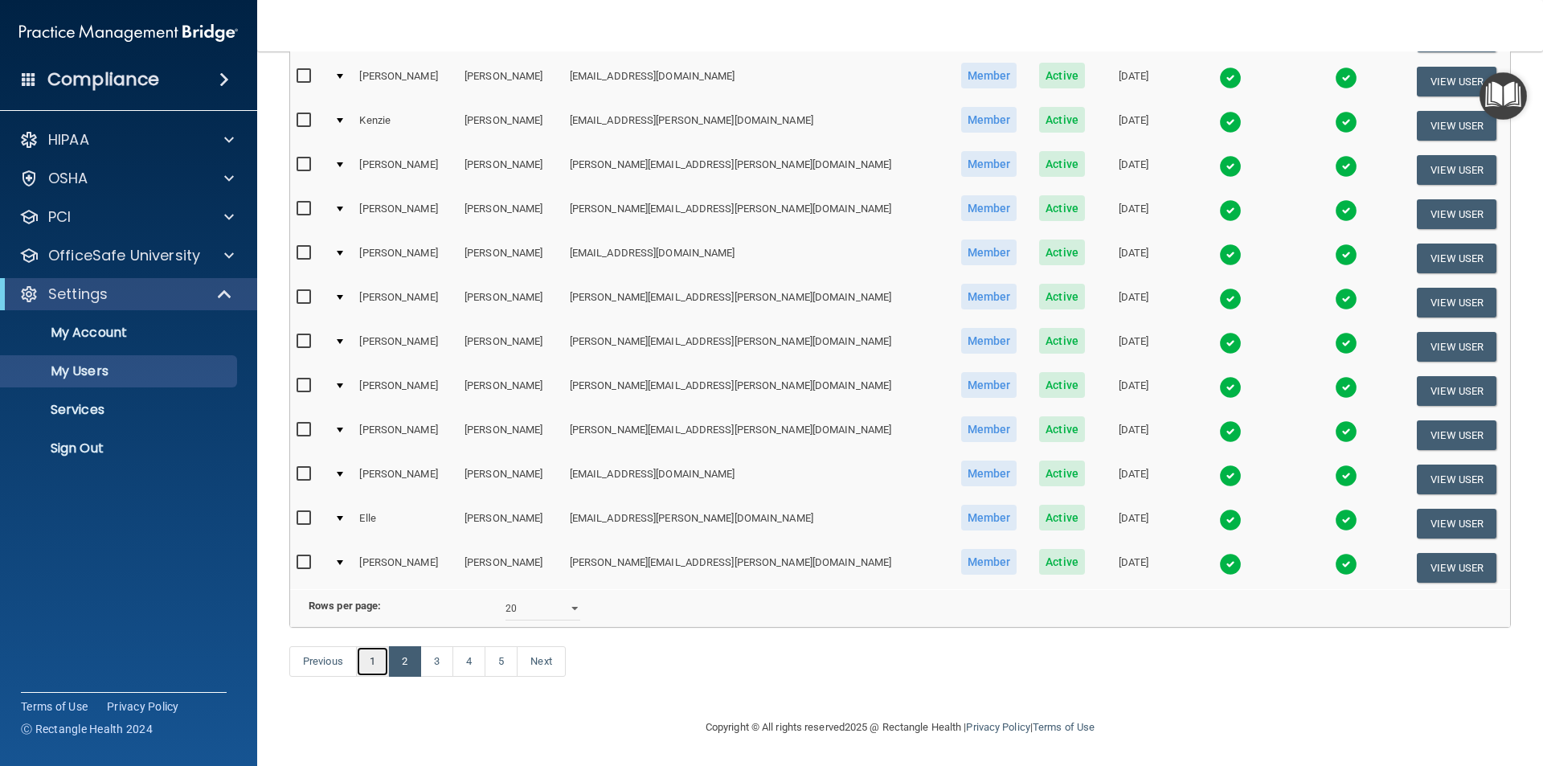
click at [366, 662] on link "1" at bounding box center [372, 661] width 33 height 31
select select "20"
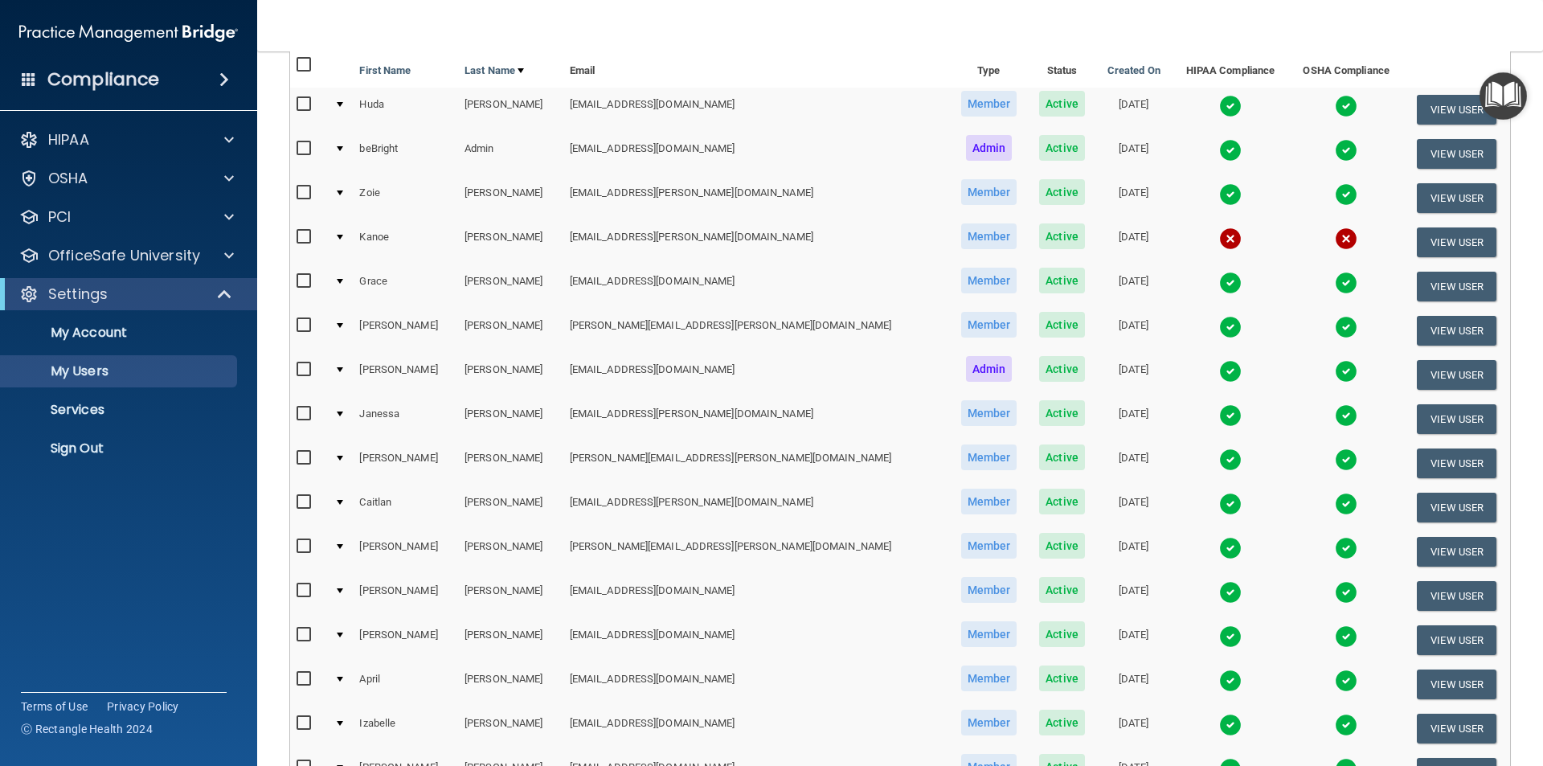
scroll to position [161, 0]
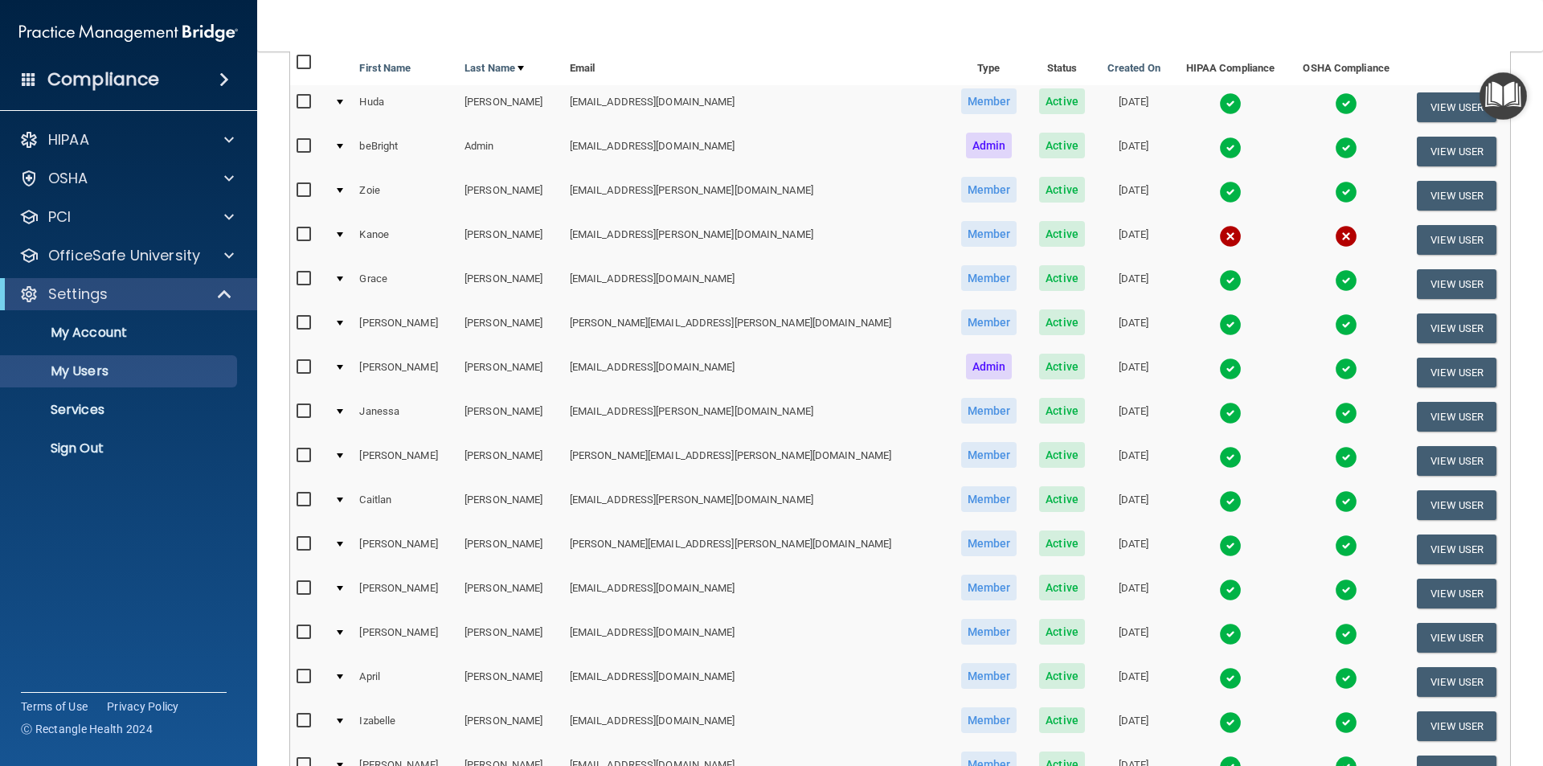
click at [1219, 591] on img at bounding box center [1230, 590] width 23 height 23
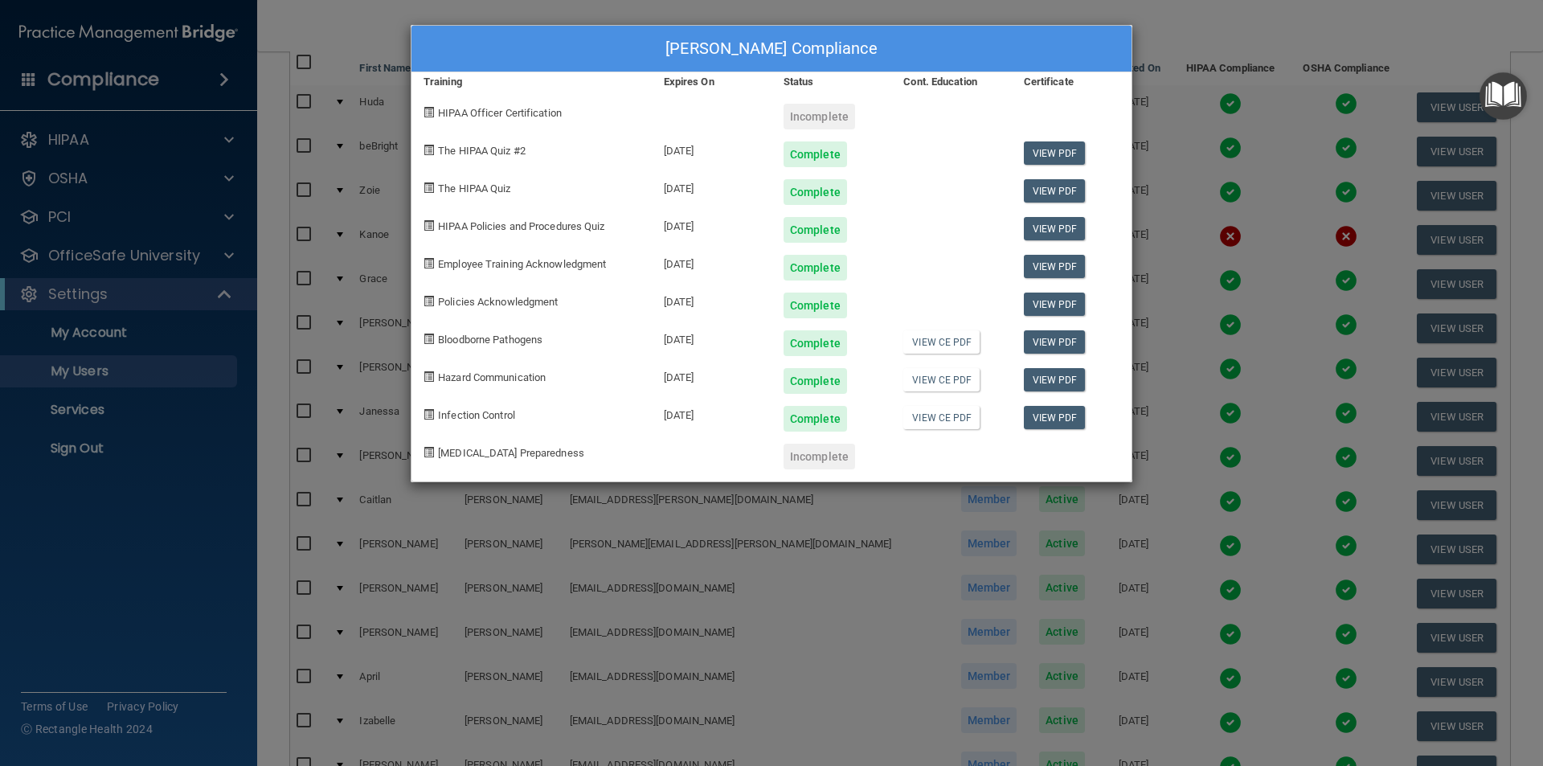
click at [1184, 50] on div "[PERSON_NAME] Compliance Training Expires On Status Cont. Education Certificate…" at bounding box center [771, 383] width 1543 height 766
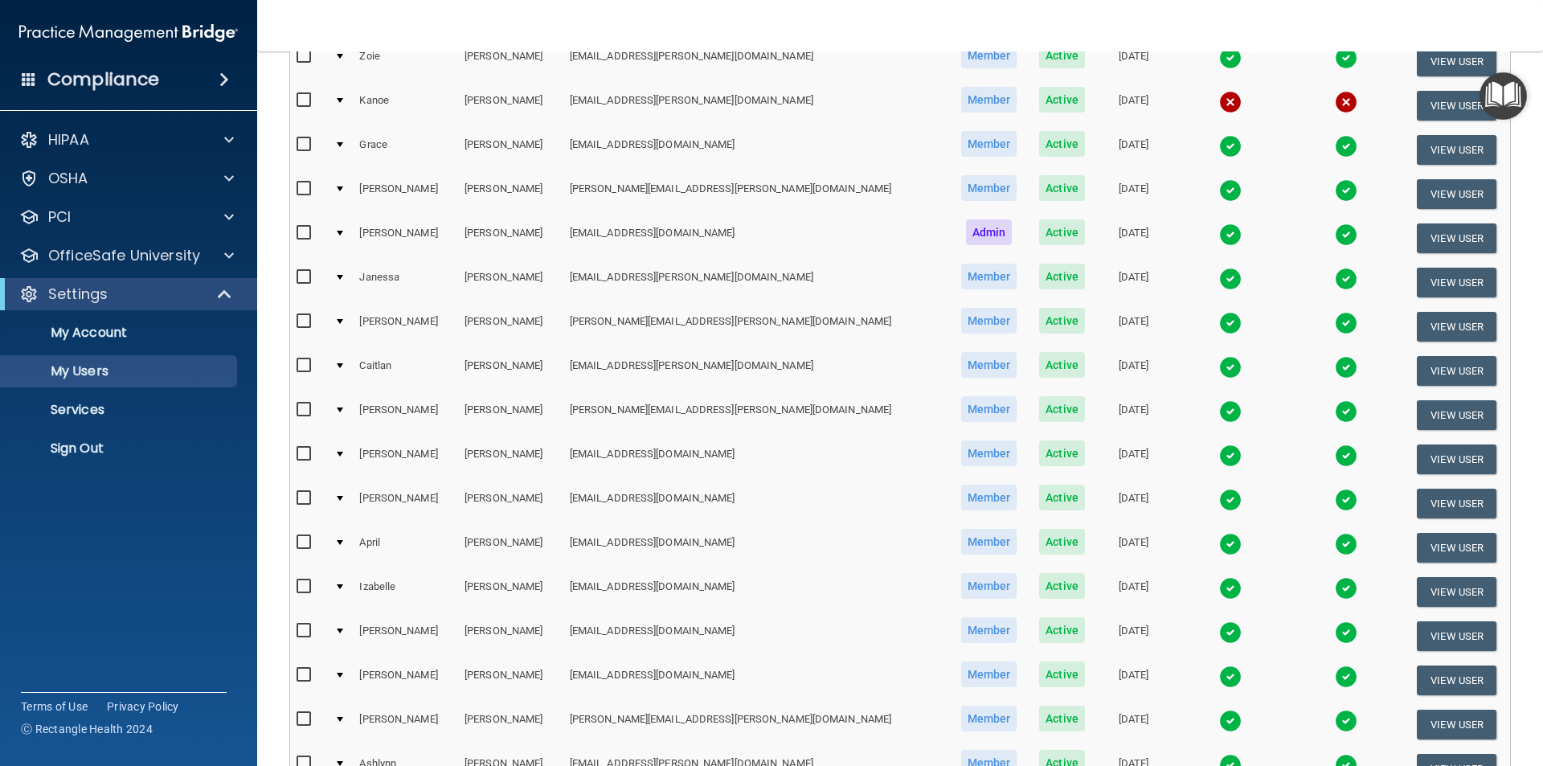
scroll to position [563, 0]
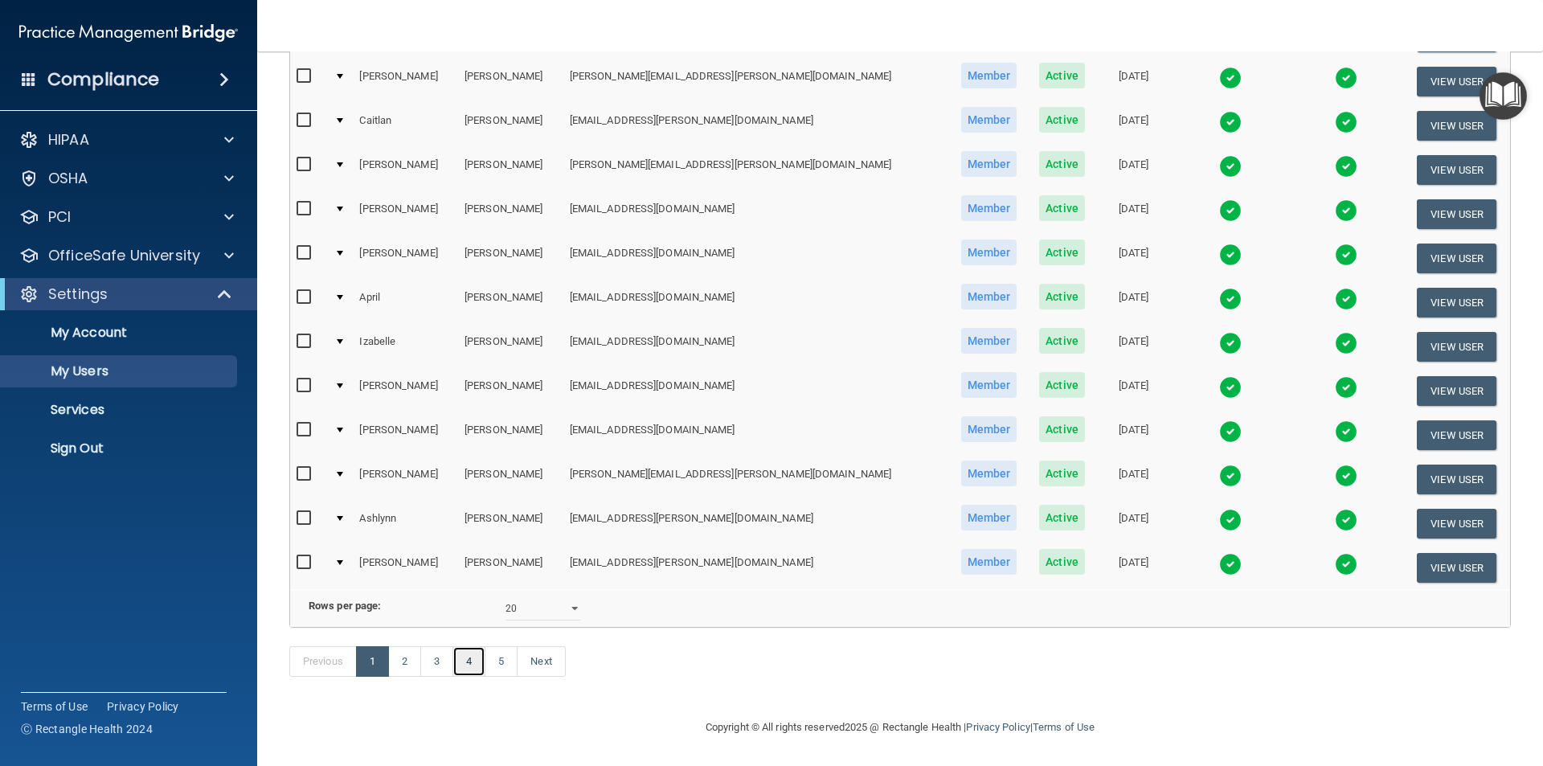
click at [475, 666] on link "4" at bounding box center [469, 661] width 33 height 31
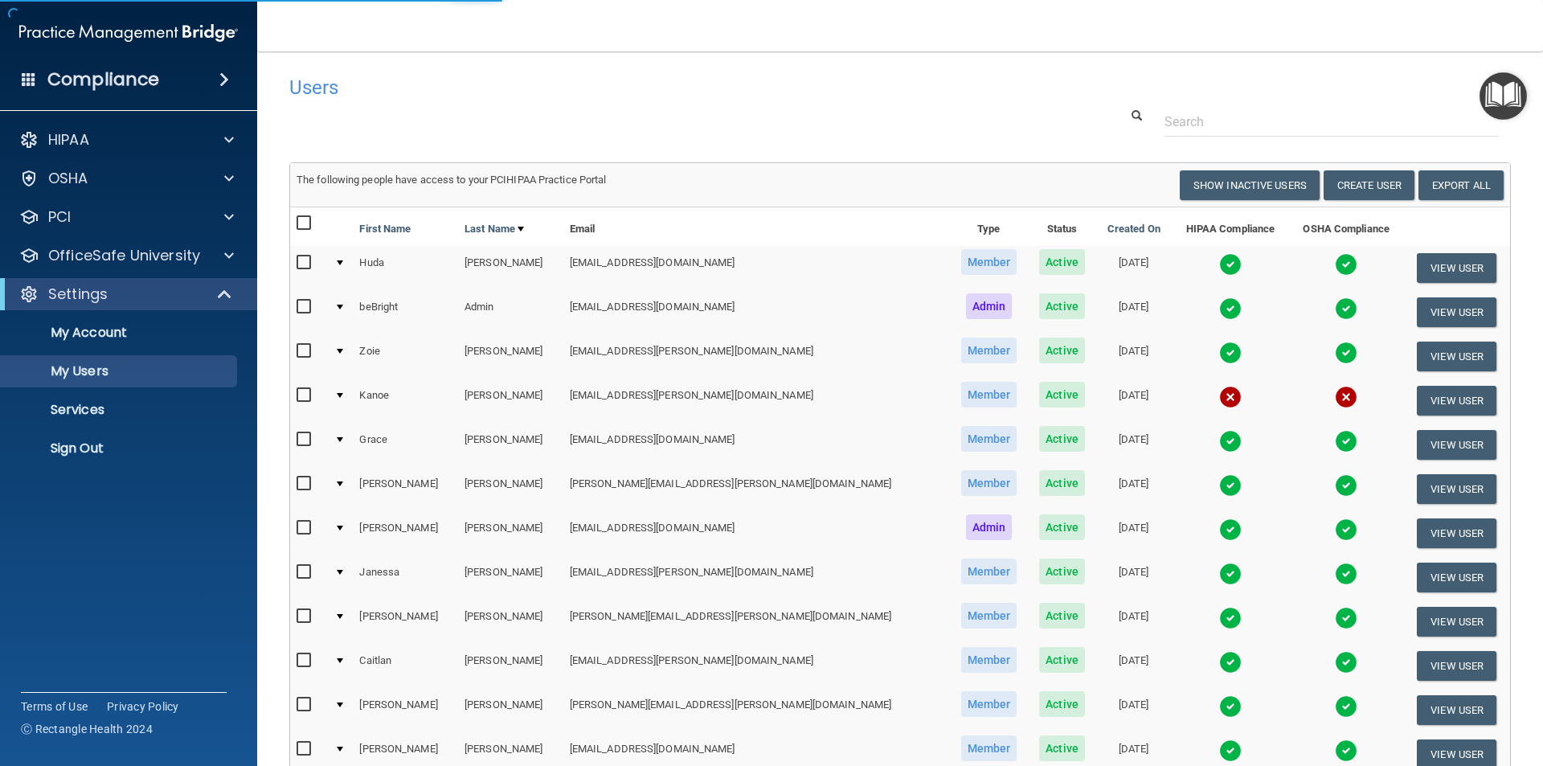
select select "20"
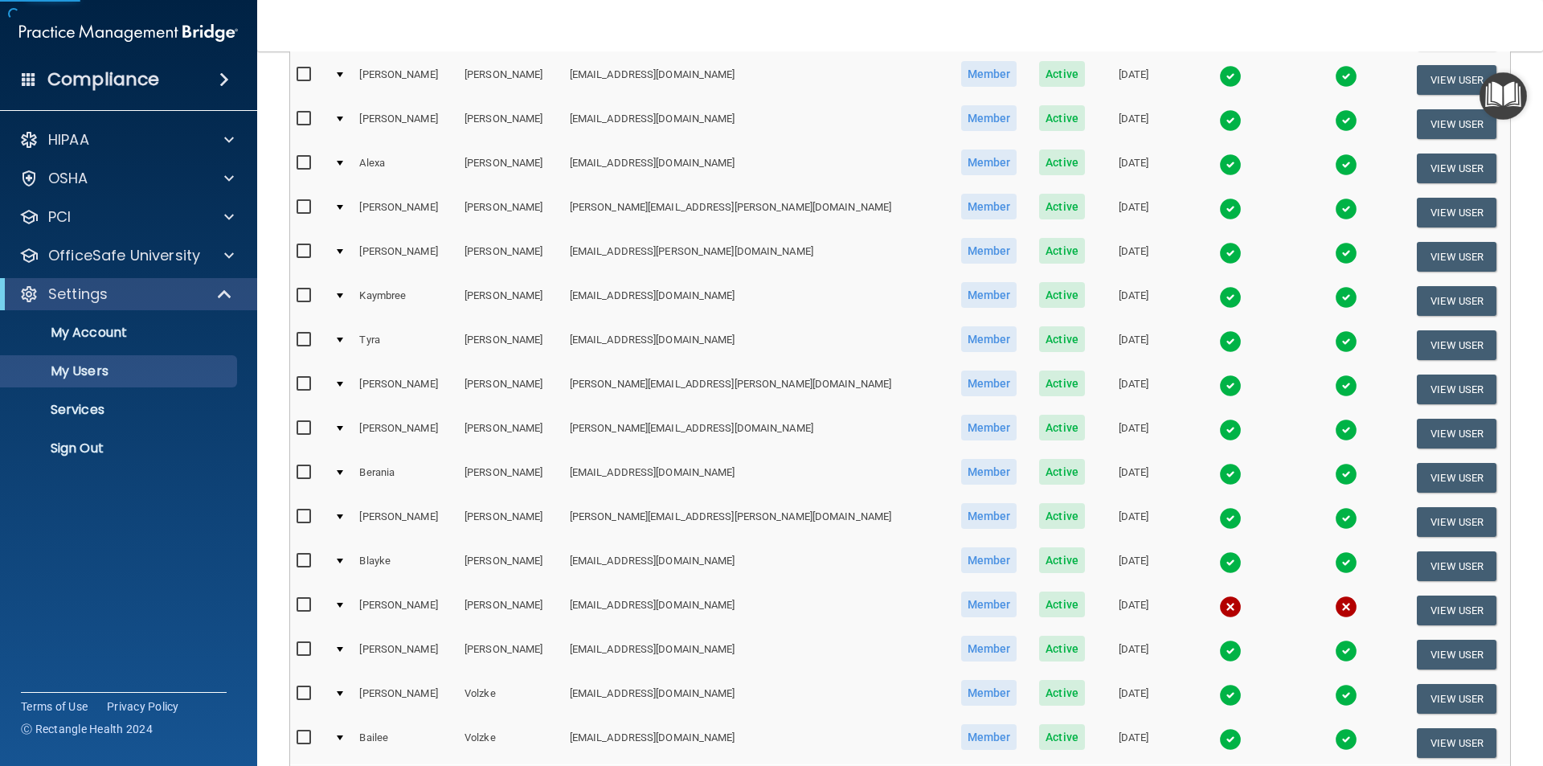
scroll to position [482, 0]
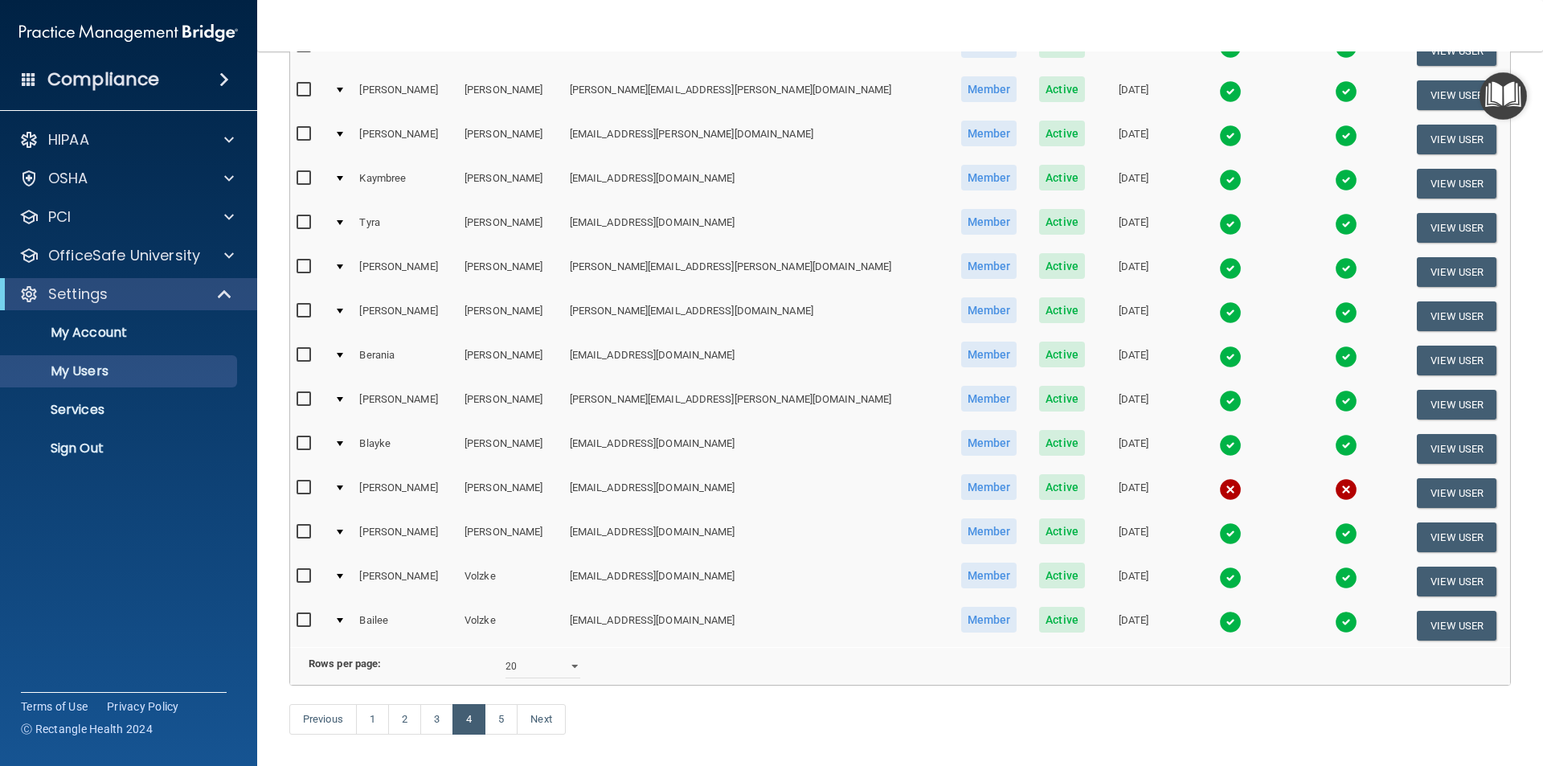
click at [1219, 618] on img at bounding box center [1230, 622] width 23 height 23
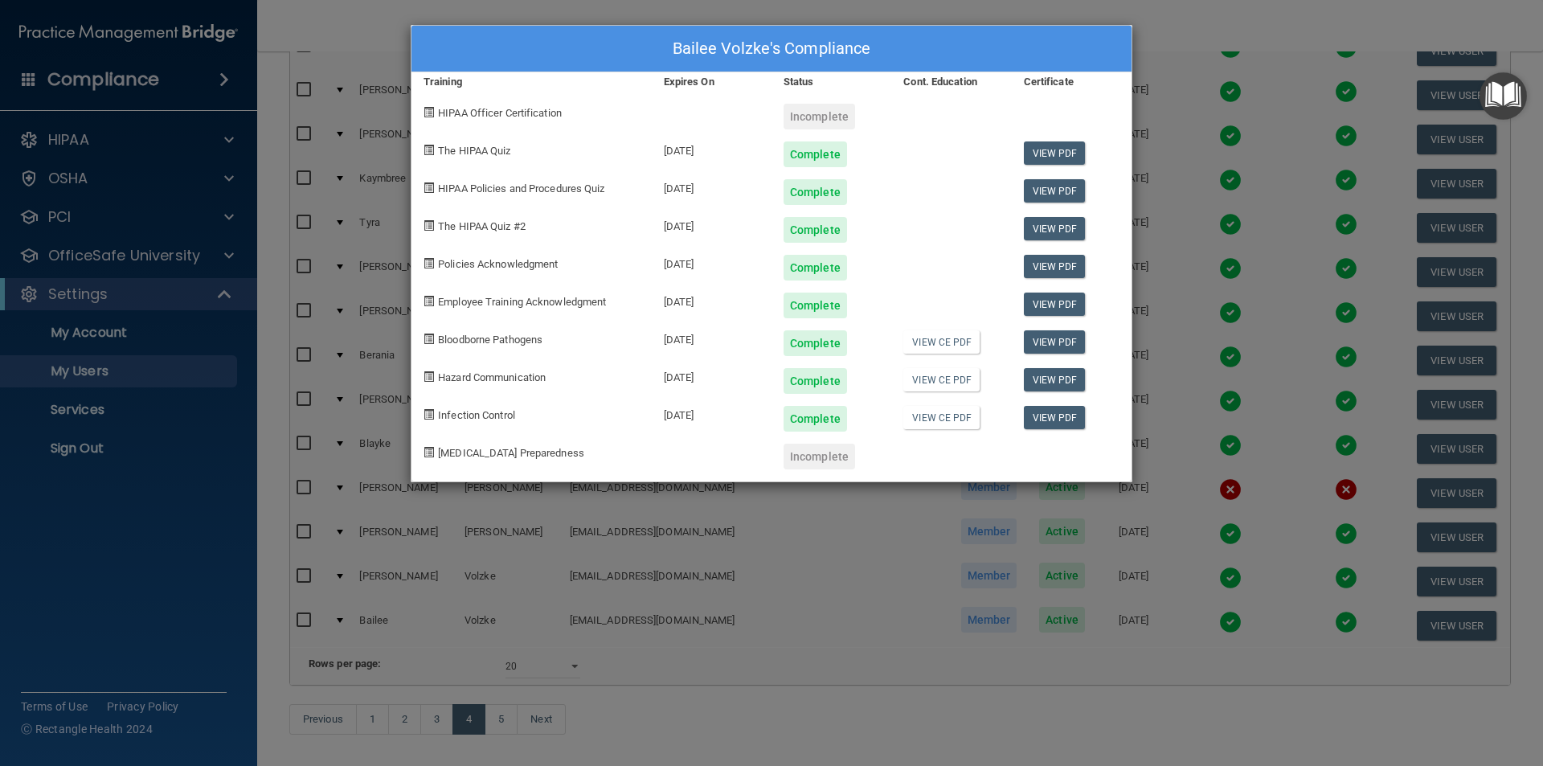
click at [778, 4] on div "Bailee Volzke's Compliance Training Expires On Status Cont. Education Certifica…" at bounding box center [771, 383] width 1543 height 766
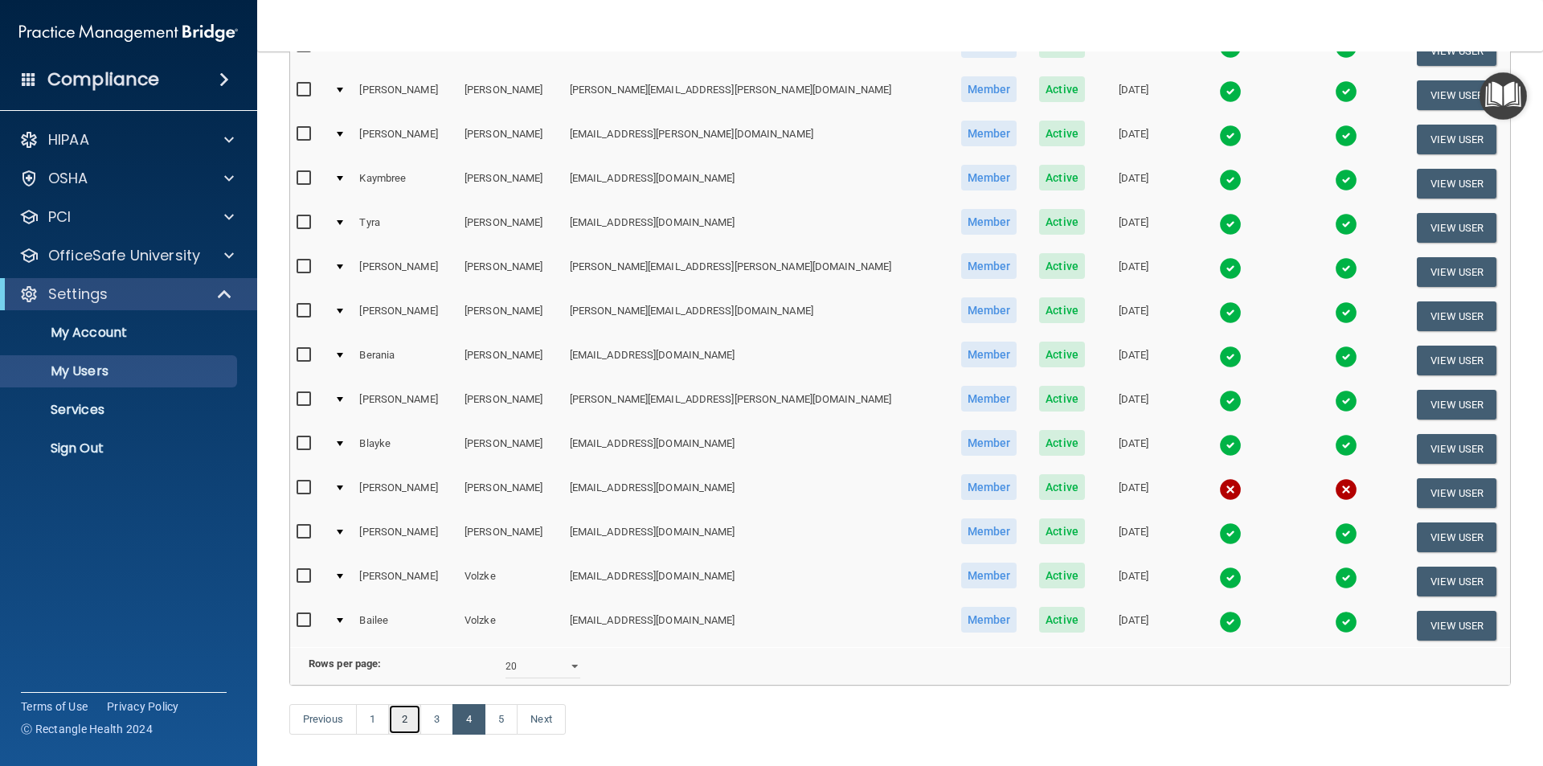
click at [411, 735] on link "2" at bounding box center [404, 719] width 33 height 31
select select "20"
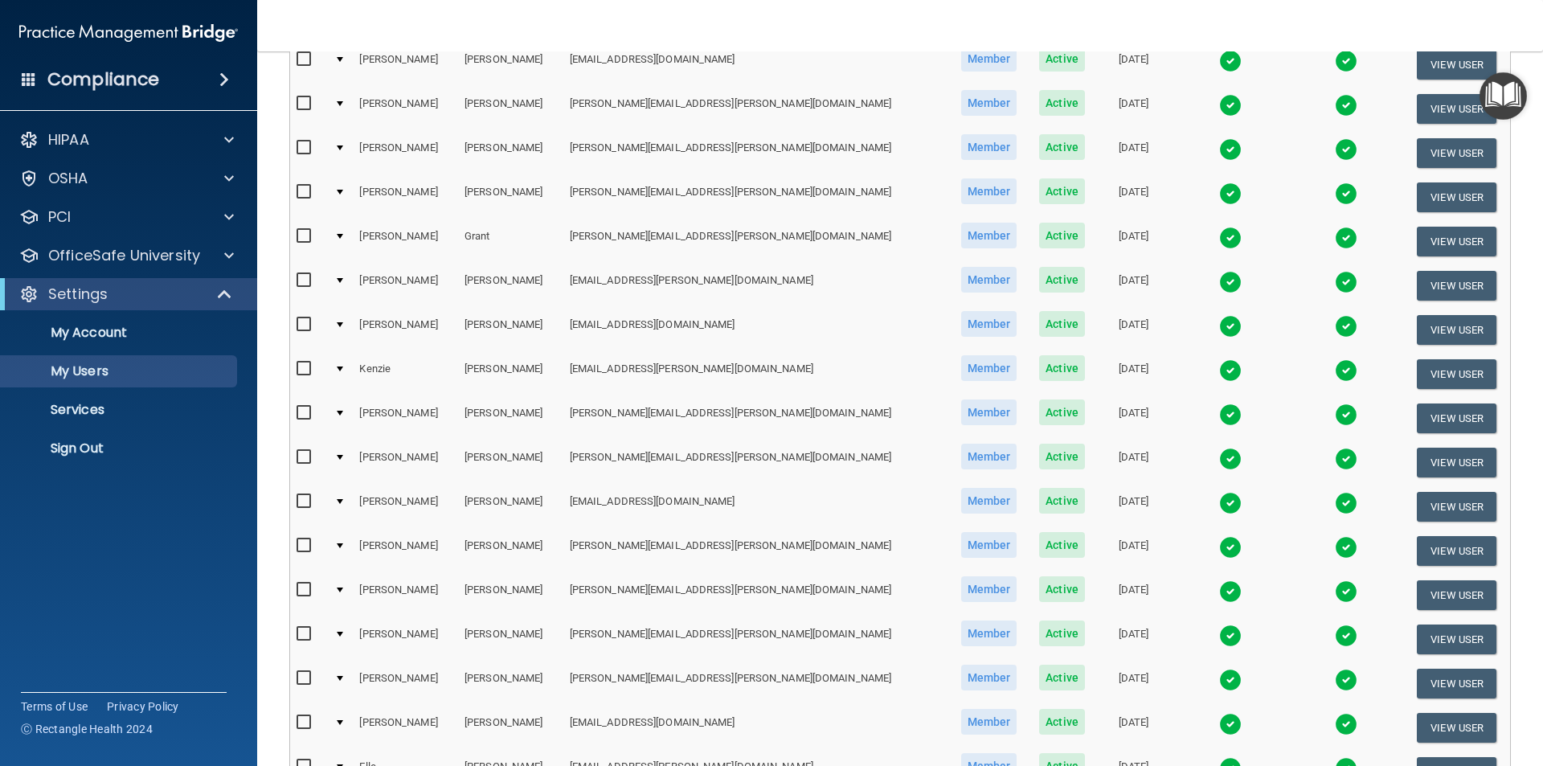
scroll to position [241, 0]
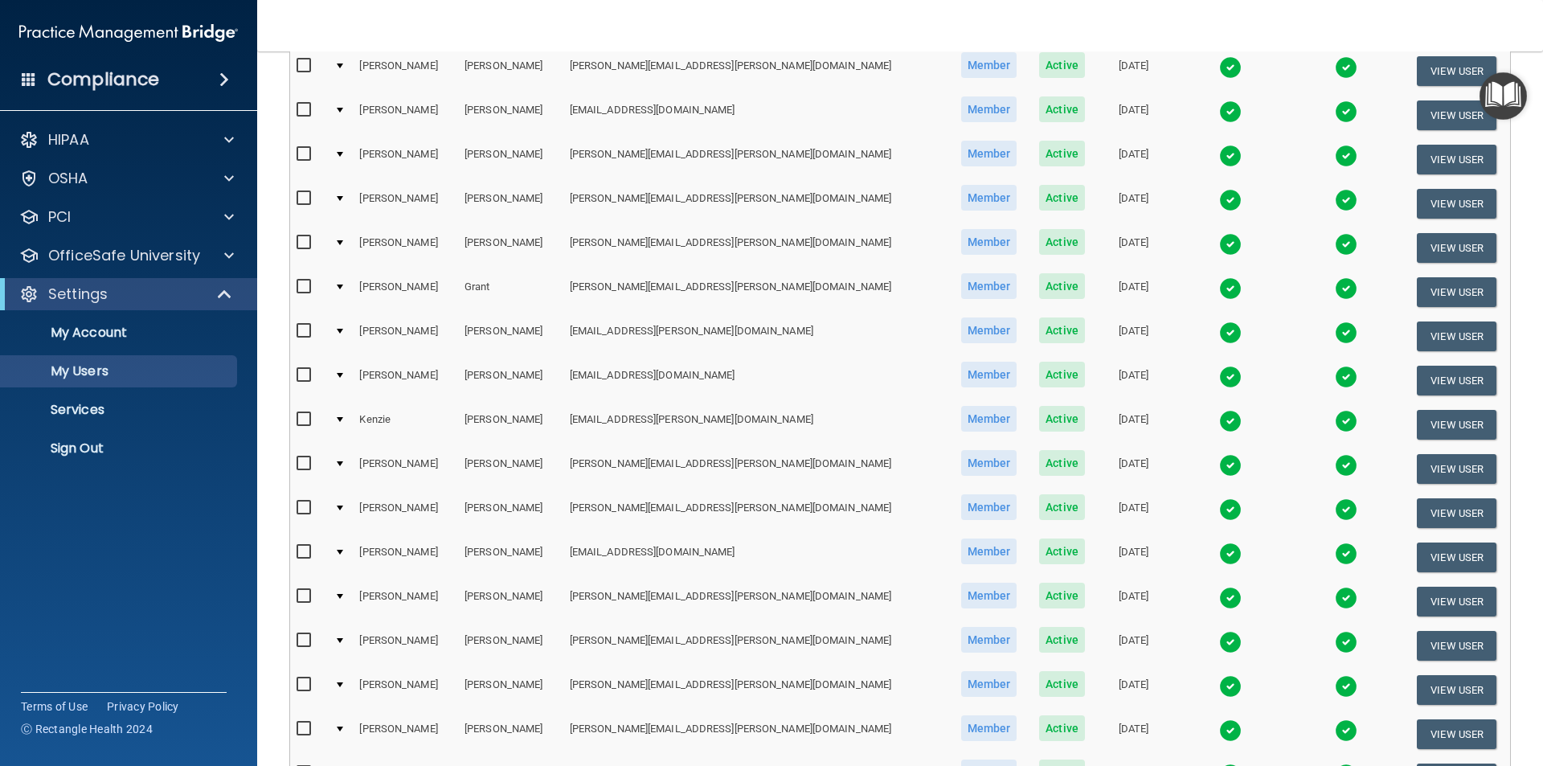
click at [1219, 289] on img at bounding box center [1230, 288] width 23 height 23
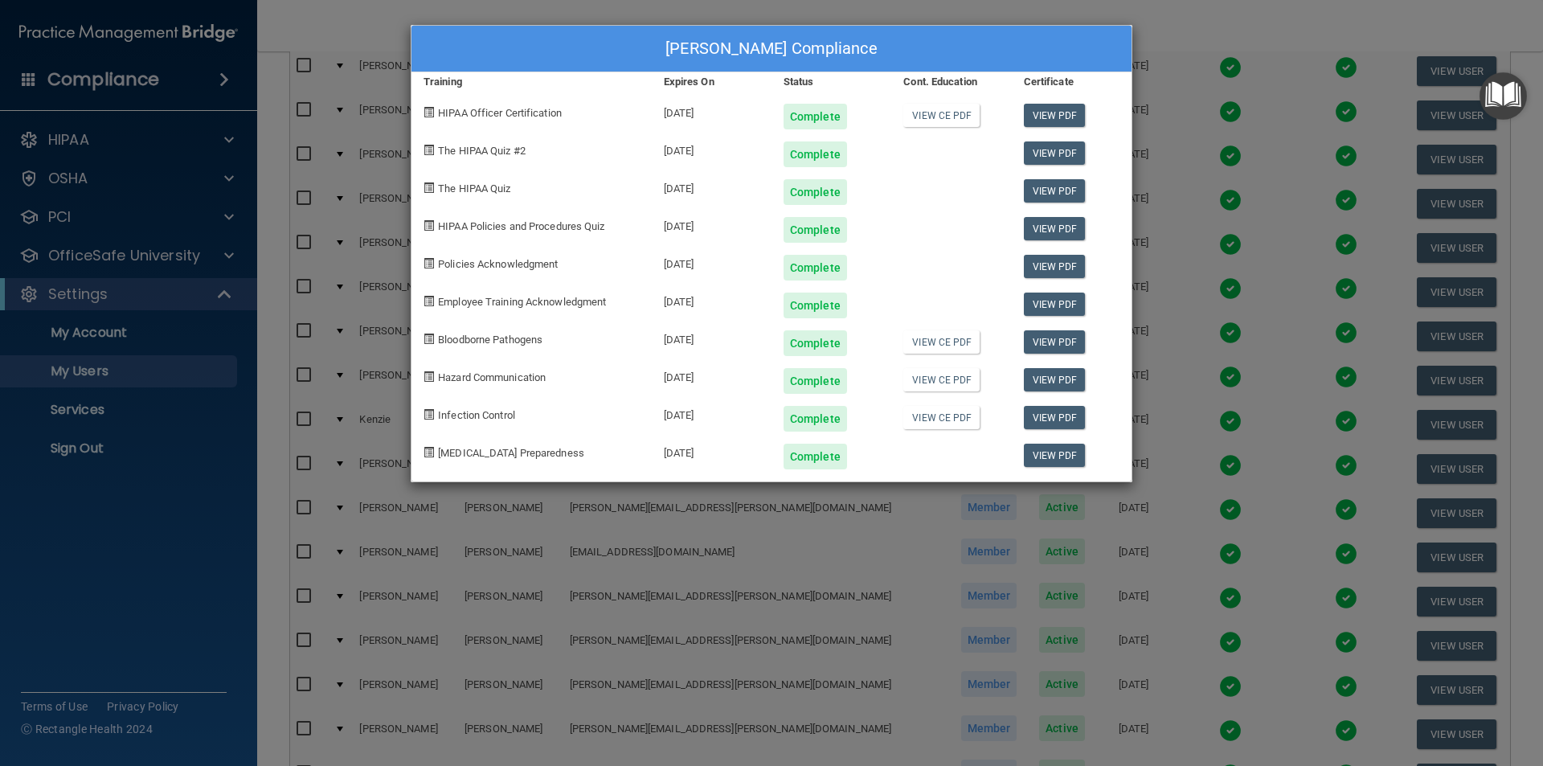
click at [585, 11] on div "[PERSON_NAME] Compliance Training Expires On Status Cont. Education Certificate…" at bounding box center [771, 383] width 1543 height 766
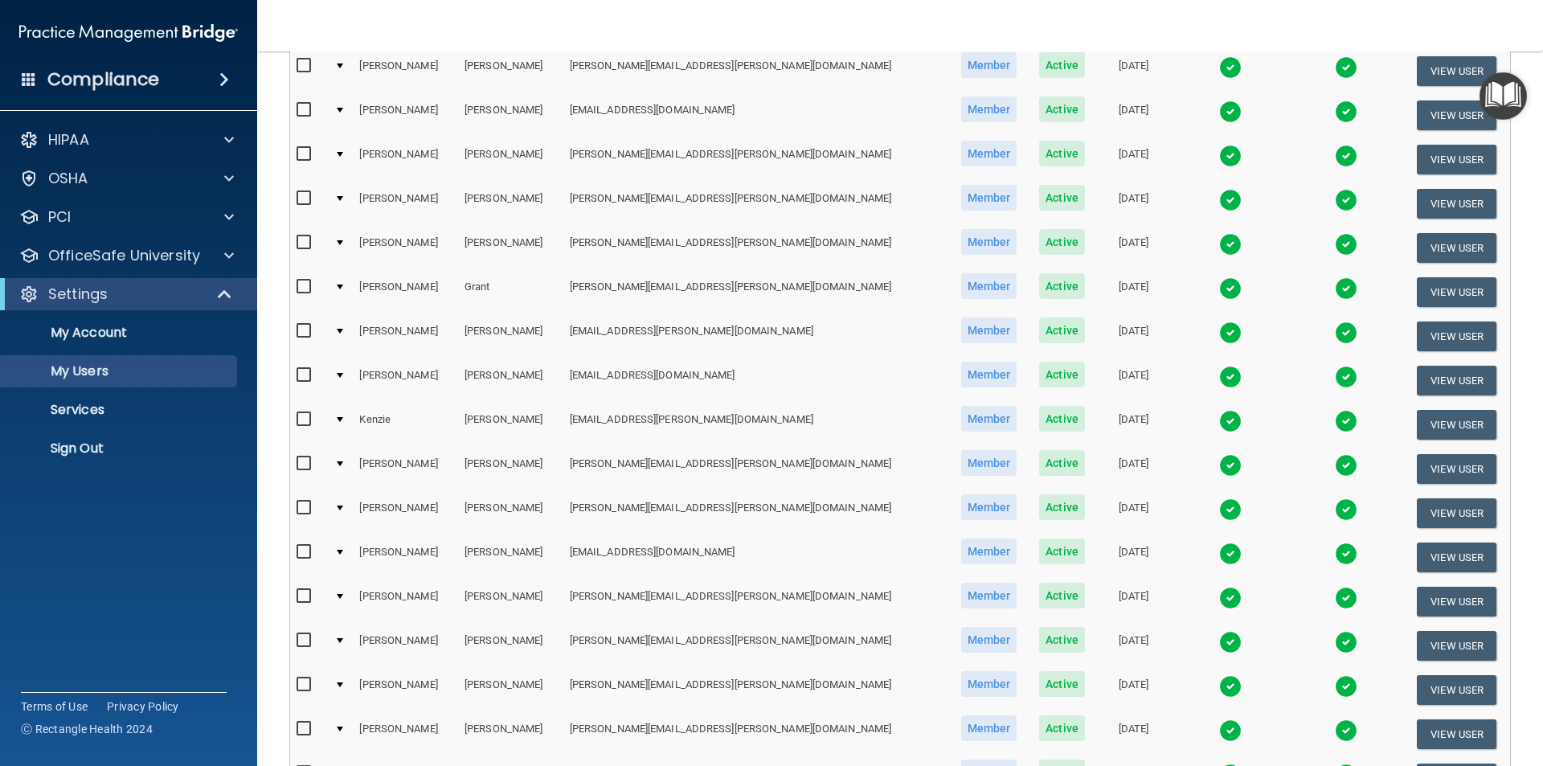
scroll to position [322, 0]
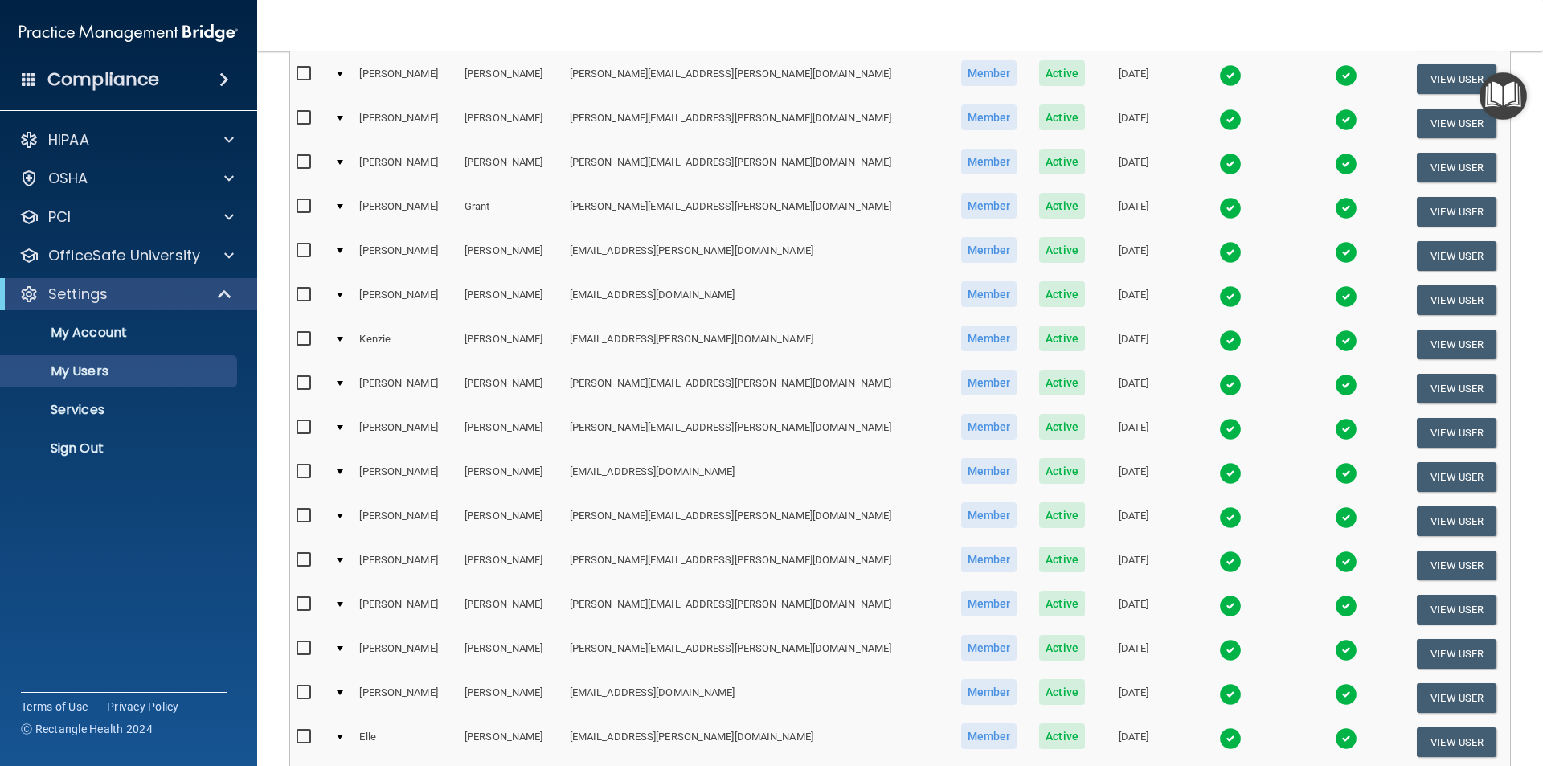
click at [1219, 339] on img at bounding box center [1230, 341] width 23 height 23
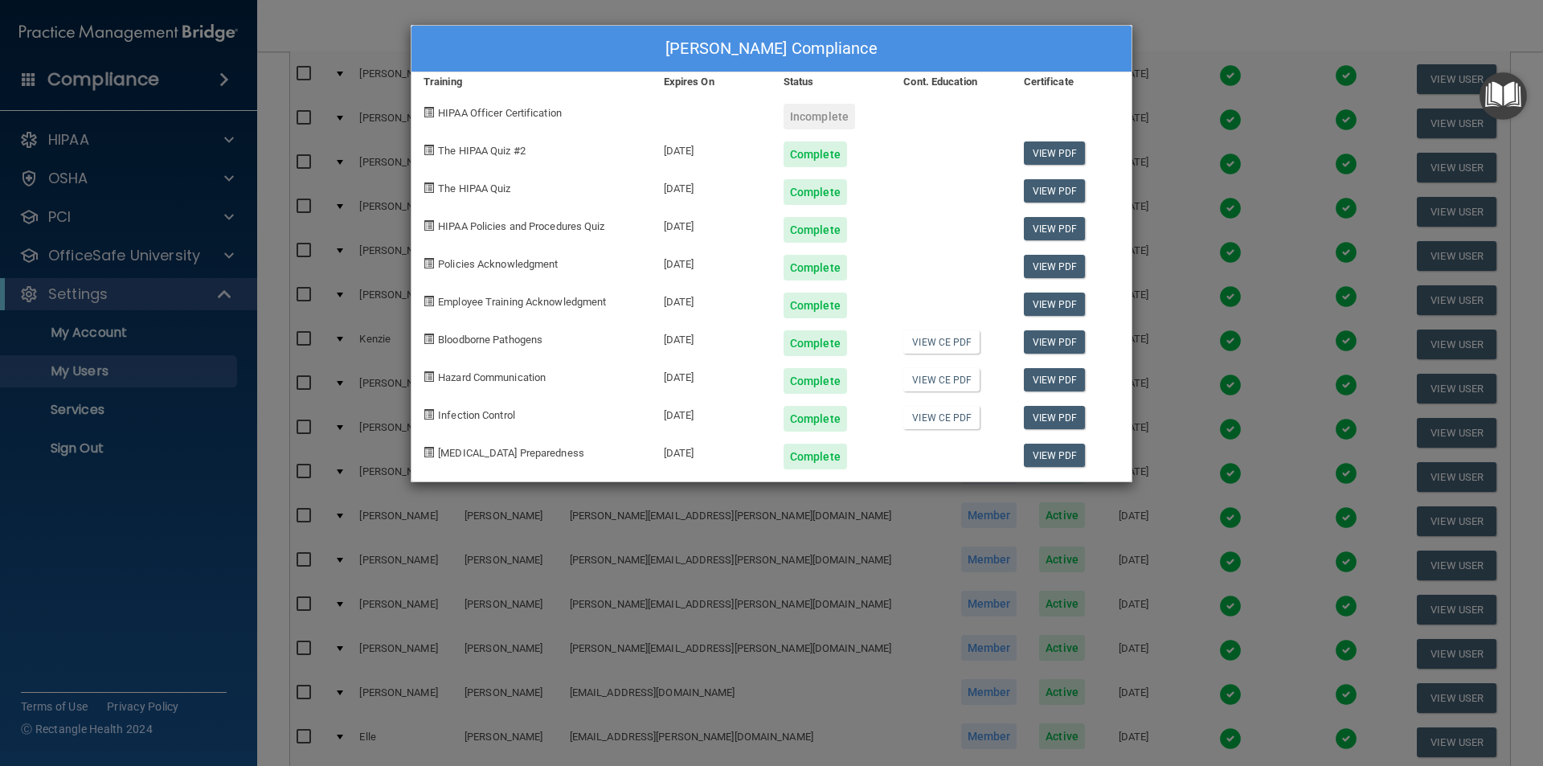
click at [841, 6] on div "[PERSON_NAME] Compliance Training Expires On Status Cont. Education Certificate…" at bounding box center [771, 383] width 1543 height 766
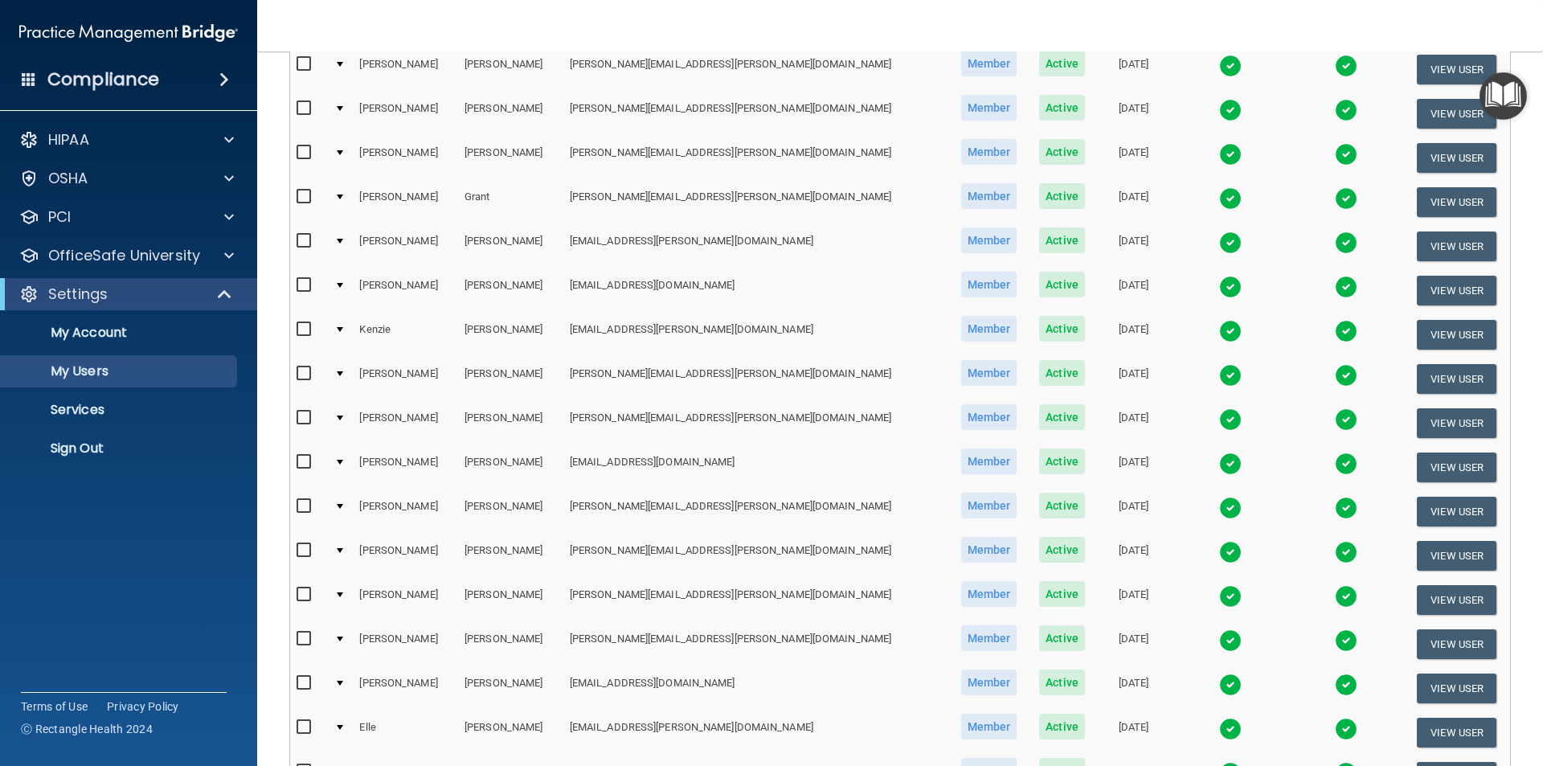
scroll to position [482, 0]
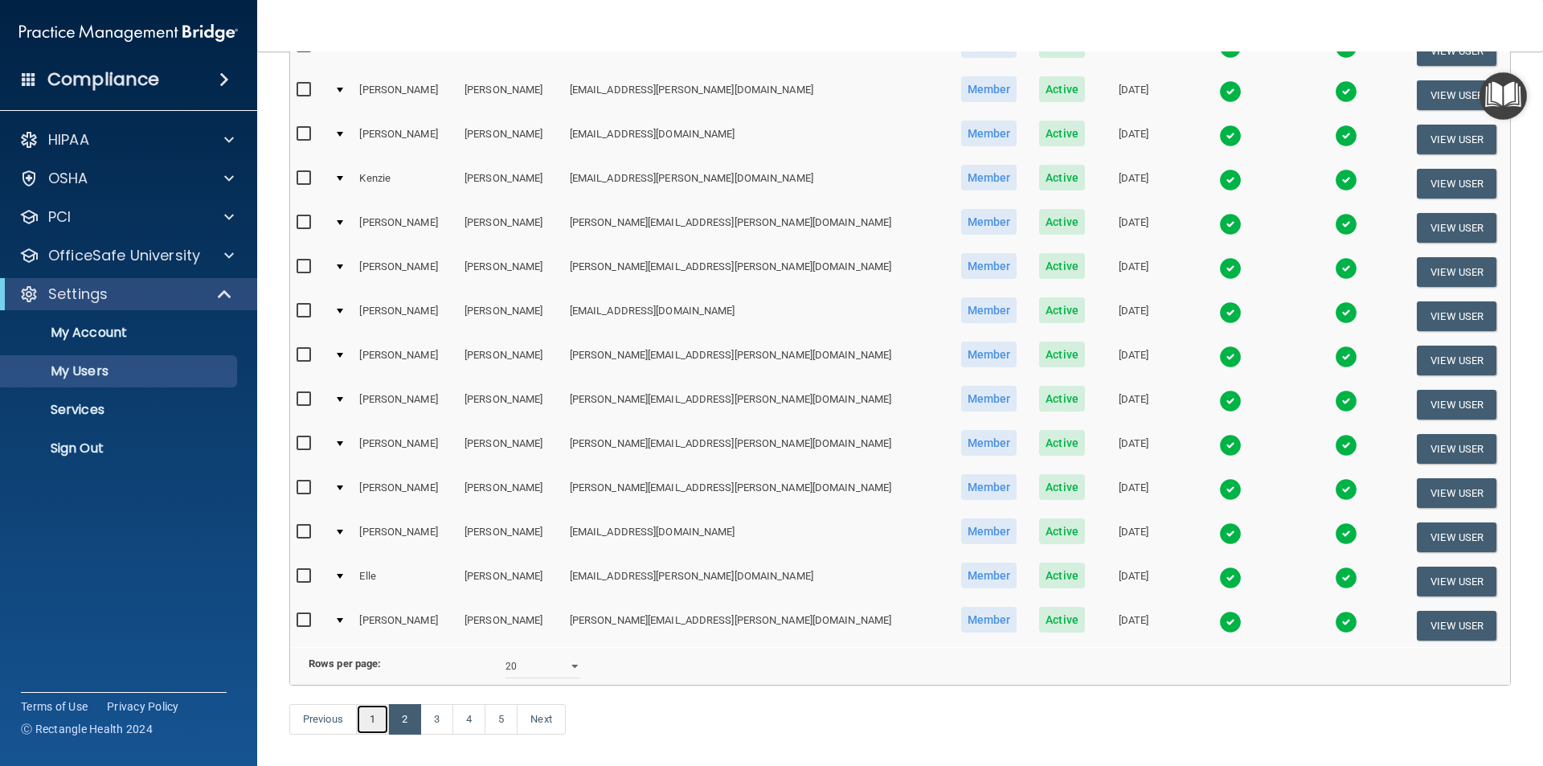
click at [379, 735] on link "1" at bounding box center [372, 719] width 33 height 31
select select "20"
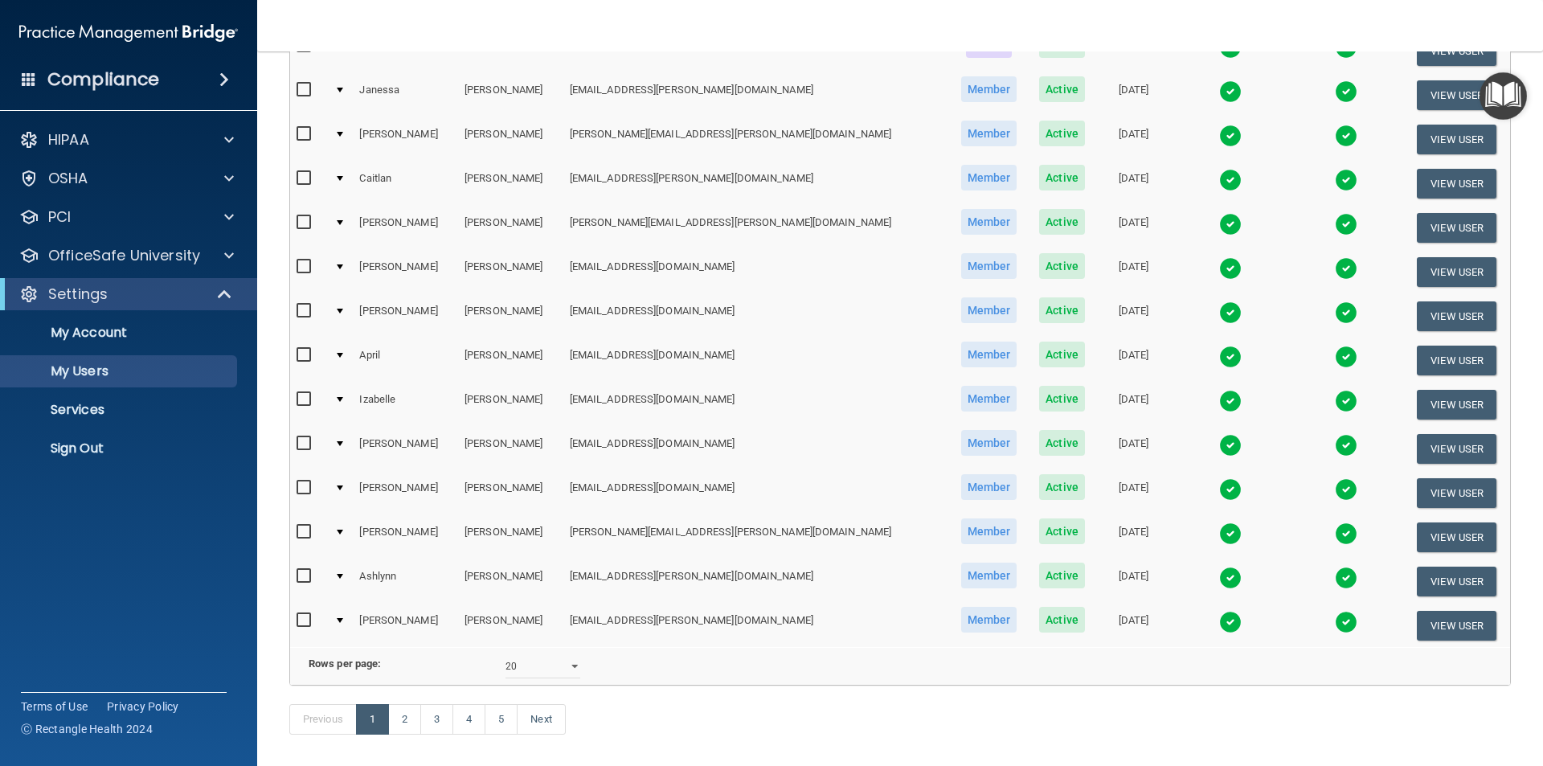
click at [1219, 575] on img at bounding box center [1230, 578] width 23 height 23
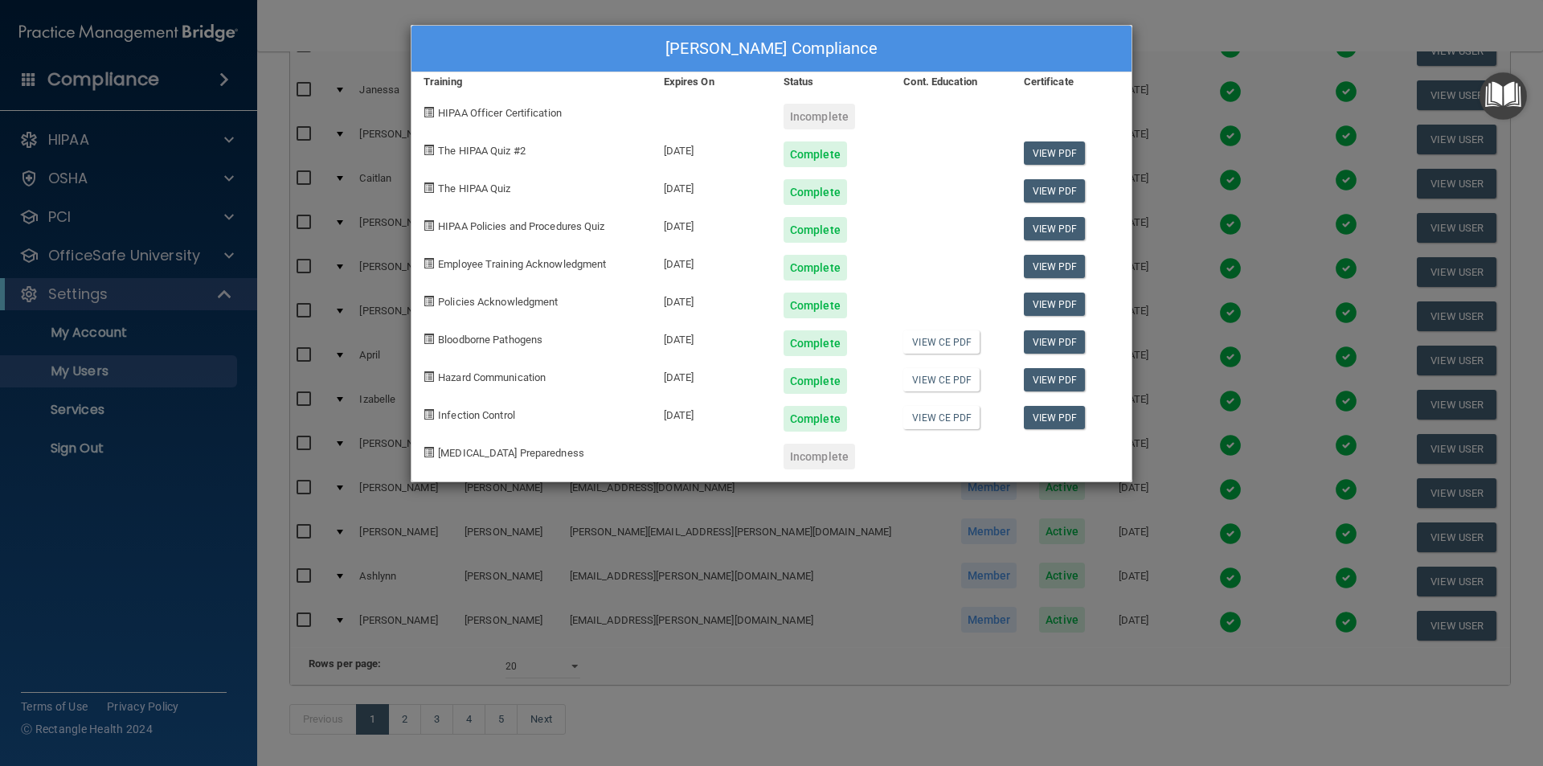
click at [352, 18] on div "[PERSON_NAME] Compliance Training Expires On Status Cont. Education Certificate…" at bounding box center [771, 383] width 1543 height 766
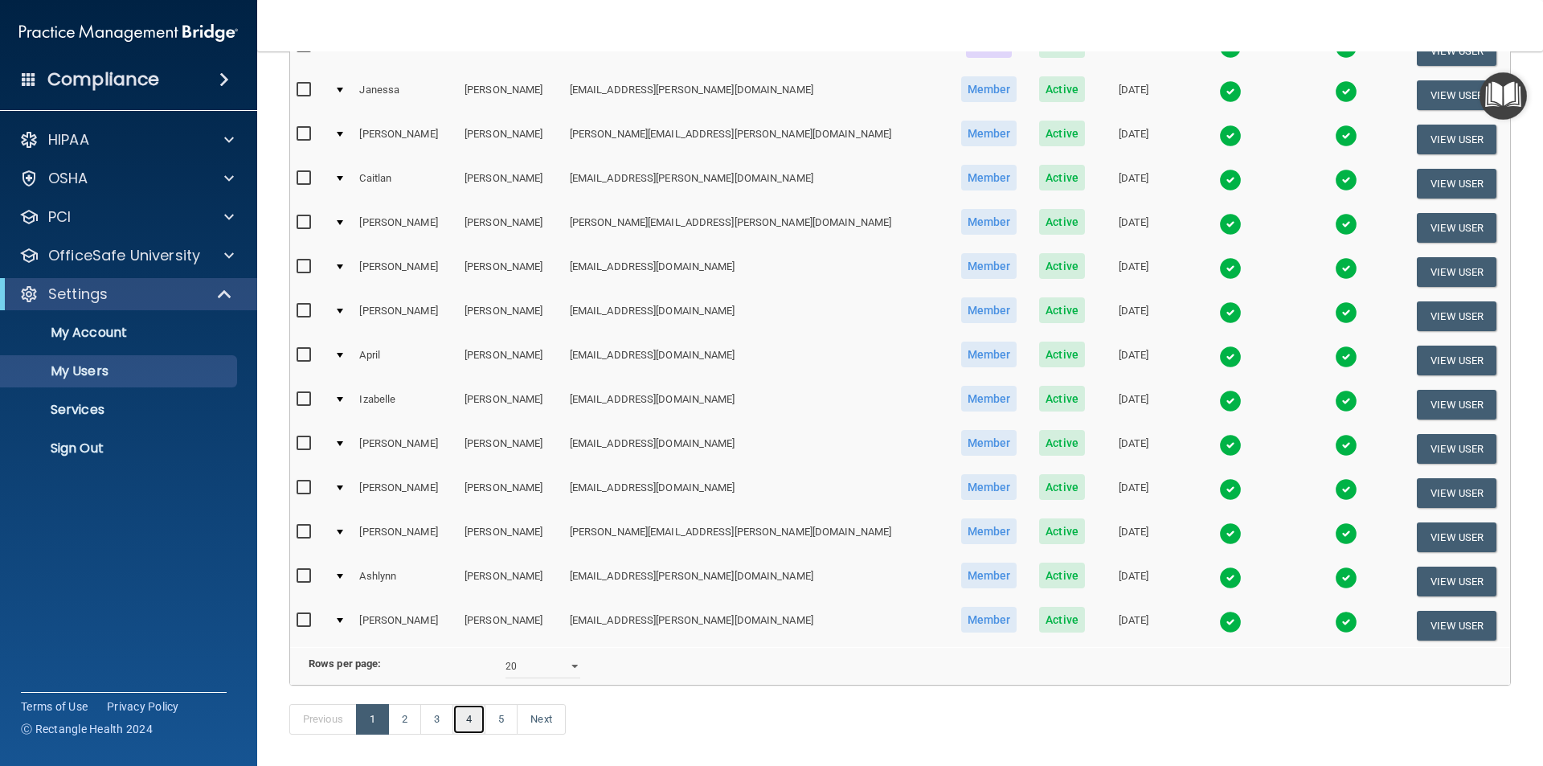
click at [468, 735] on link "4" at bounding box center [469, 719] width 33 height 31
select select "20"
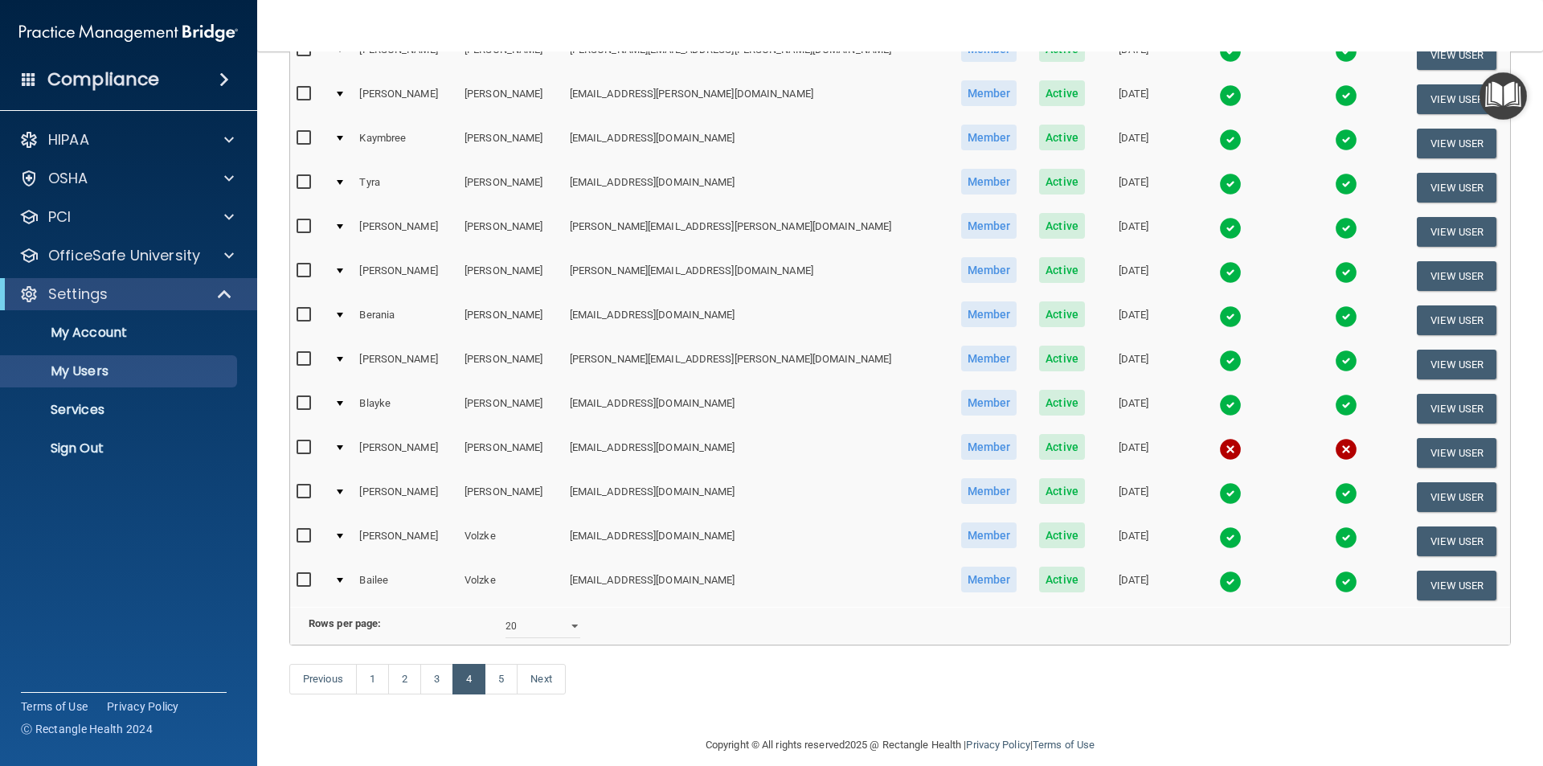
scroll to position [563, 0]
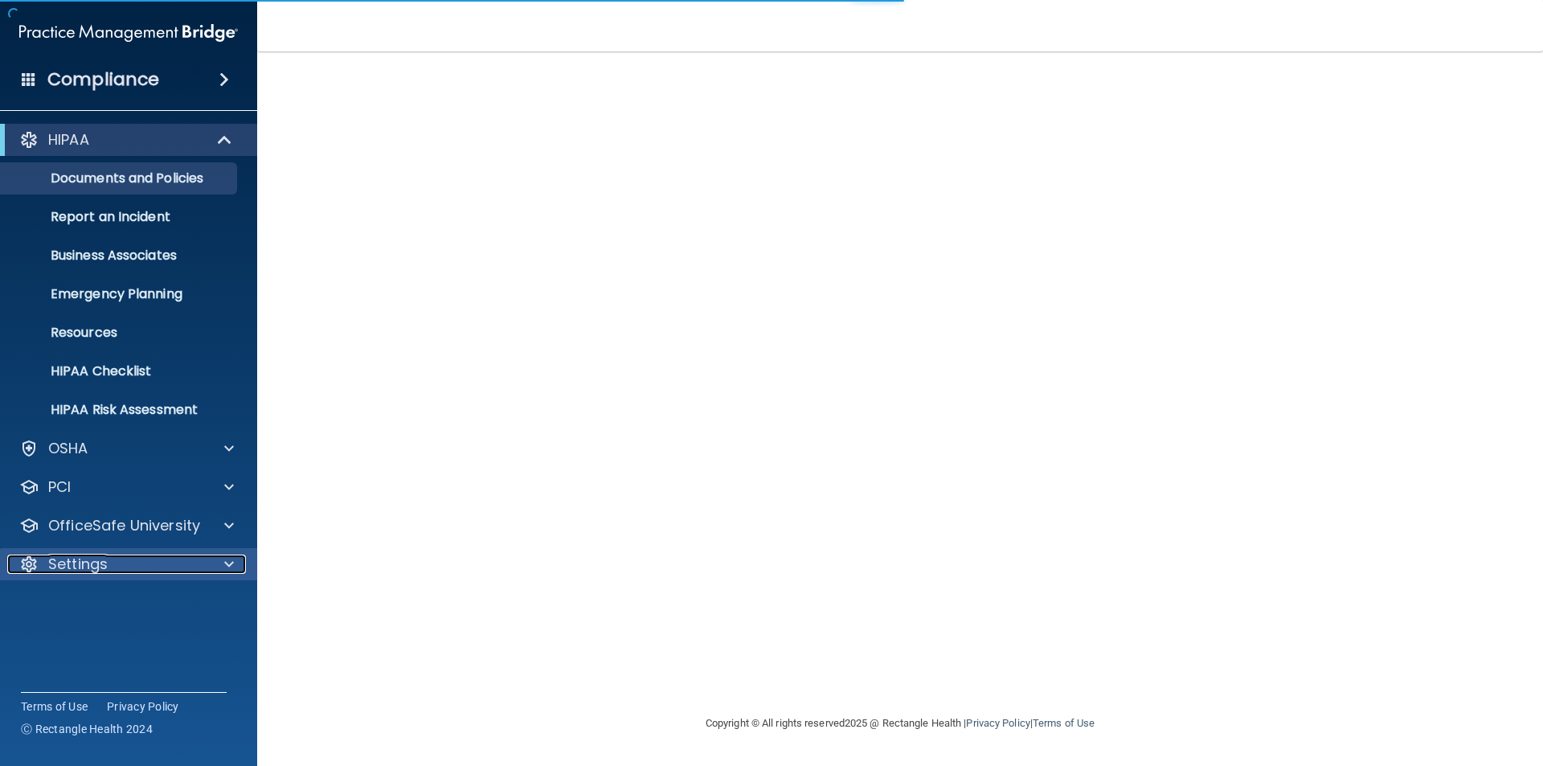
click at [78, 559] on p "Settings" at bounding box center [77, 564] width 59 height 19
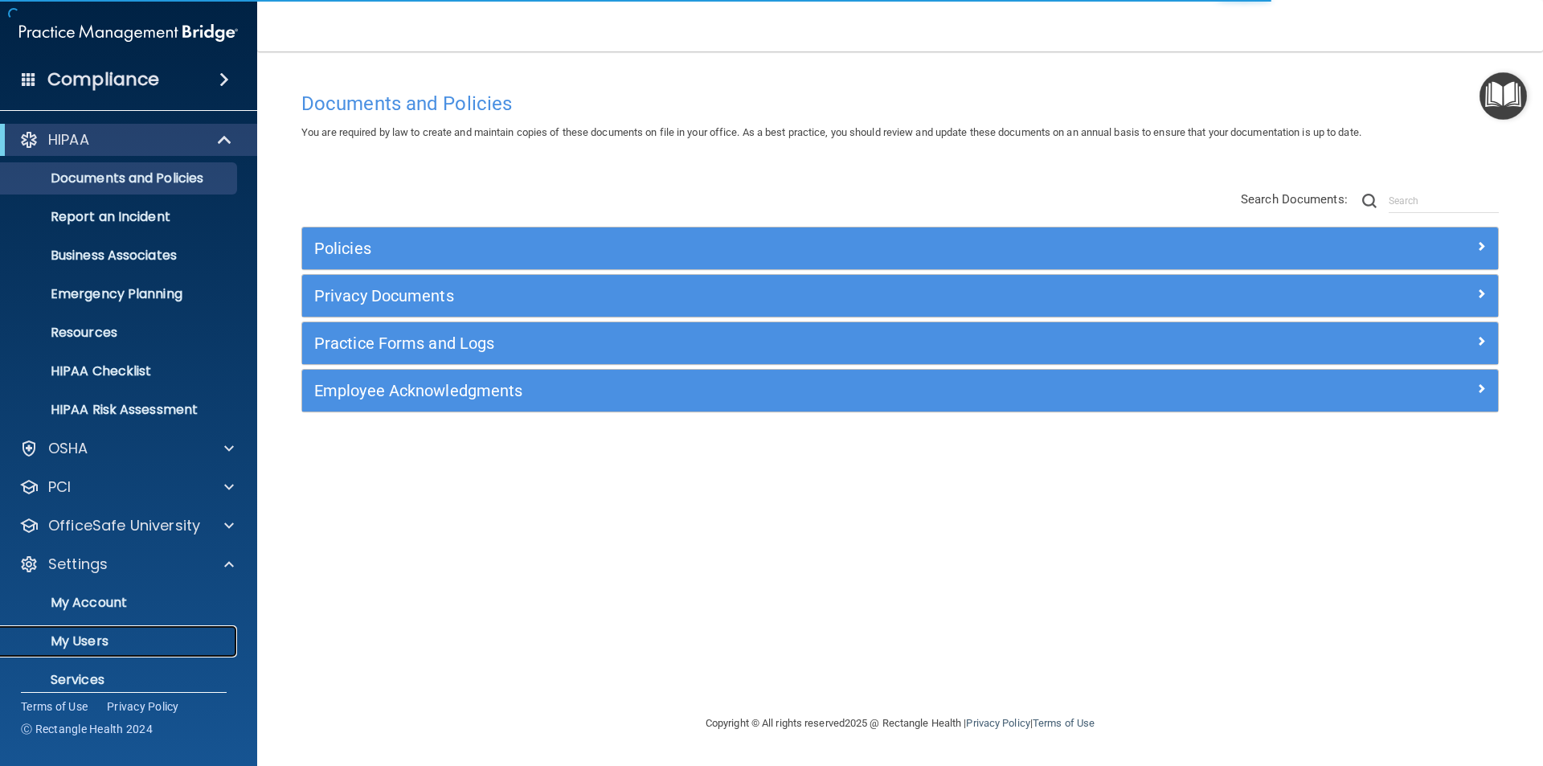
click at [76, 641] on p "My Users" at bounding box center [119, 641] width 219 height 16
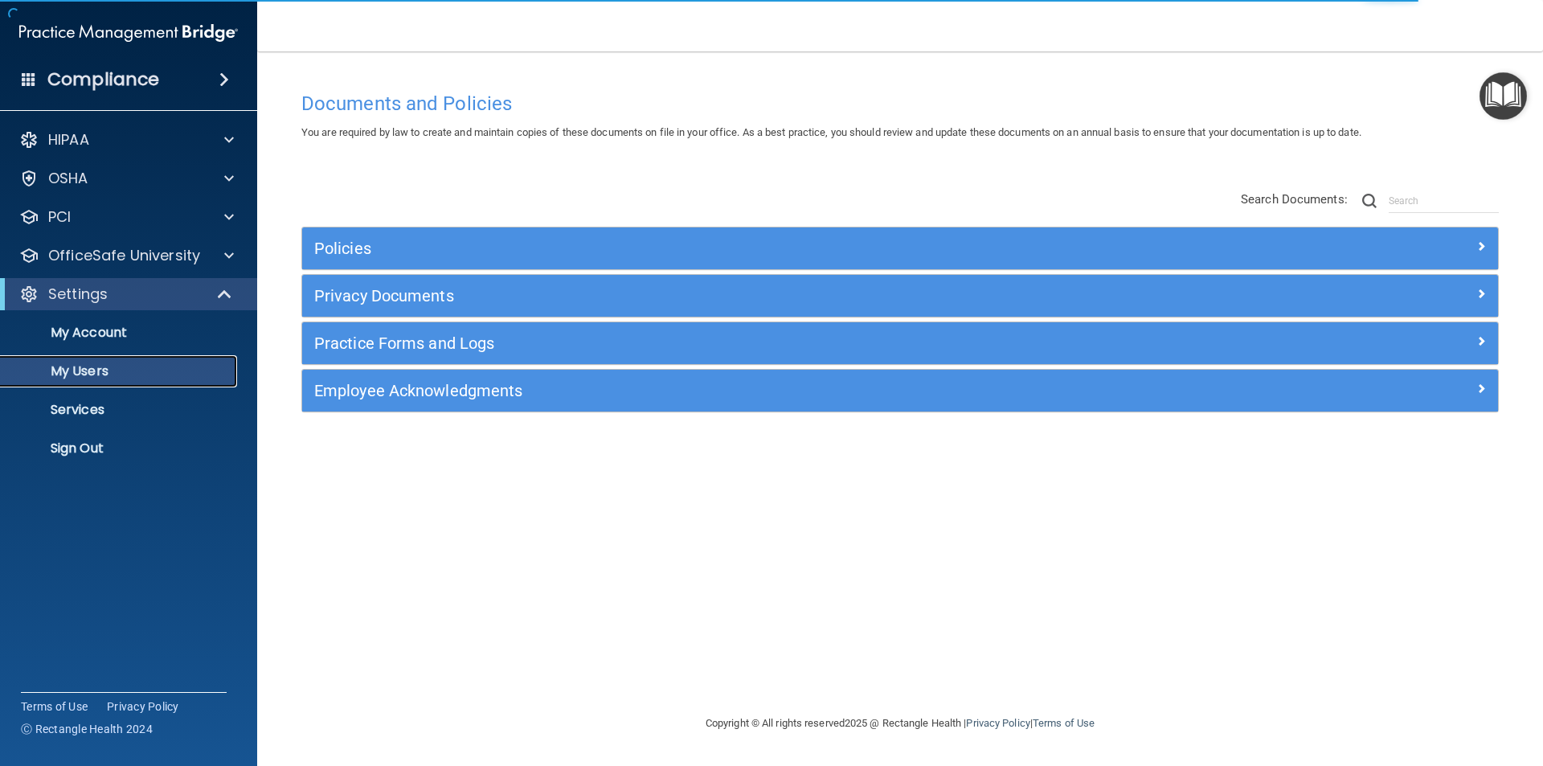
select select "20"
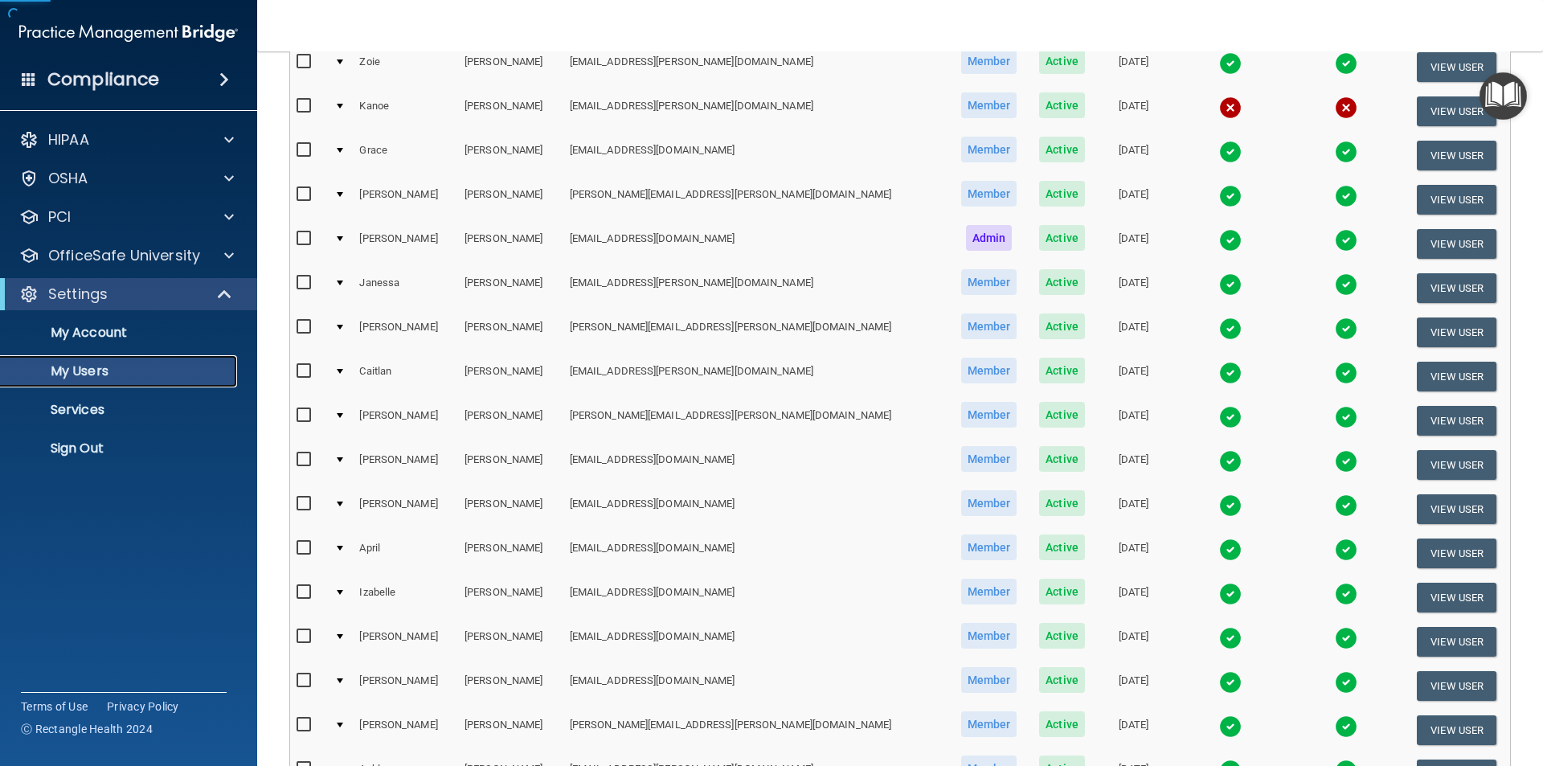
scroll to position [564, 0]
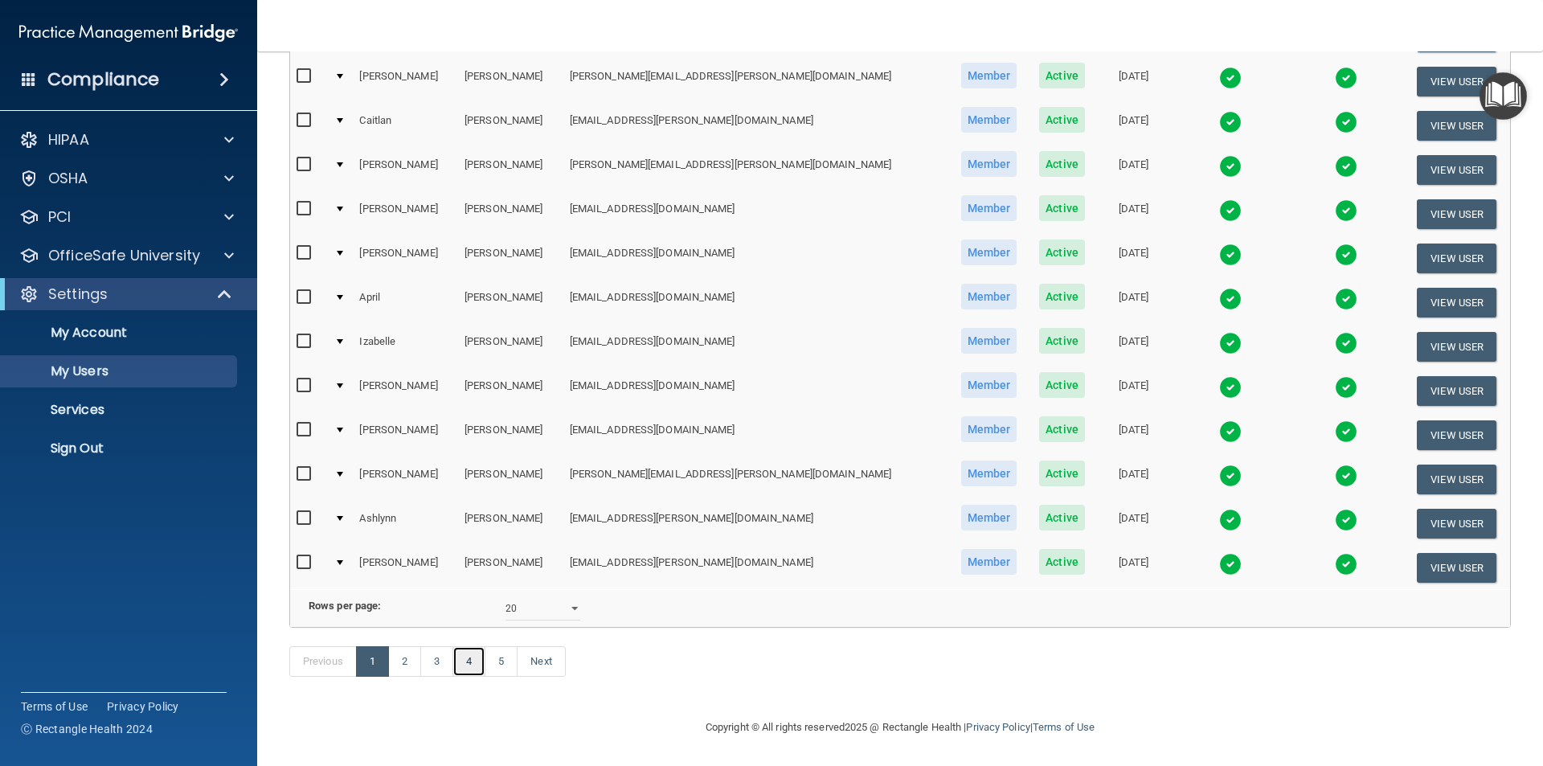
click at [467, 665] on link "4" at bounding box center [469, 661] width 33 height 31
select select "20"
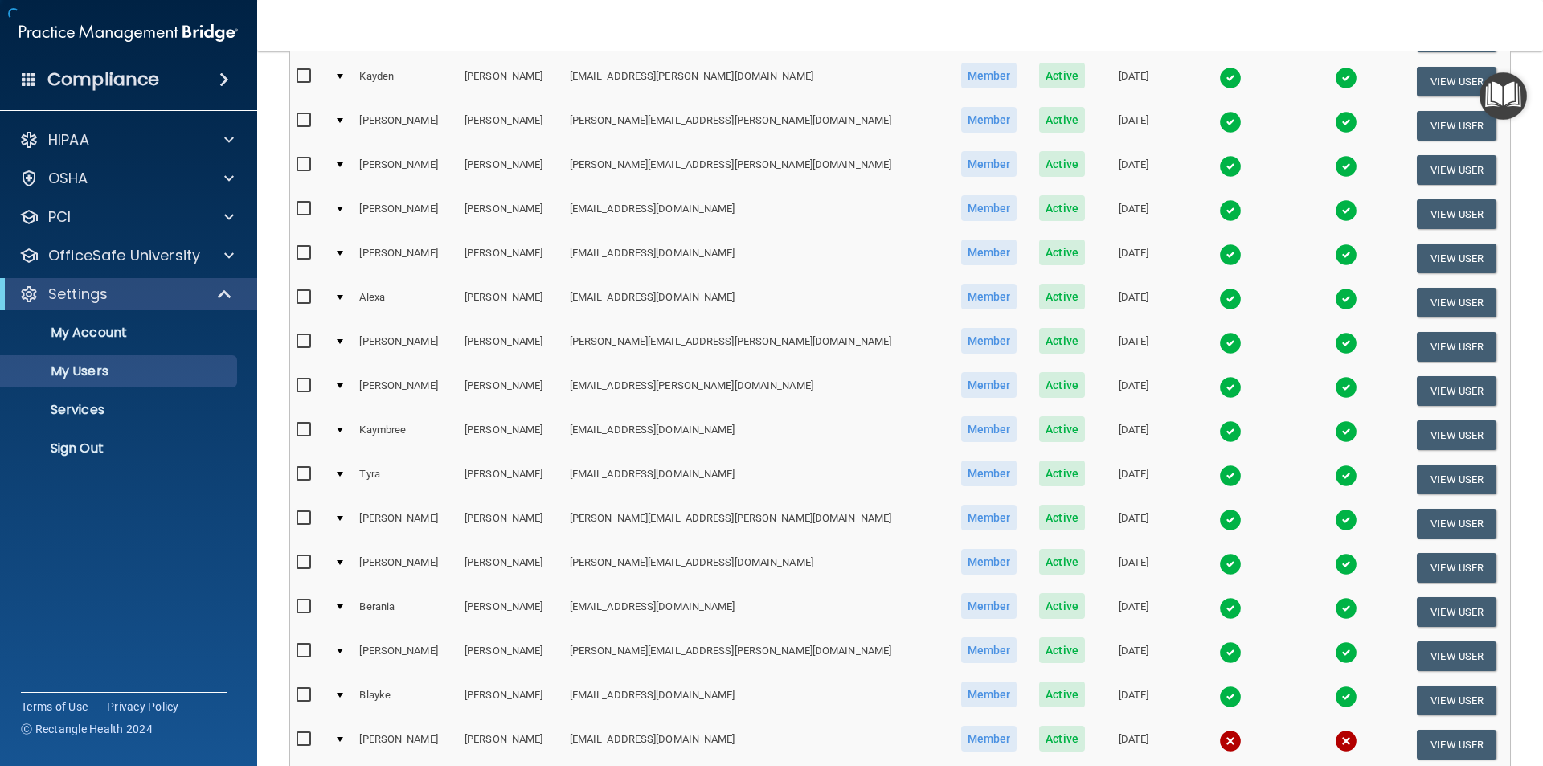
scroll to position [402, 0]
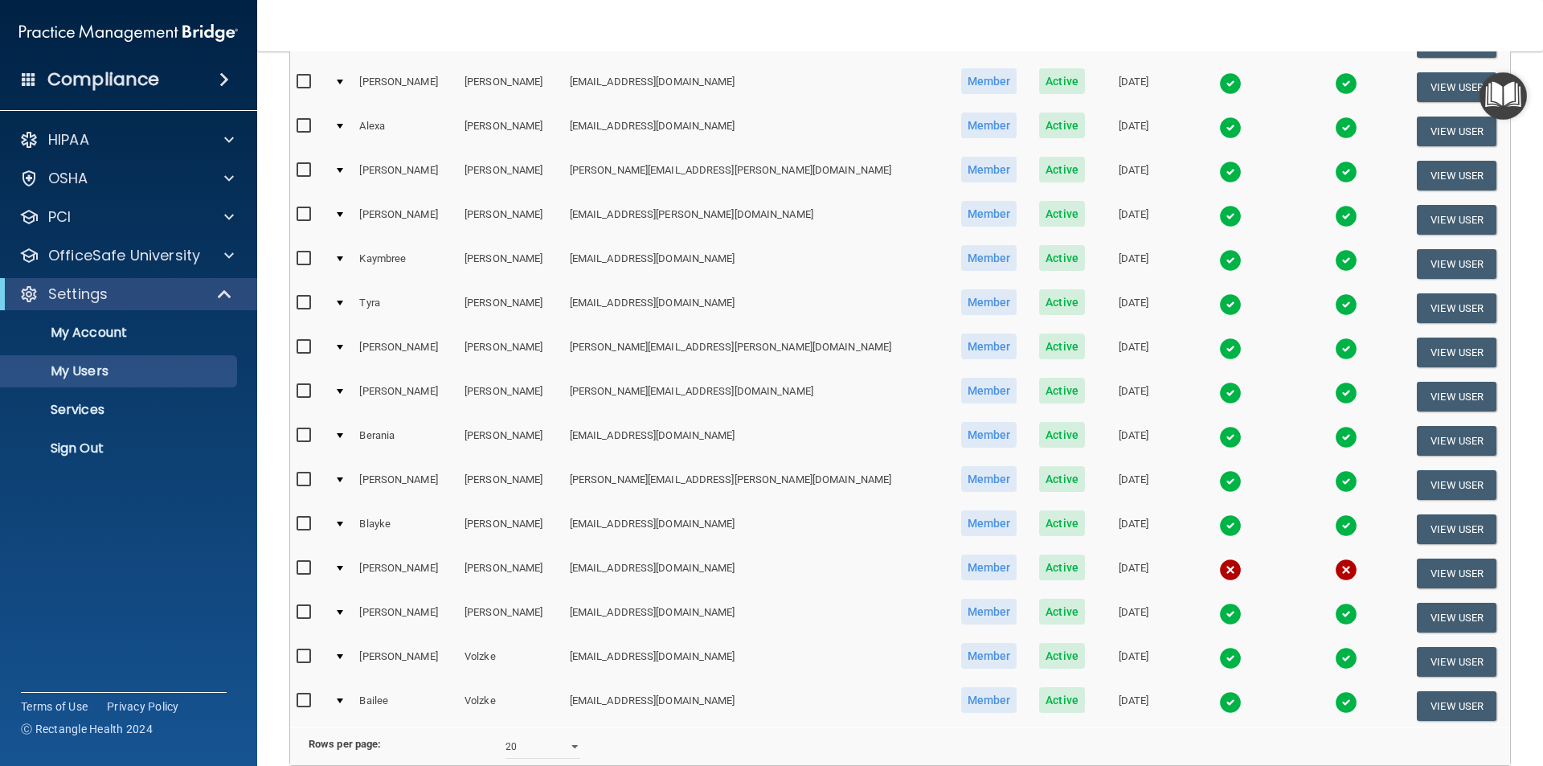
click at [305, 568] on input "checkbox" at bounding box center [306, 568] width 18 height 13
checkbox input "true"
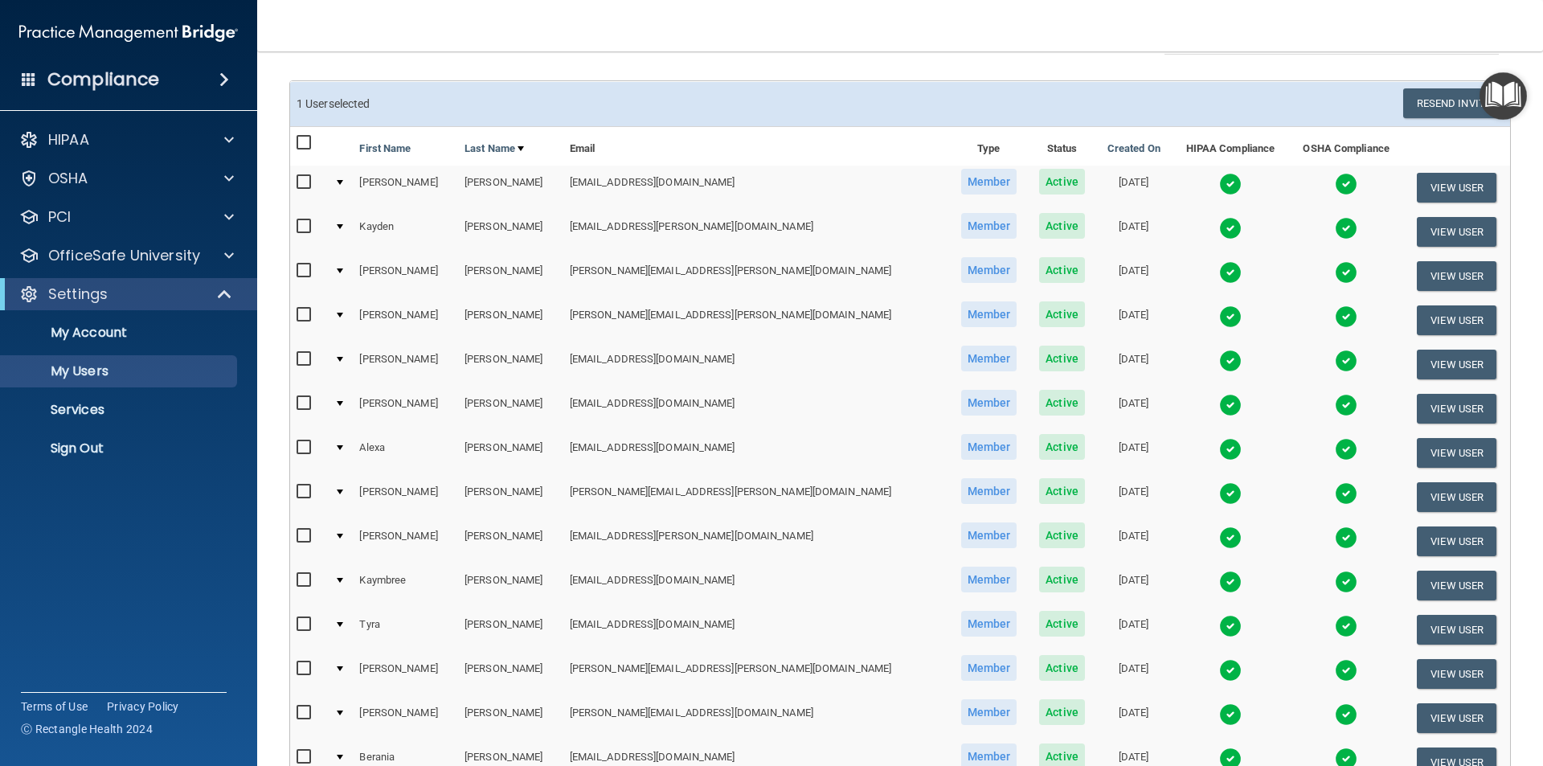
scroll to position [0, 0]
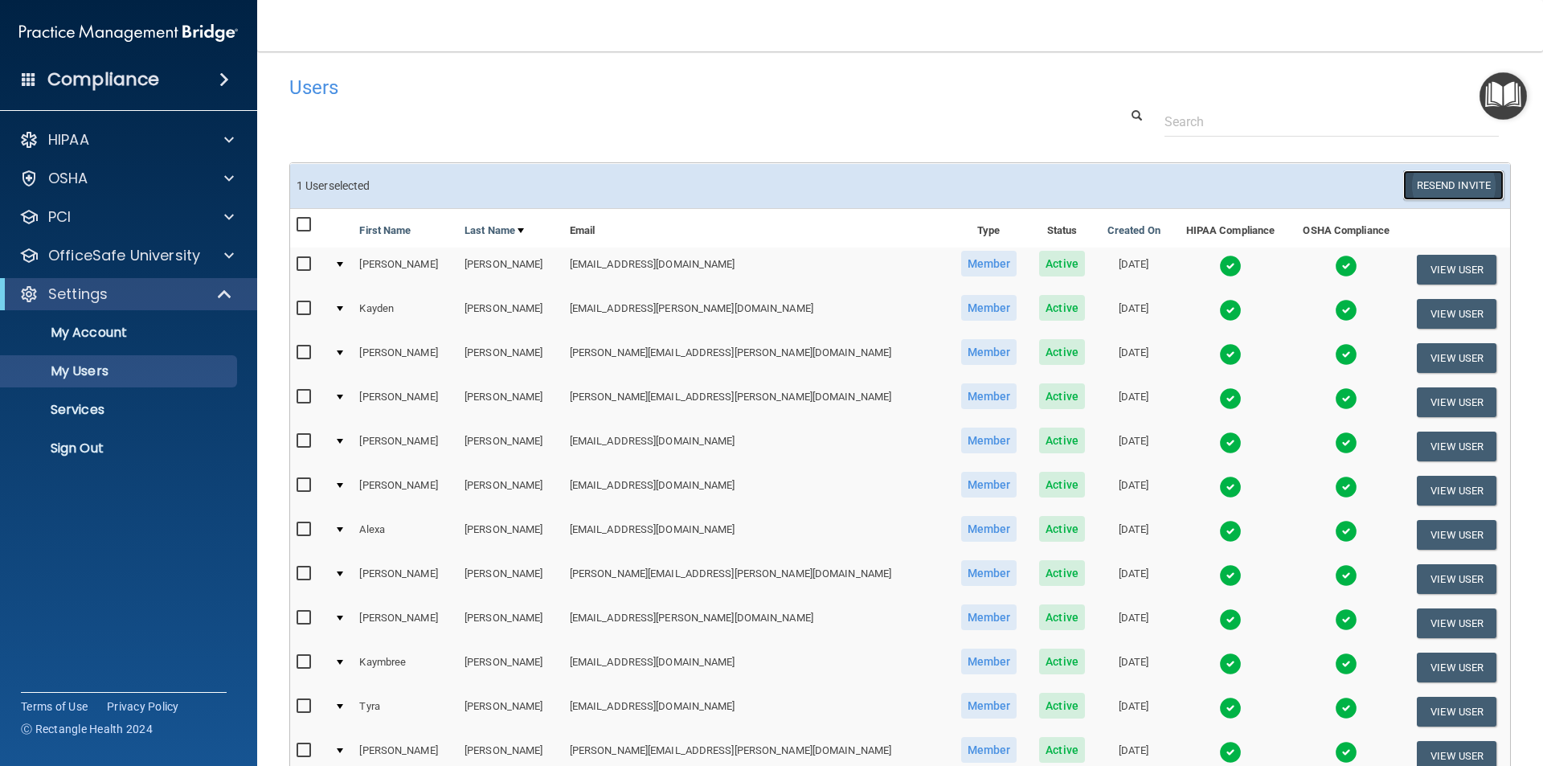
click at [1433, 189] on button "Resend Invite" at bounding box center [1453, 185] width 100 height 30
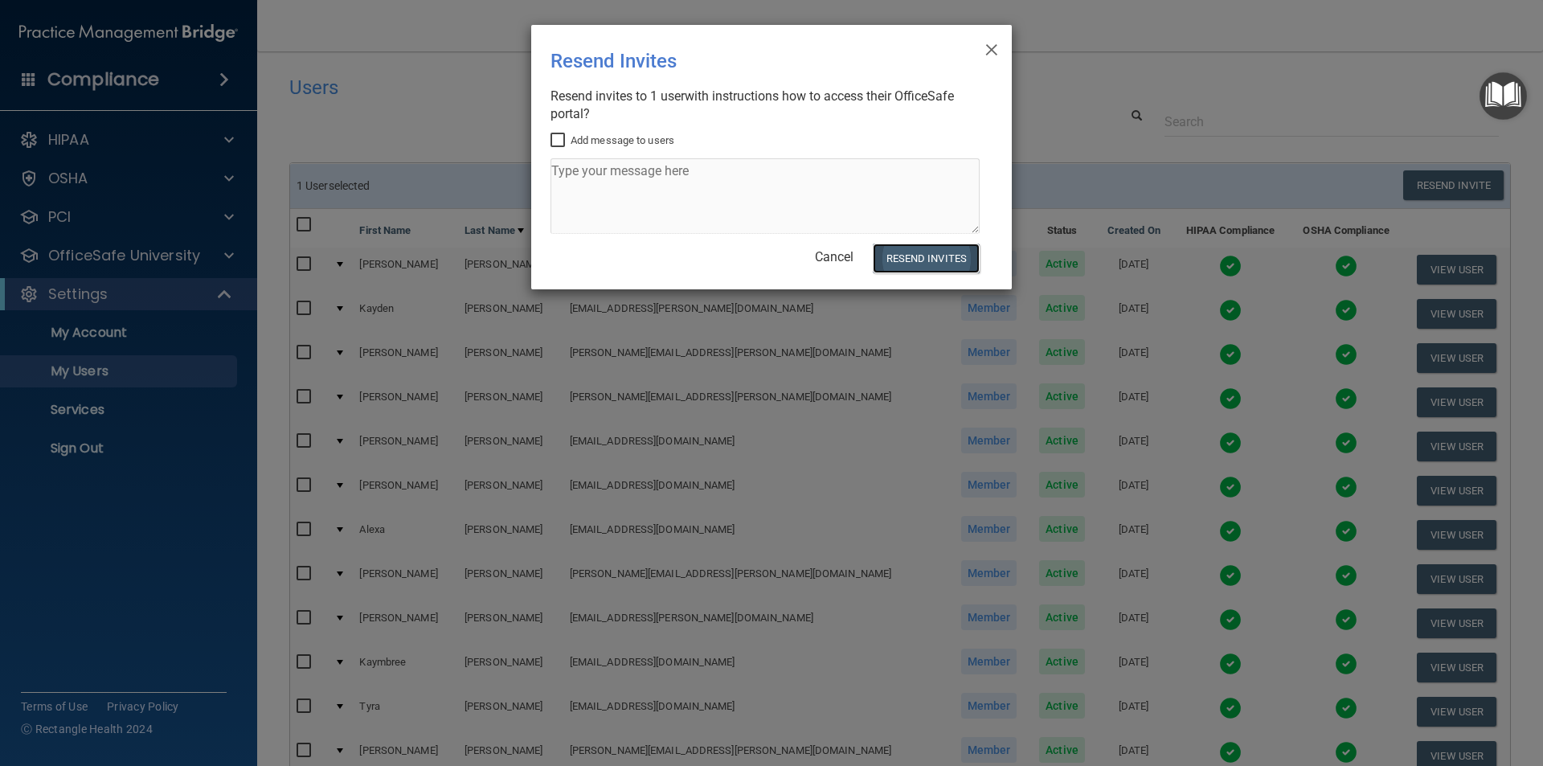
click at [954, 259] on button "Resend Invites" at bounding box center [926, 259] width 107 height 30
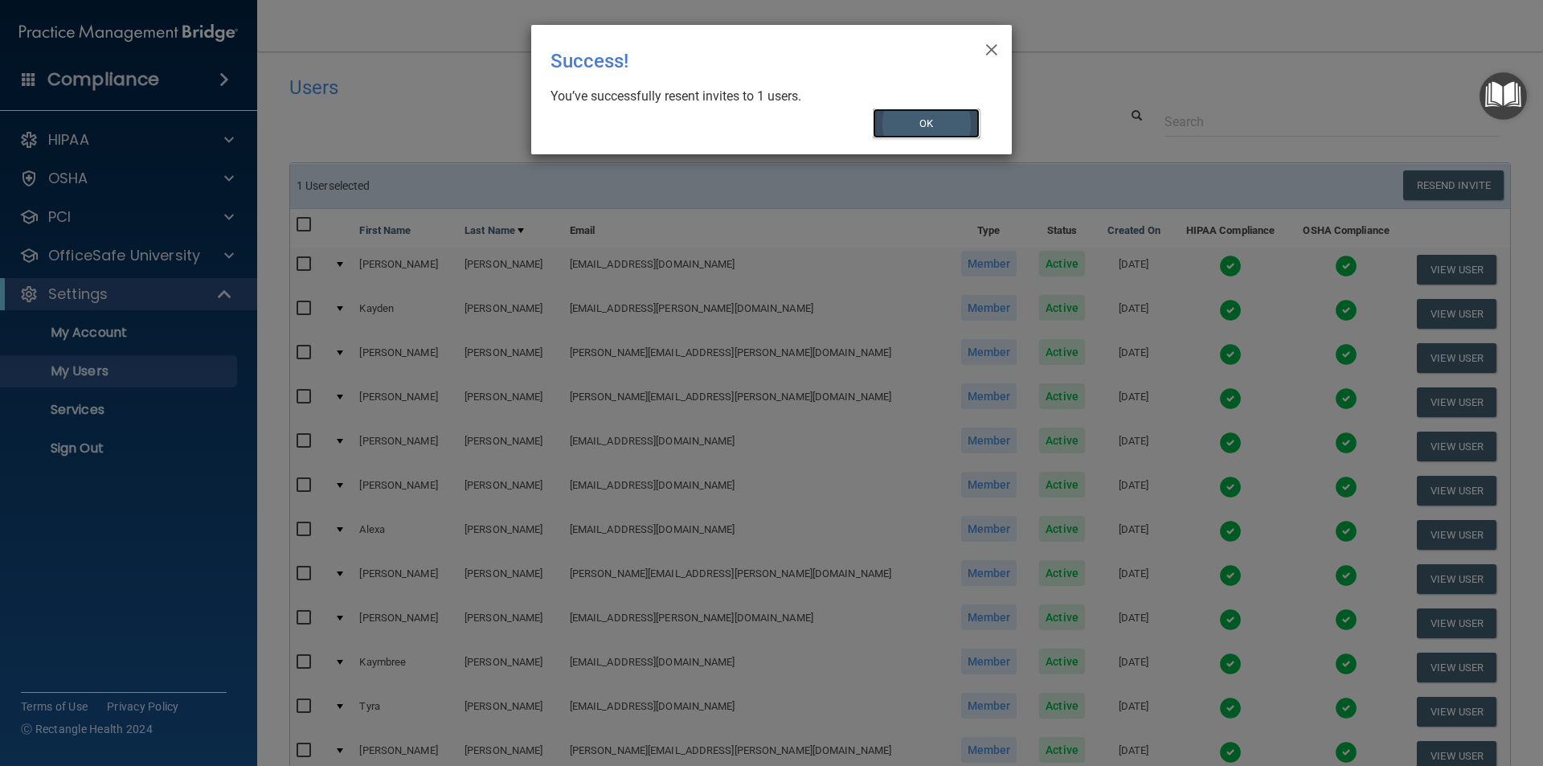
click at [946, 130] on button "OK" at bounding box center [927, 124] width 108 height 30
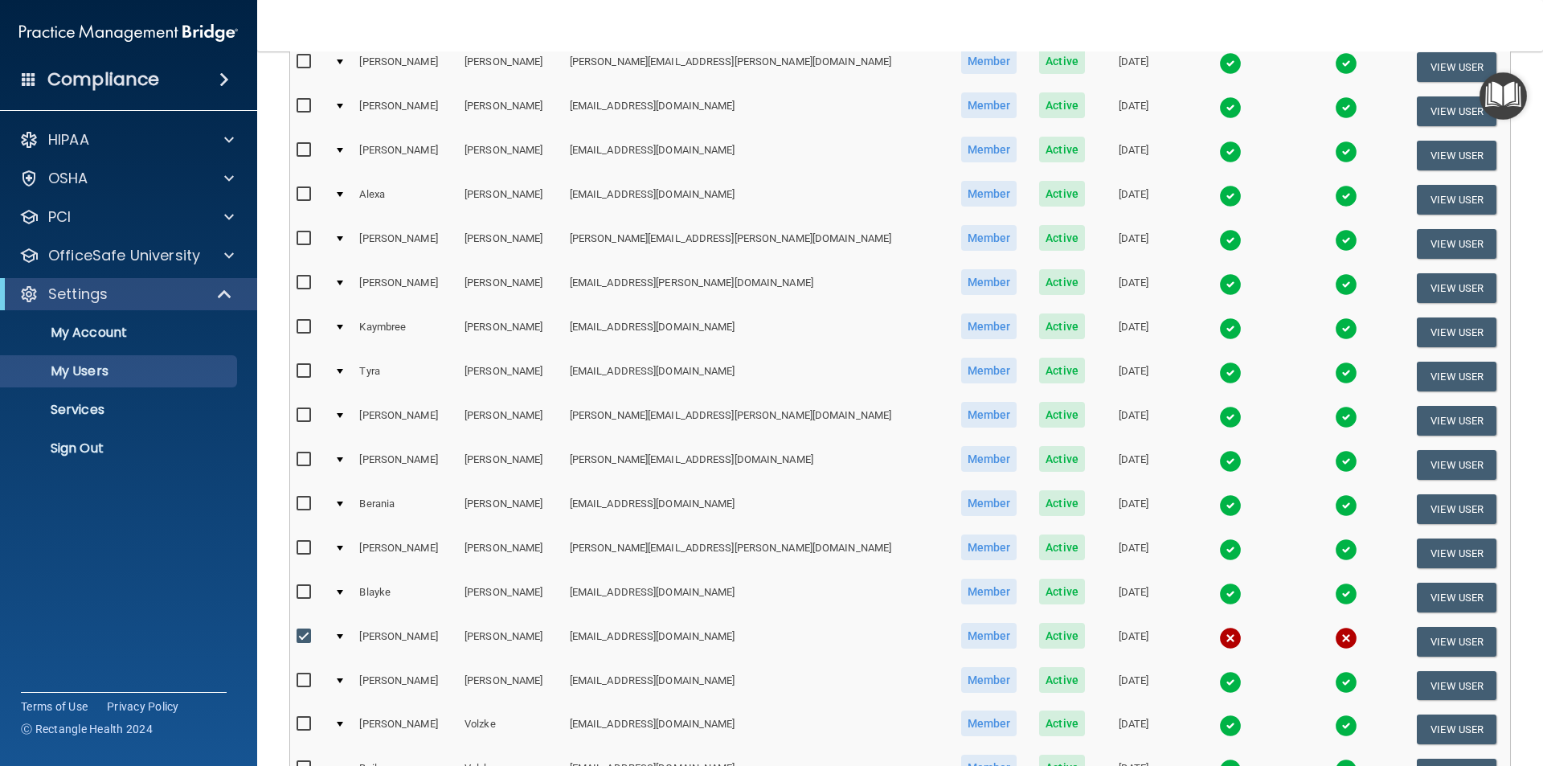
scroll to position [563, 0]
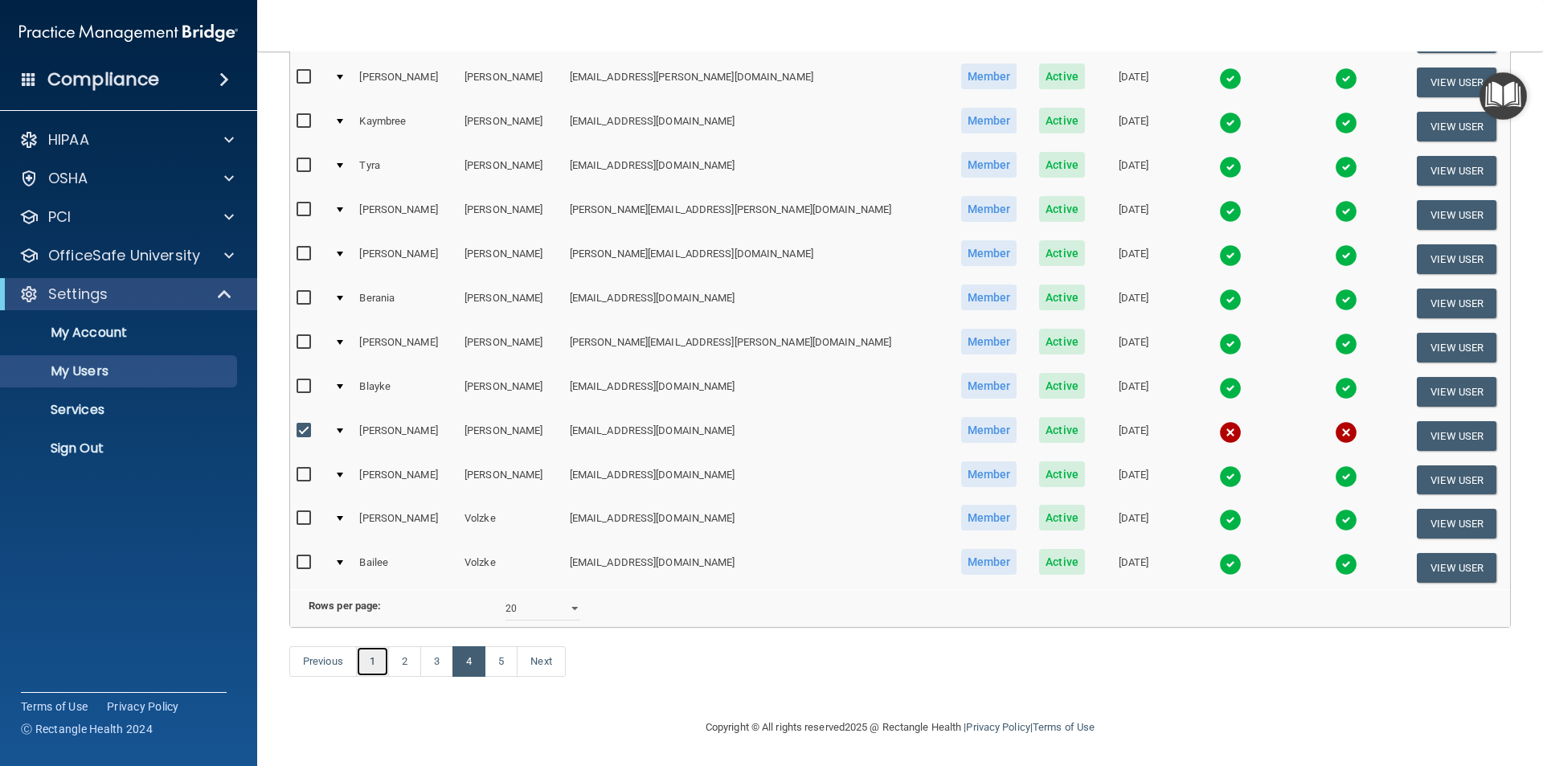
click at [371, 672] on link "1" at bounding box center [372, 661] width 33 height 31
select select "20"
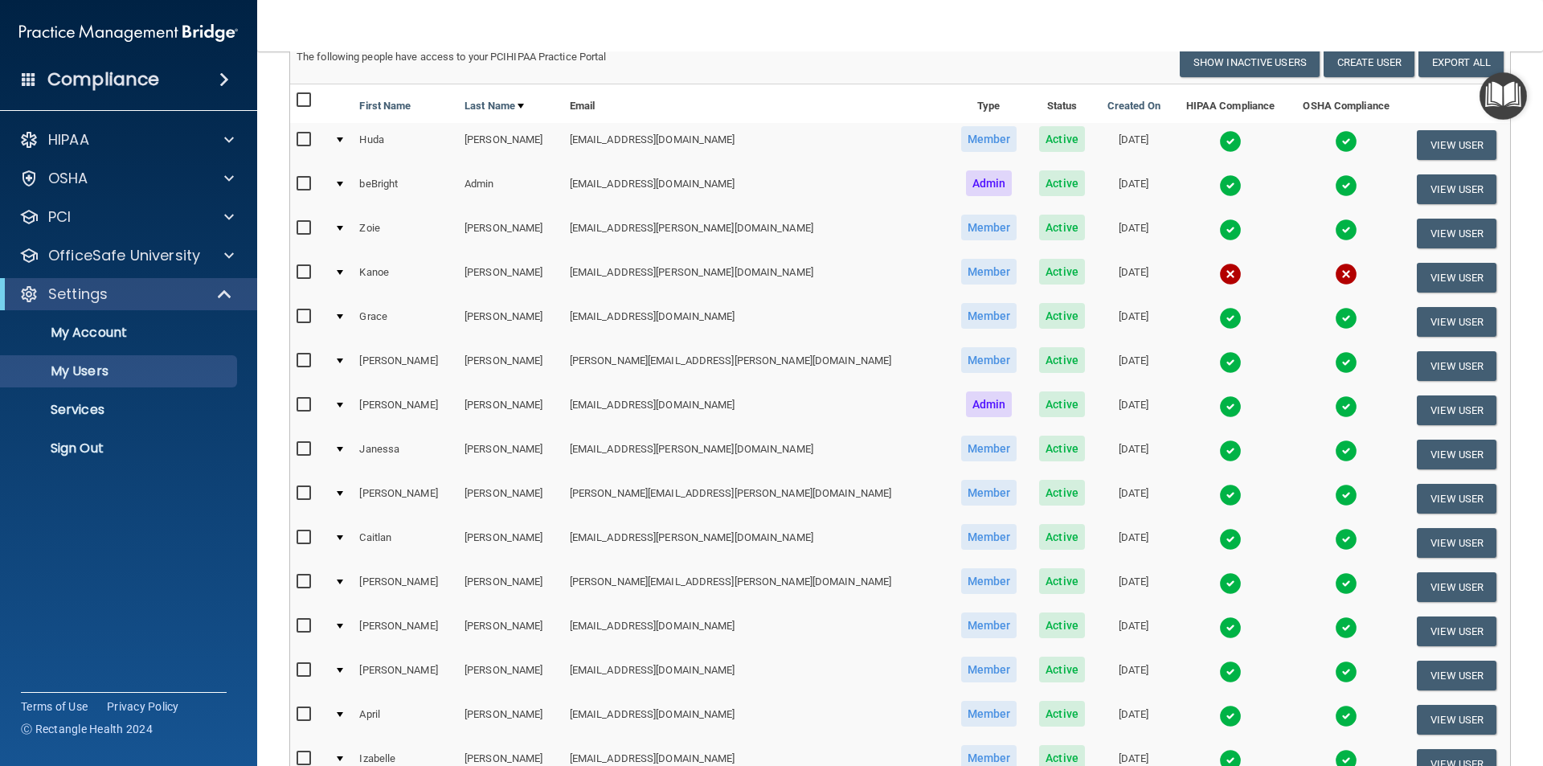
scroll to position [161, 0]
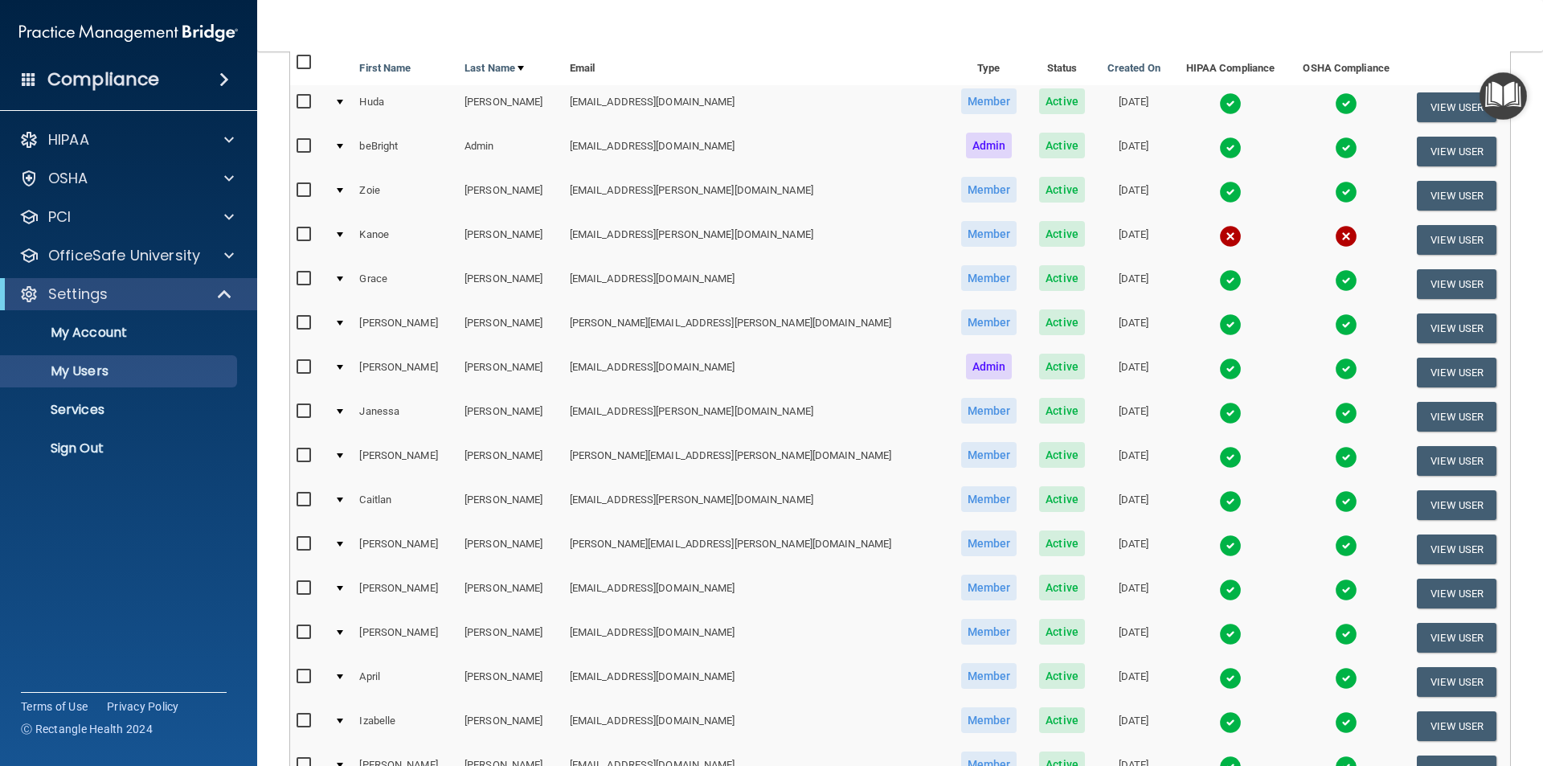
click at [305, 589] on input "checkbox" at bounding box center [306, 588] width 18 height 13
checkbox input "true"
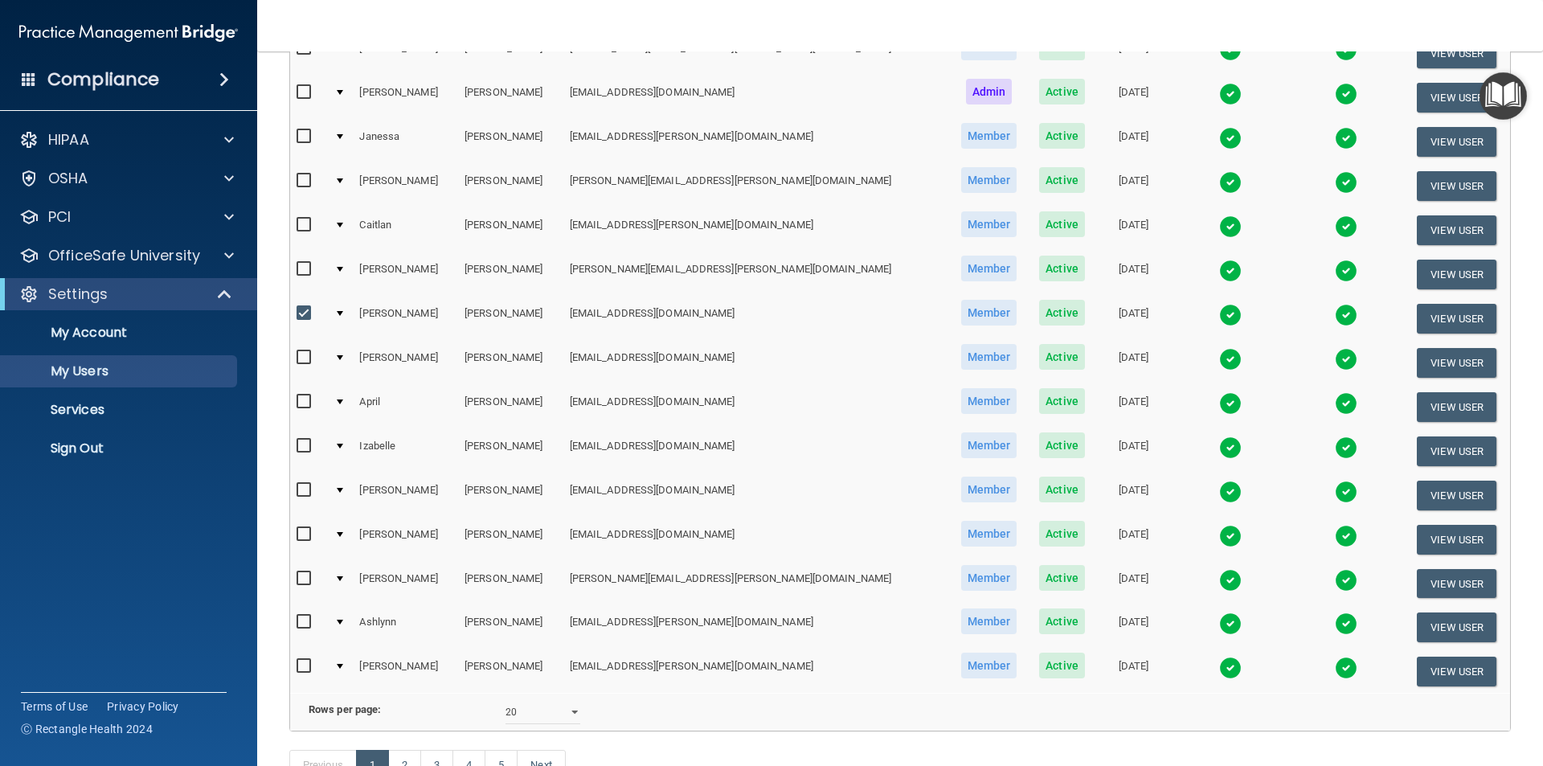
scroll to position [564, 0]
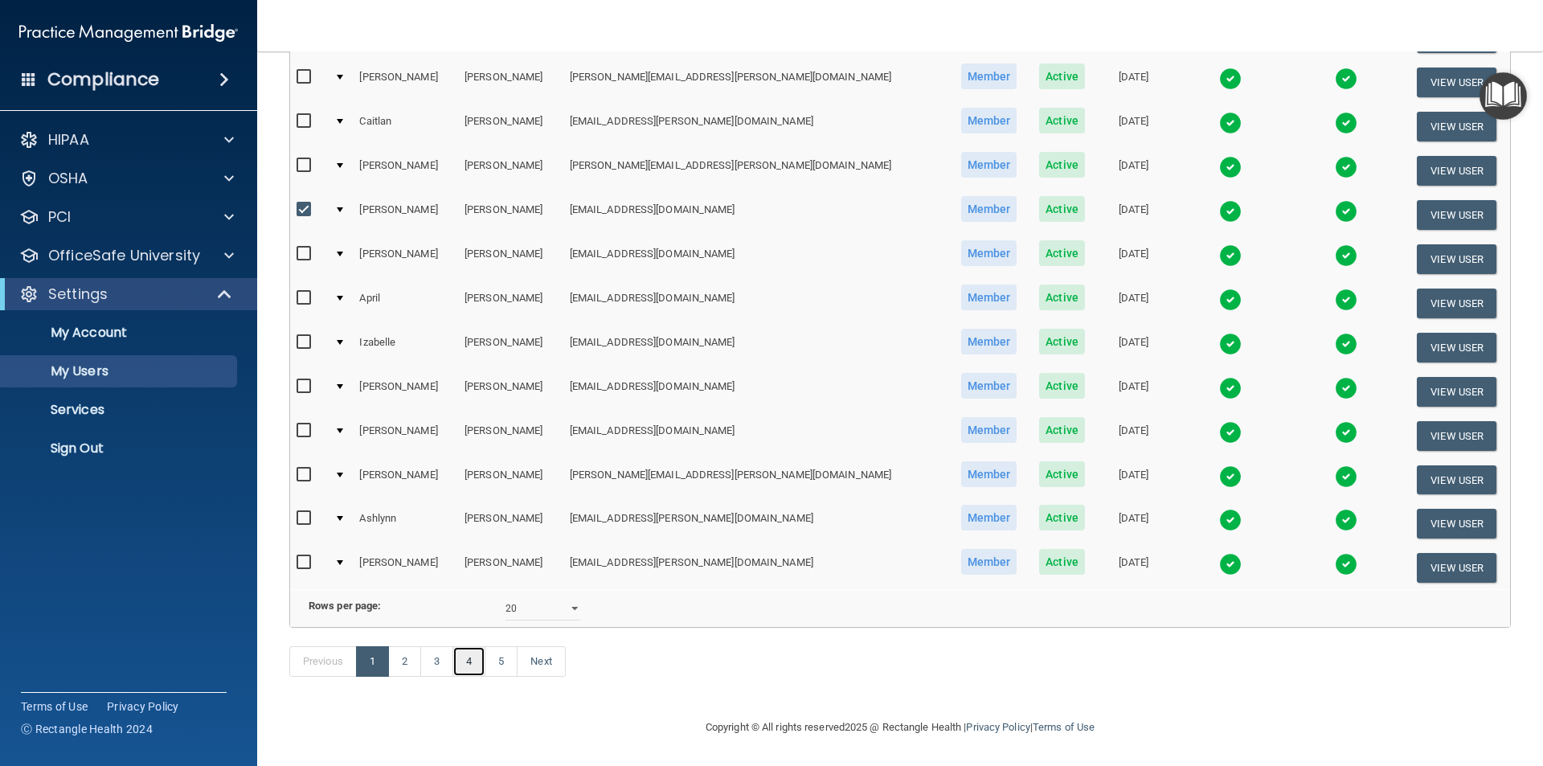
click at [473, 667] on link "4" at bounding box center [469, 661] width 33 height 31
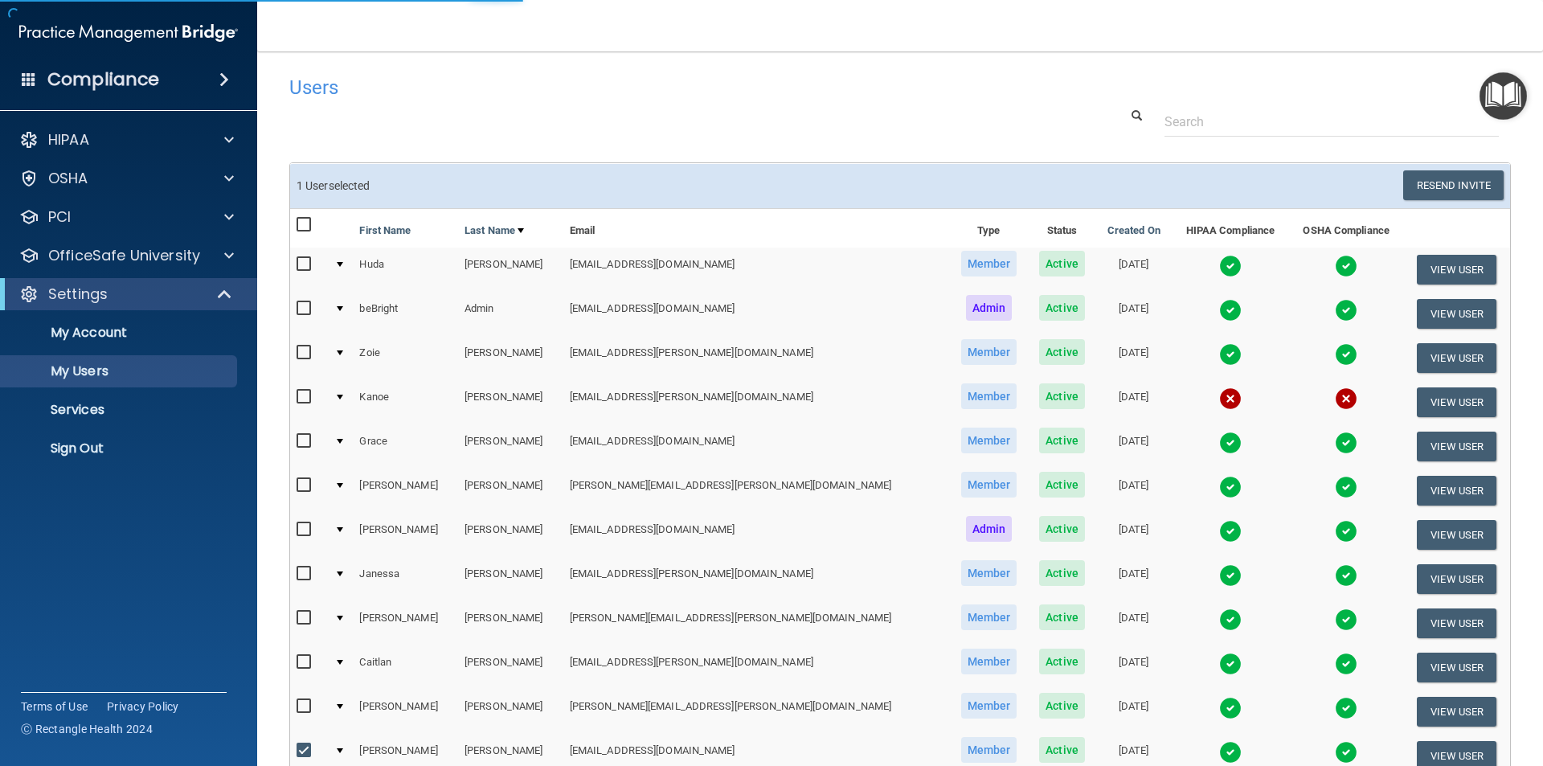
select select "20"
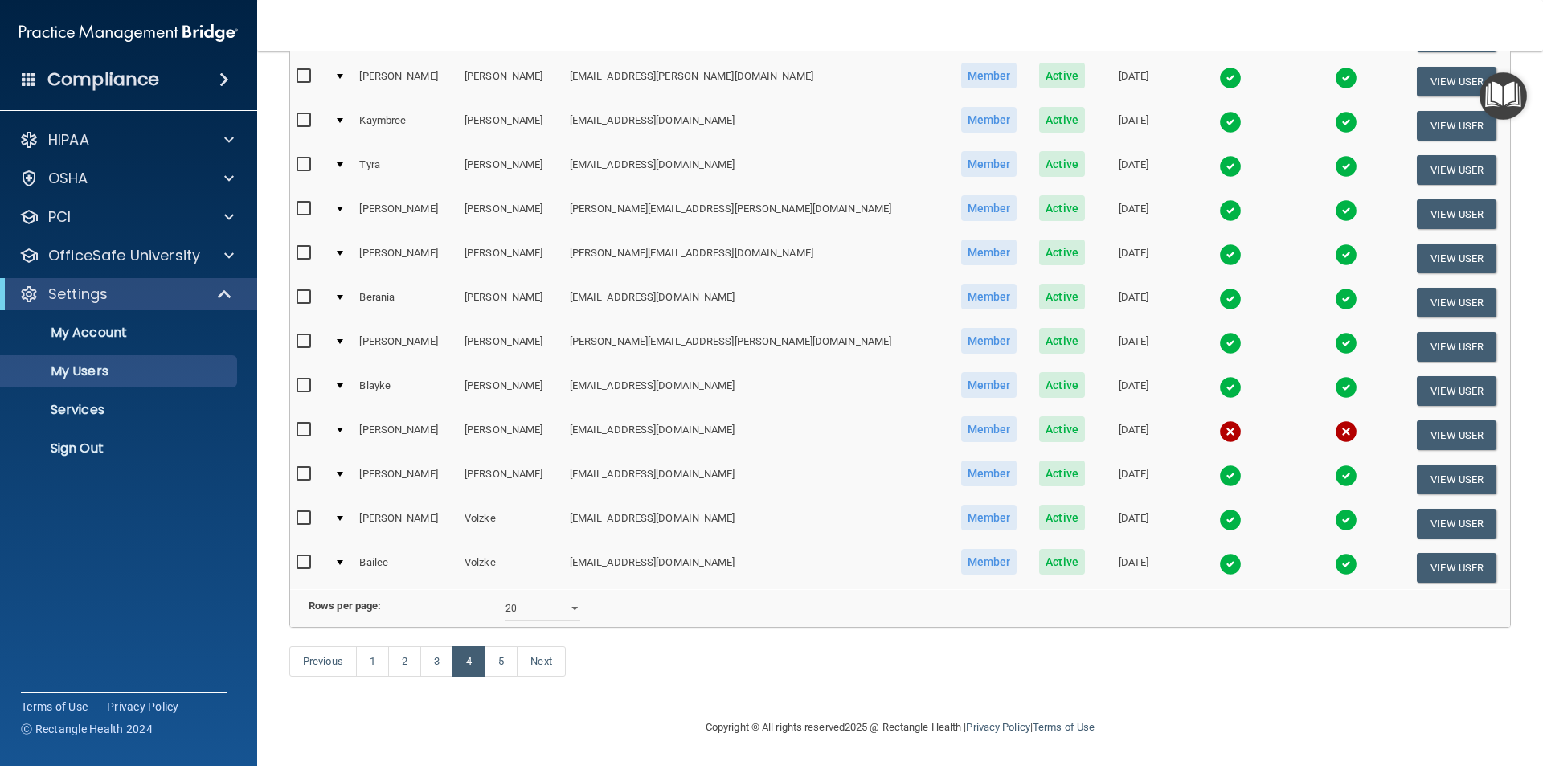
scroll to position [564, 0]
click at [371, 663] on link "1" at bounding box center [372, 661] width 33 height 31
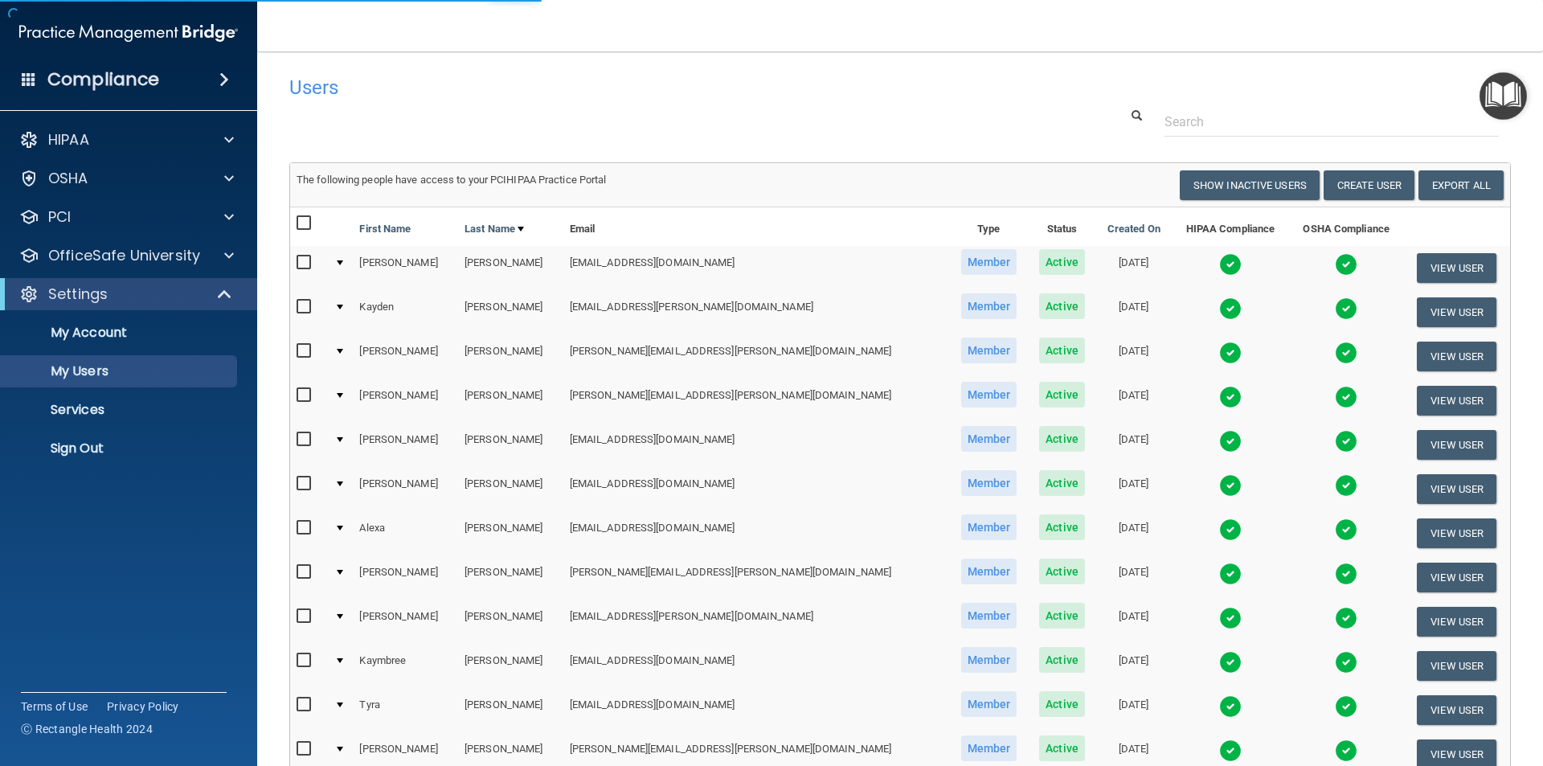
select select "20"
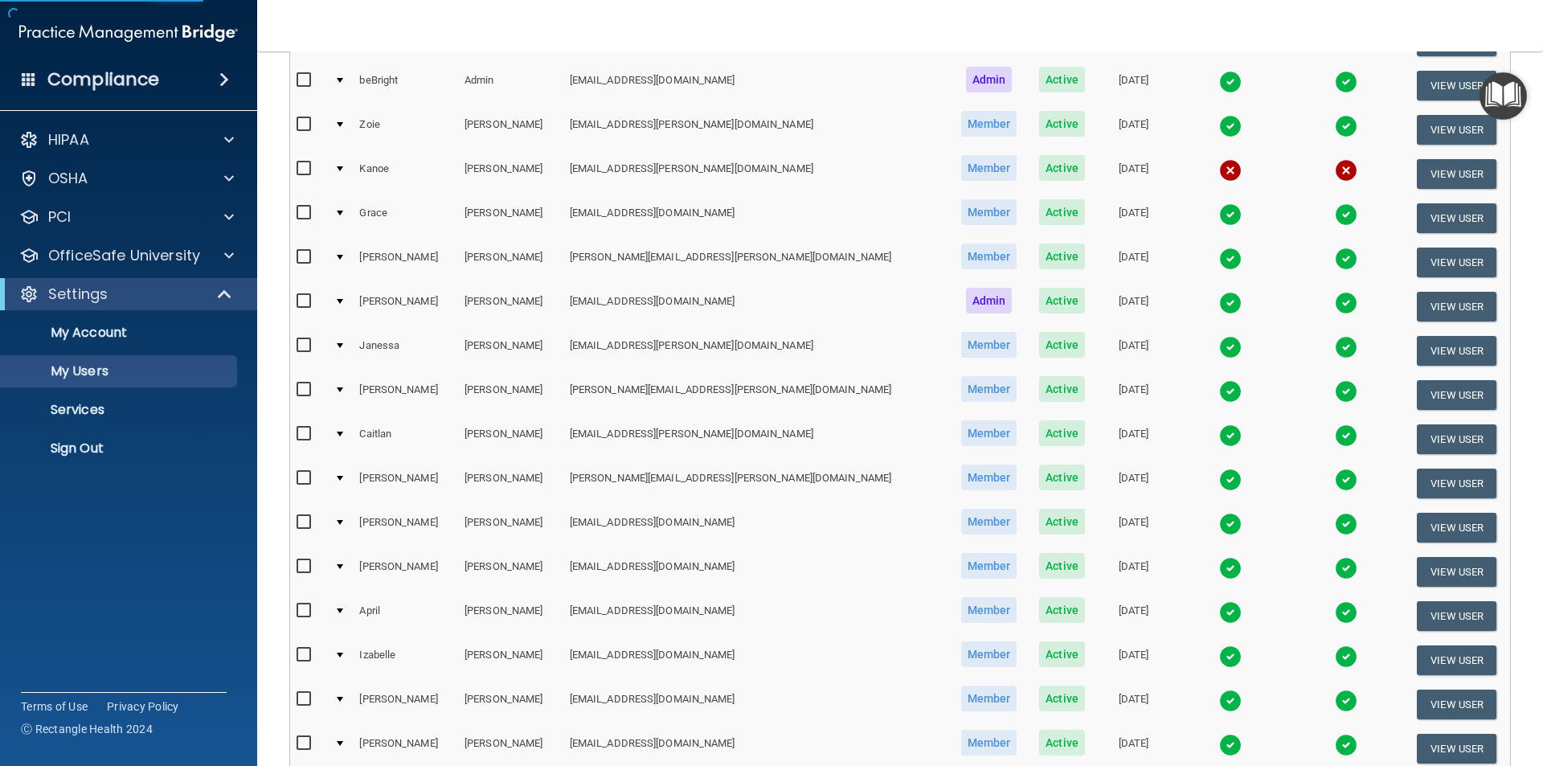
scroll to position [241, 0]
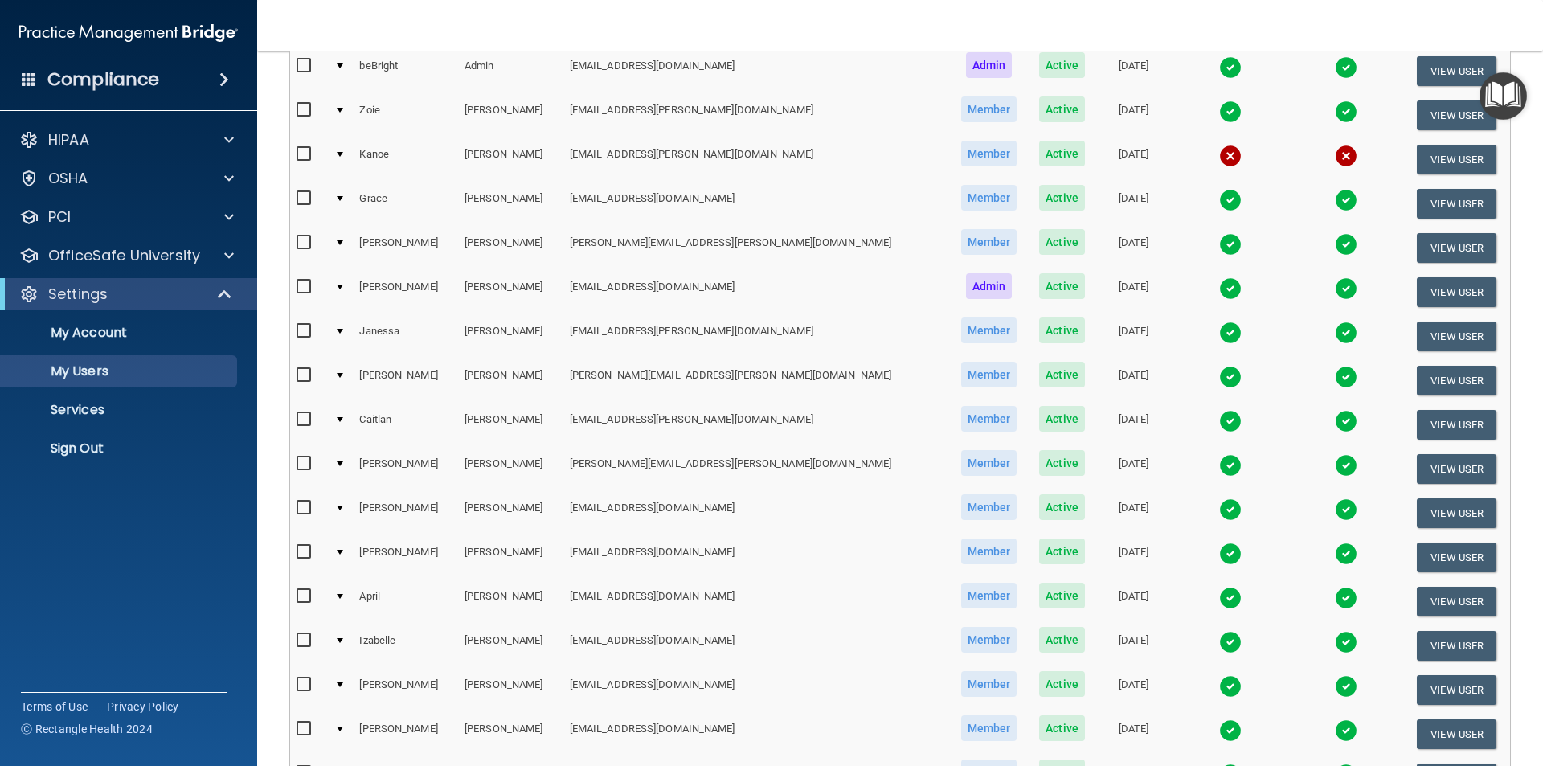
click at [302, 506] on input "checkbox" at bounding box center [306, 508] width 18 height 13
checkbox input "true"
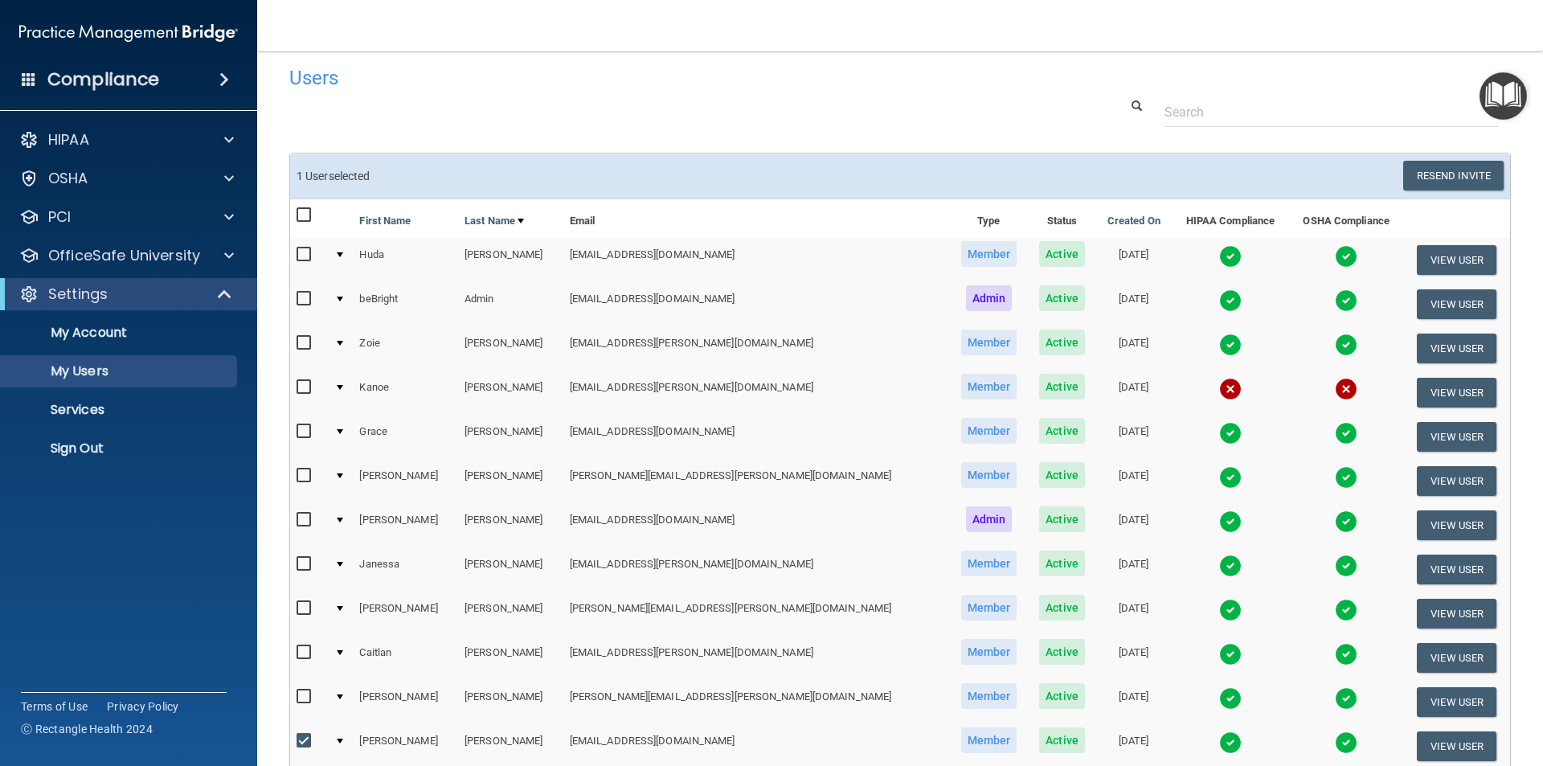
scroll to position [2, 0]
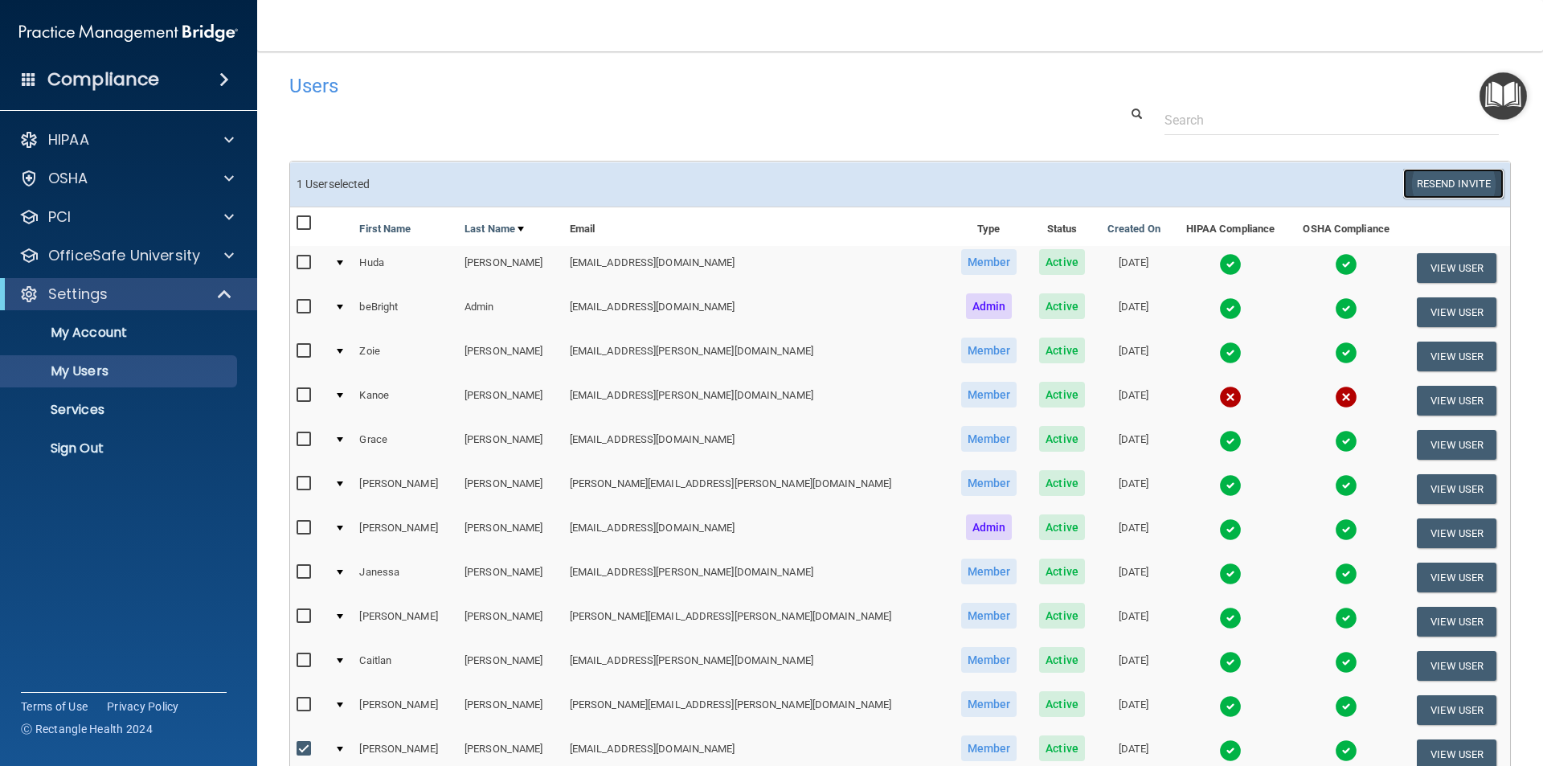
click at [1421, 177] on button "Resend Invite" at bounding box center [1453, 184] width 100 height 30
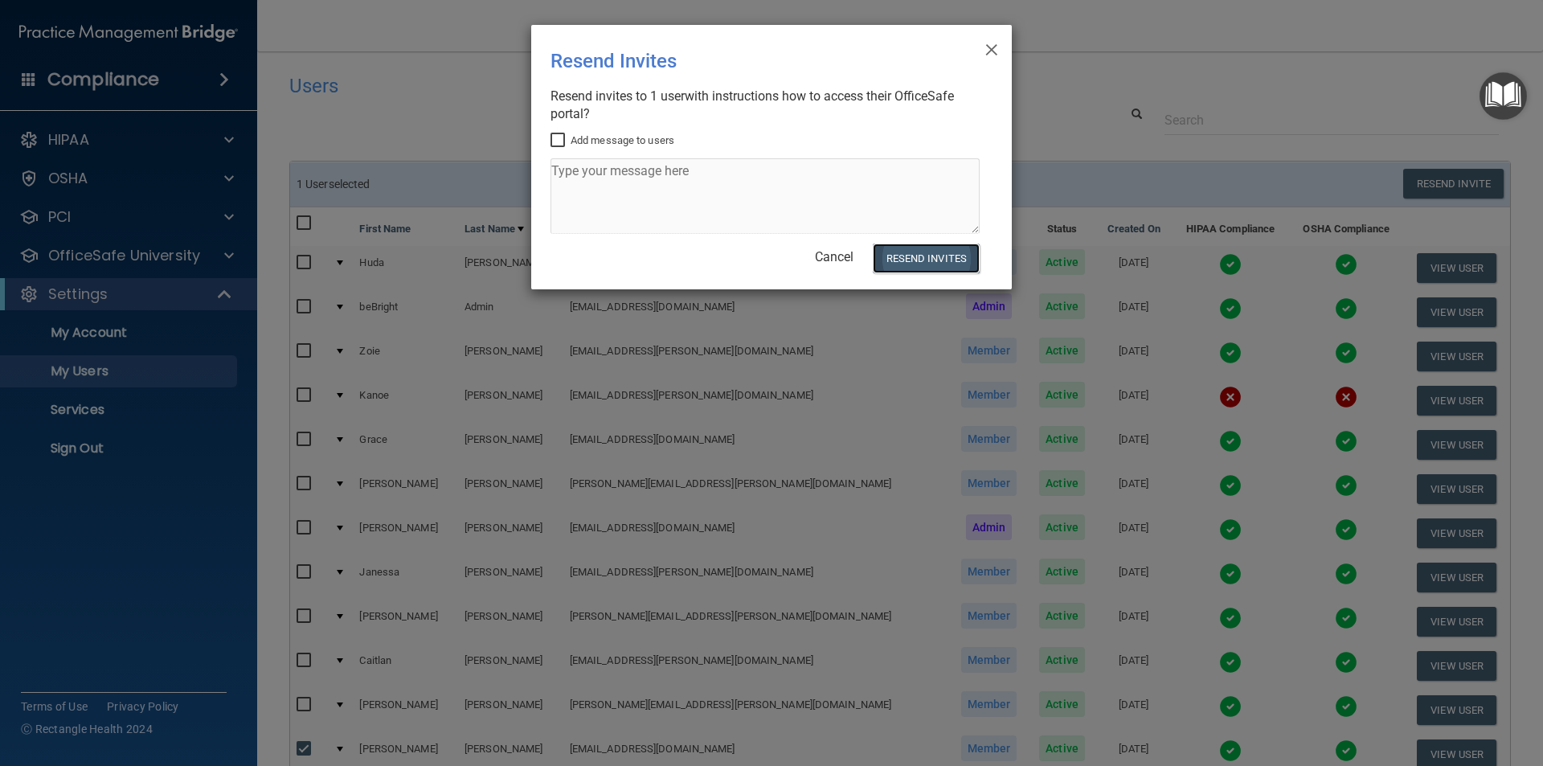
click at [944, 264] on button "Resend Invites" at bounding box center [926, 259] width 107 height 30
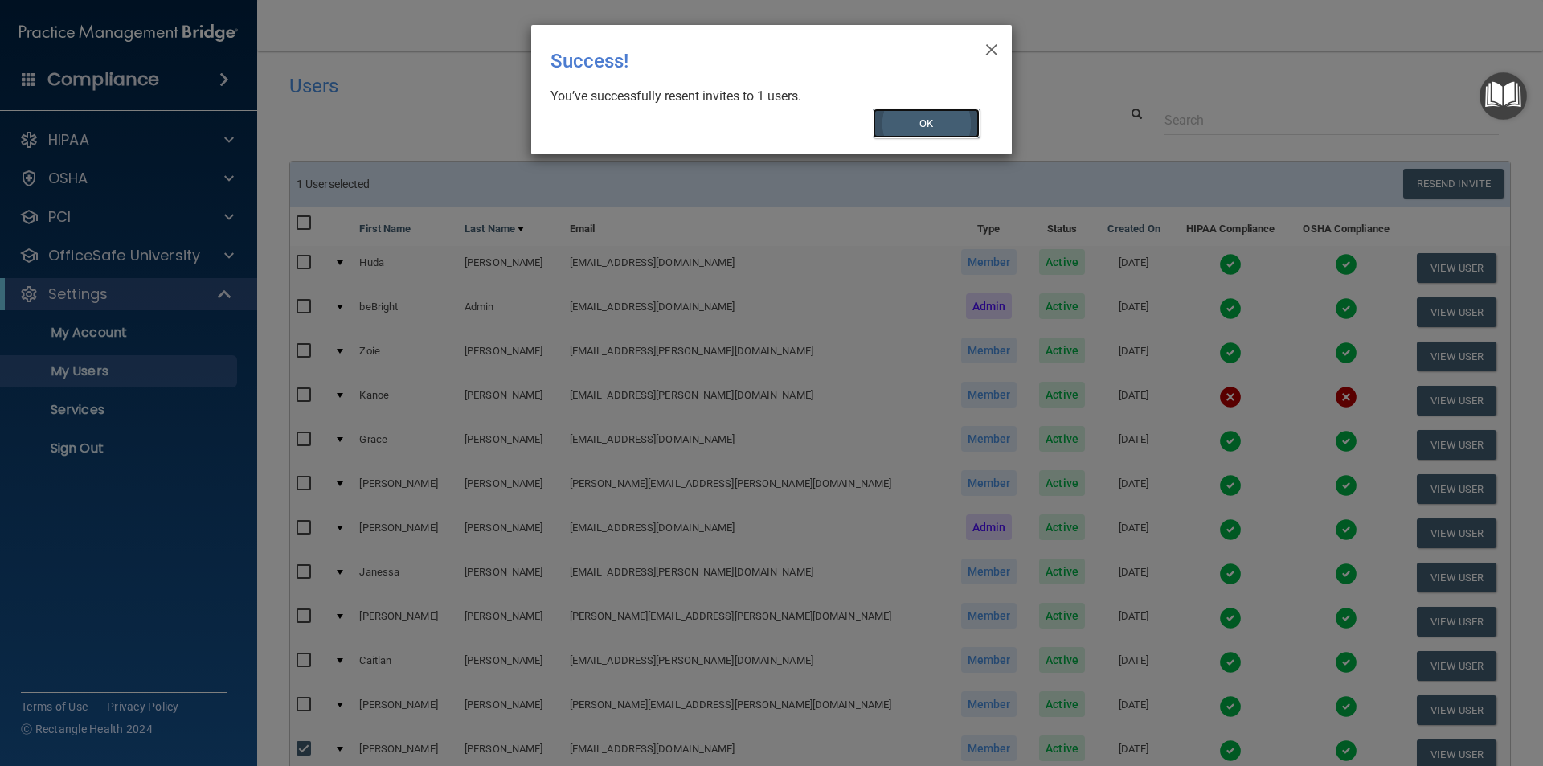
click at [944, 114] on button "OK" at bounding box center [927, 124] width 108 height 30
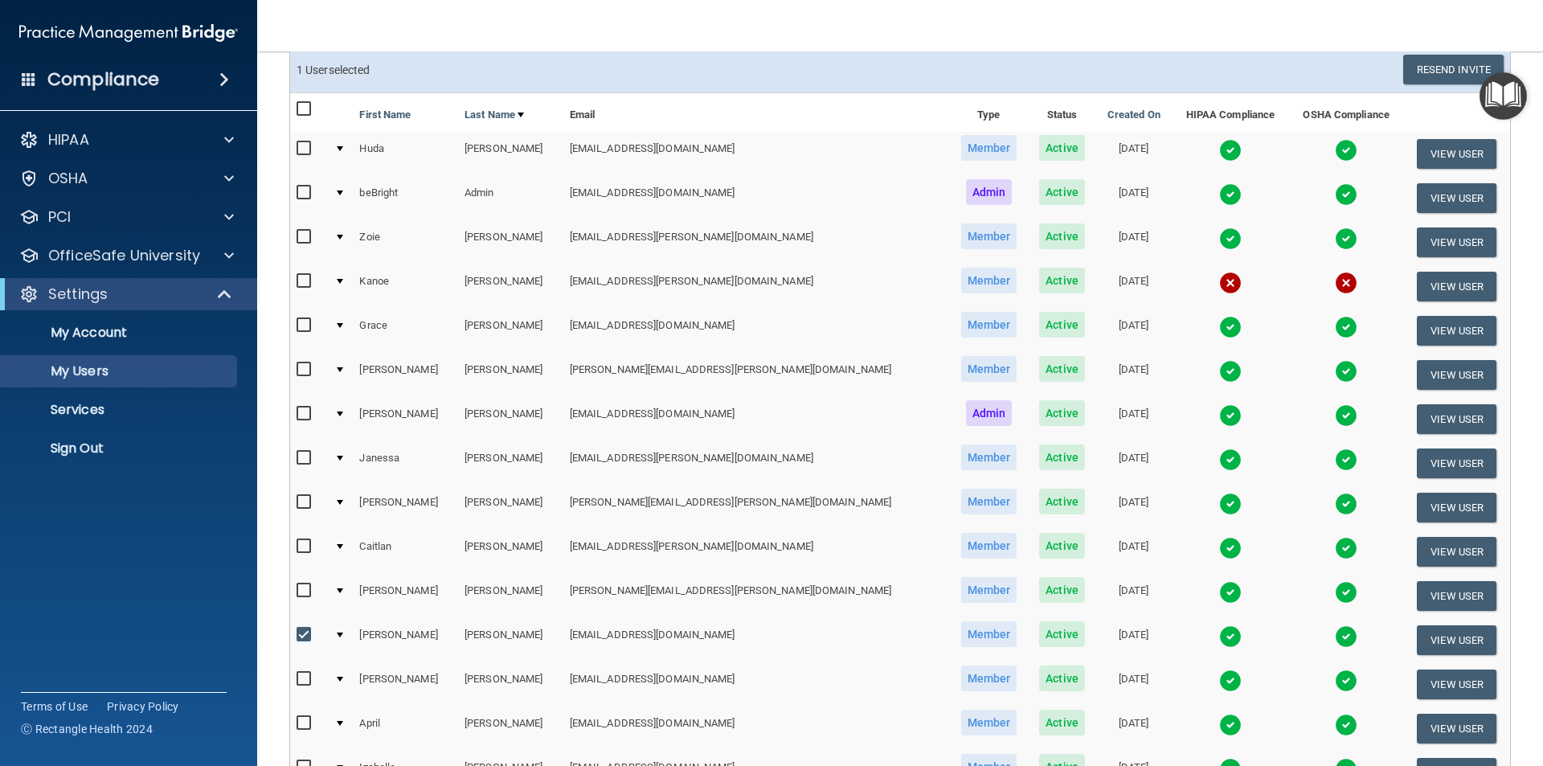
scroll to position [484, 0]
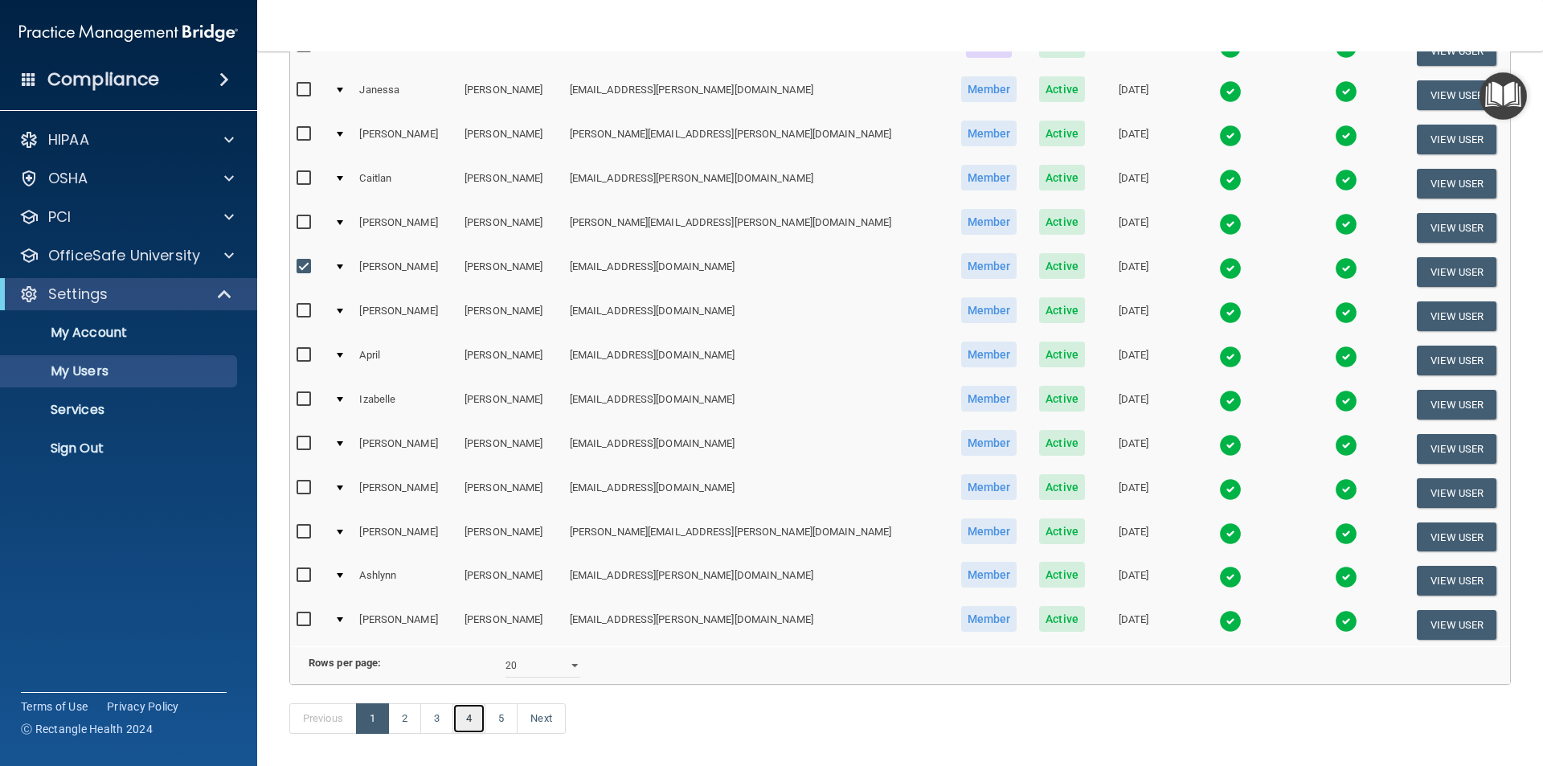
click at [471, 734] on link "4" at bounding box center [469, 718] width 33 height 31
select select "20"
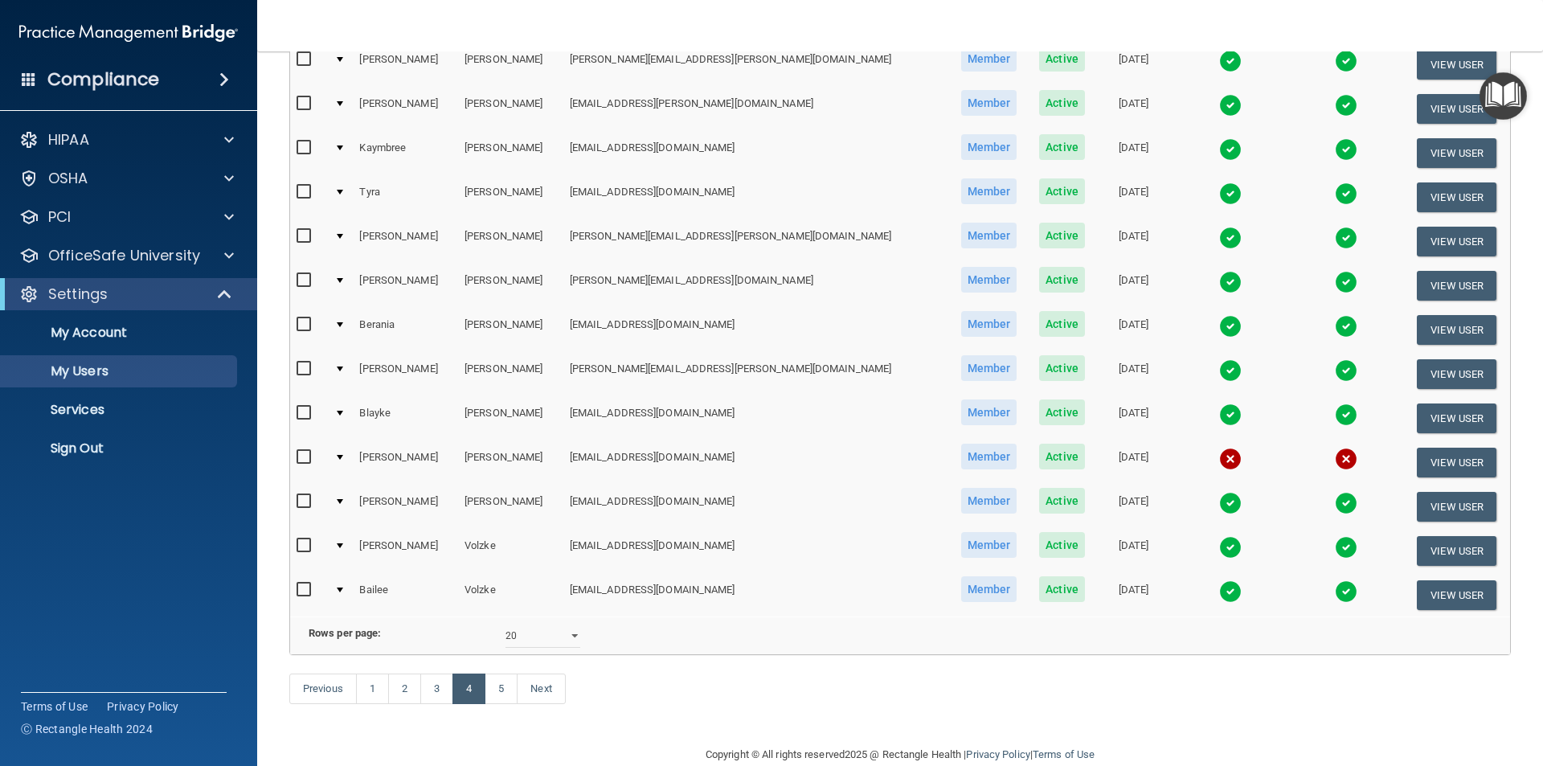
scroll to position [564, 0]
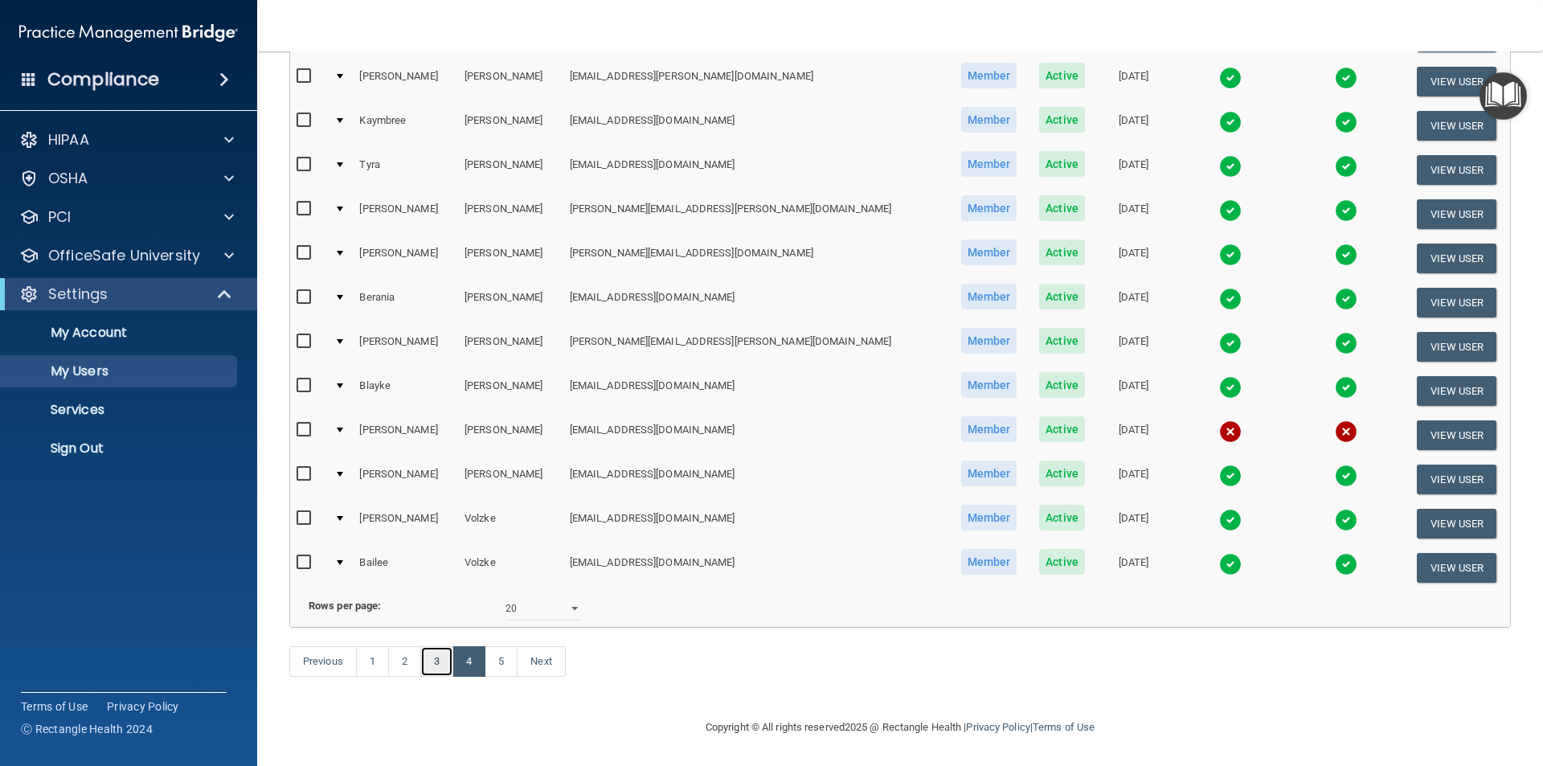
click at [449, 665] on link "3" at bounding box center [436, 661] width 33 height 31
select select "20"
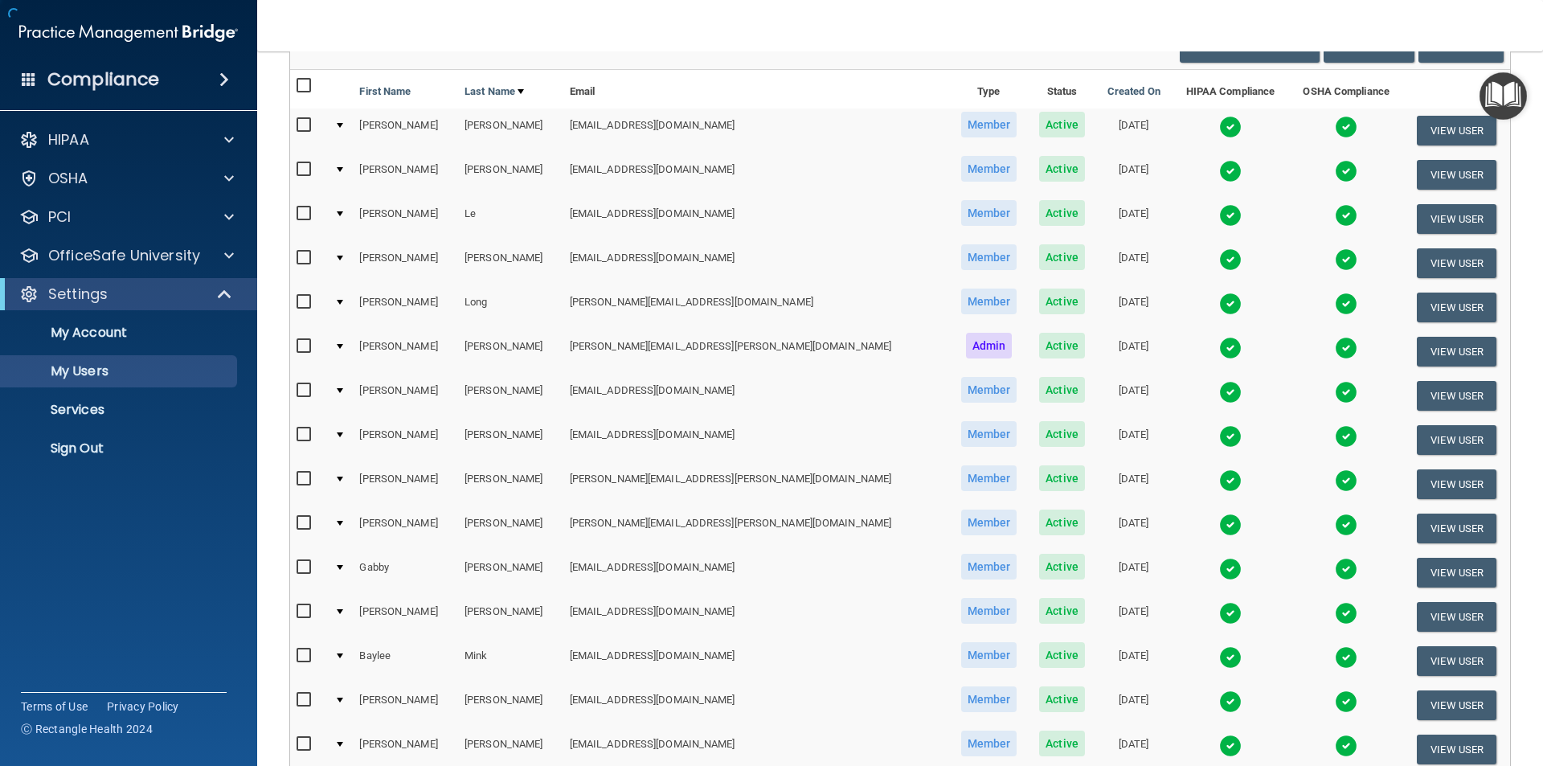
scroll to position [161, 0]
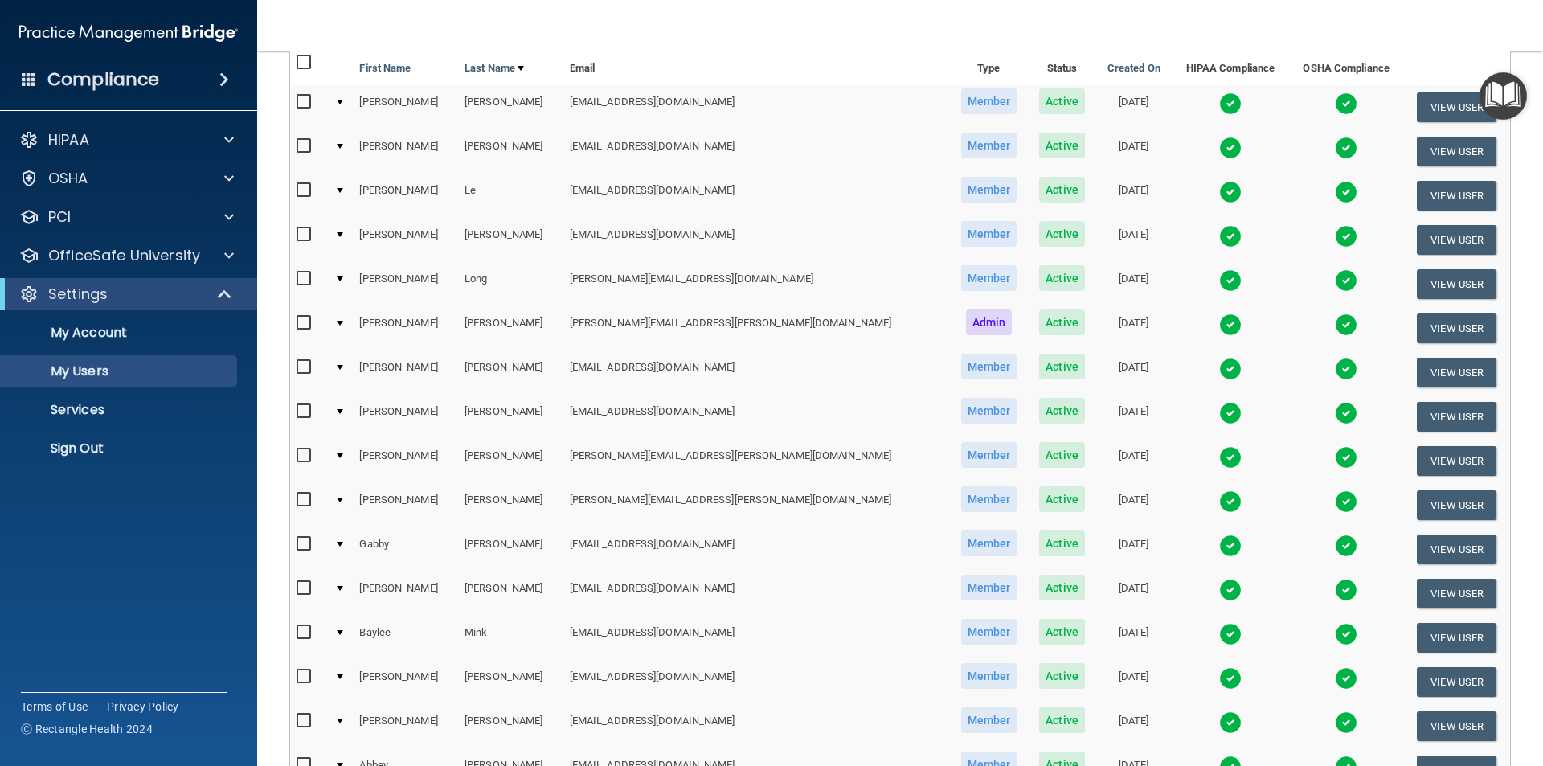
click at [1219, 592] on img at bounding box center [1230, 590] width 23 height 23
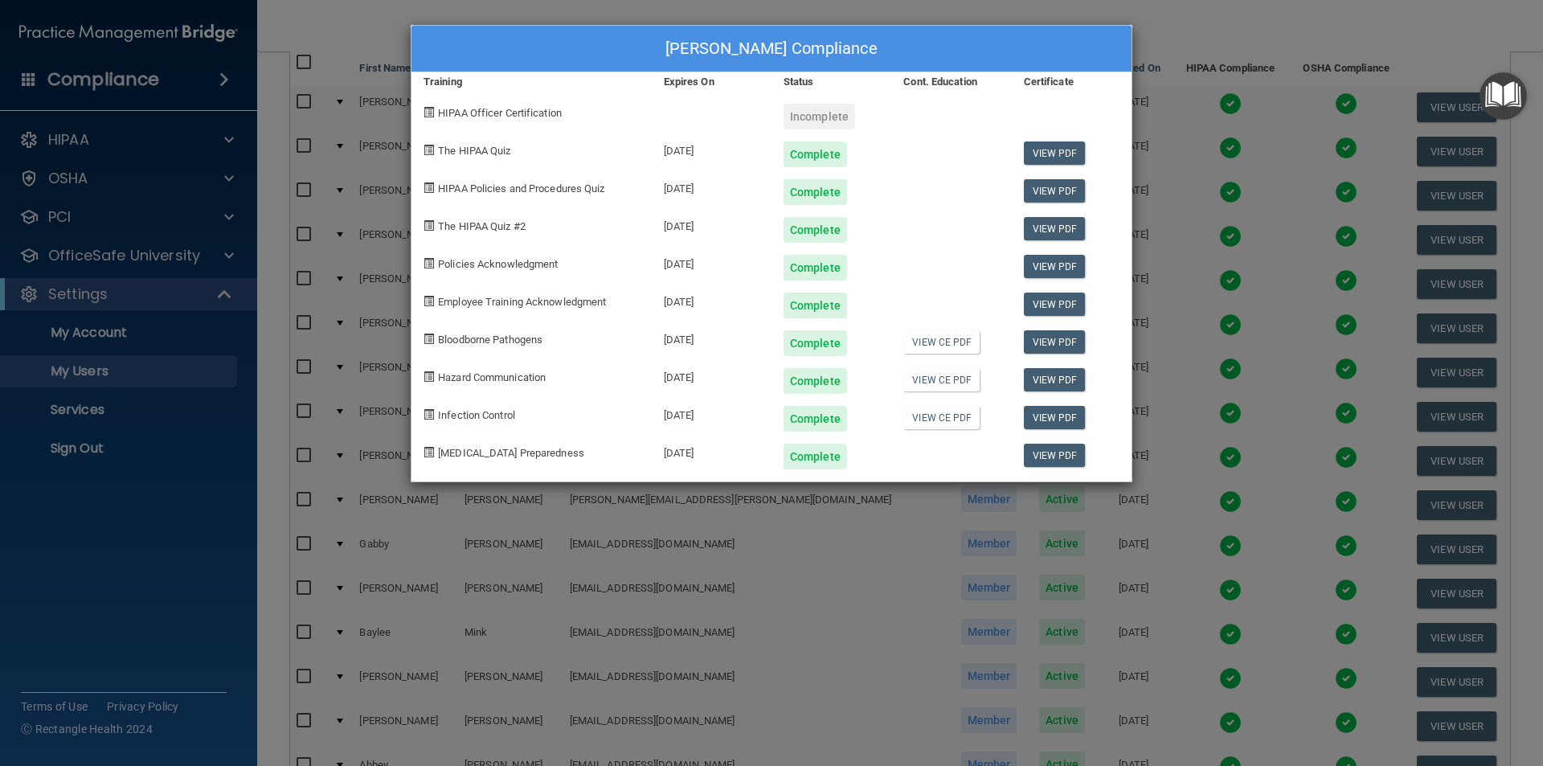
click at [928, 57] on div "Morgan Miller's Compliance" at bounding box center [772, 49] width 720 height 47
click at [1199, 27] on div "Morgan Miller's Compliance Training Expires On Status Cont. Education Certifica…" at bounding box center [771, 383] width 1543 height 766
